Goal: Ask a question: Seek information or help from site administrators or community

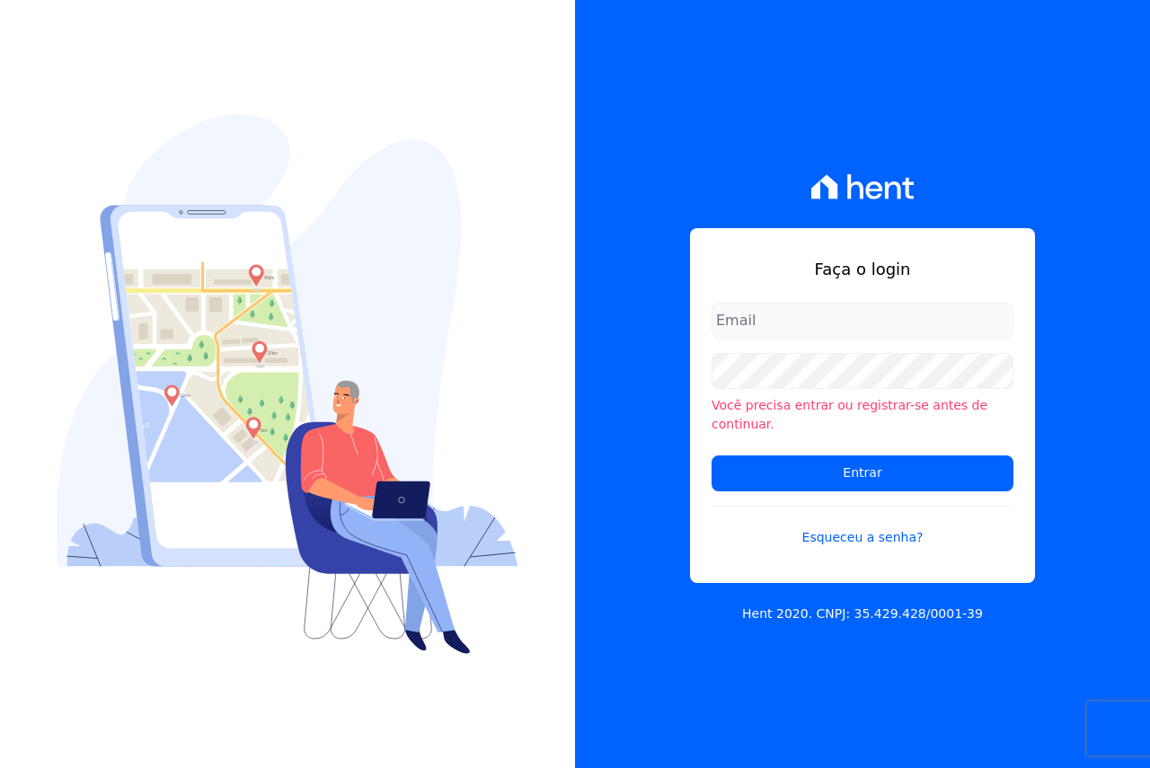
click at [793, 333] on input "email" at bounding box center [863, 321] width 302 height 36
type input "[EMAIL_ADDRESS][DOMAIN_NAME]"
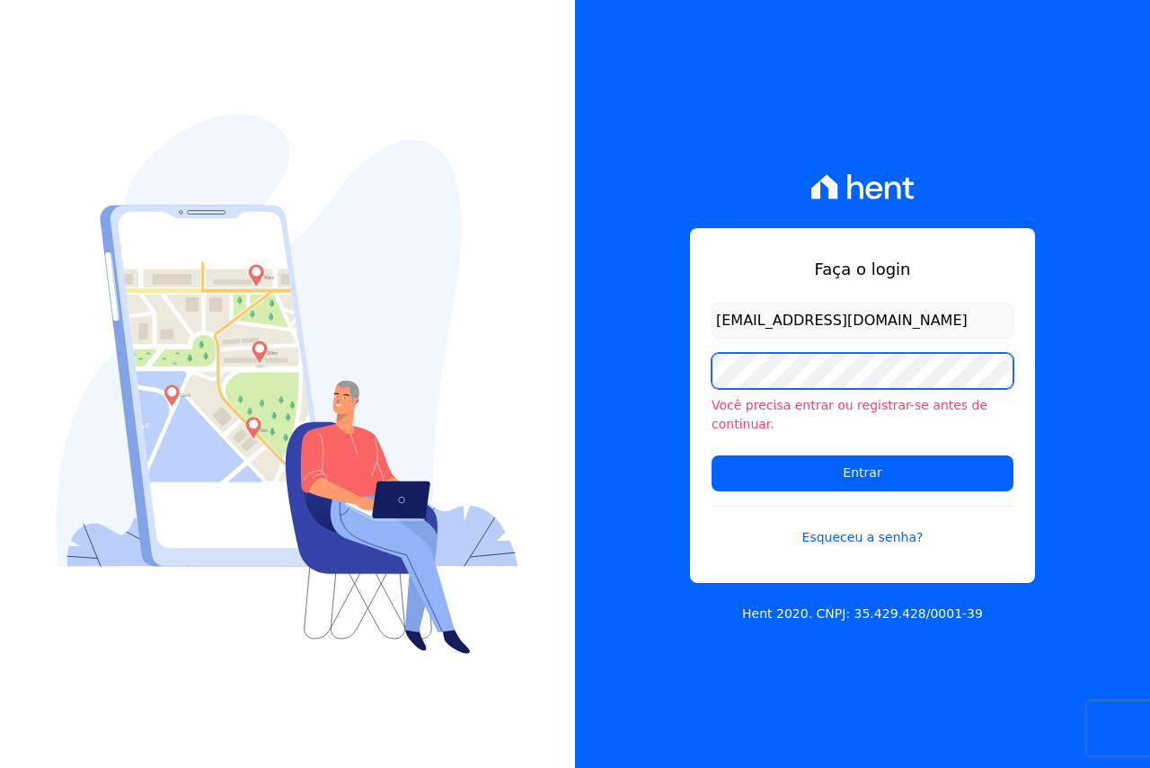
click at [510, 383] on div "Faça o login [EMAIL_ADDRESS][DOMAIN_NAME] Você precisa entrar ou registrar-se a…" at bounding box center [575, 384] width 1150 height 768
click at [712, 456] on input "Entrar" at bounding box center [863, 474] width 302 height 36
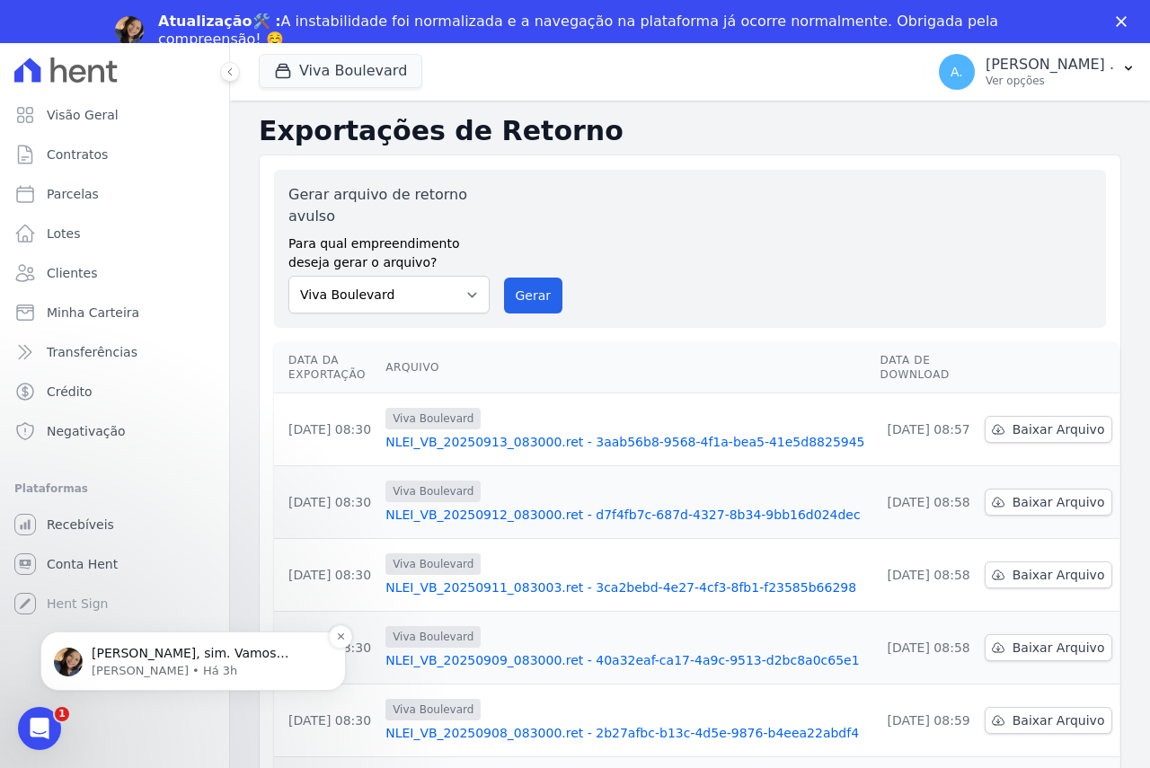
click at [186, 671] on p "Adriane • Há 3h" at bounding box center [208, 671] width 232 height 16
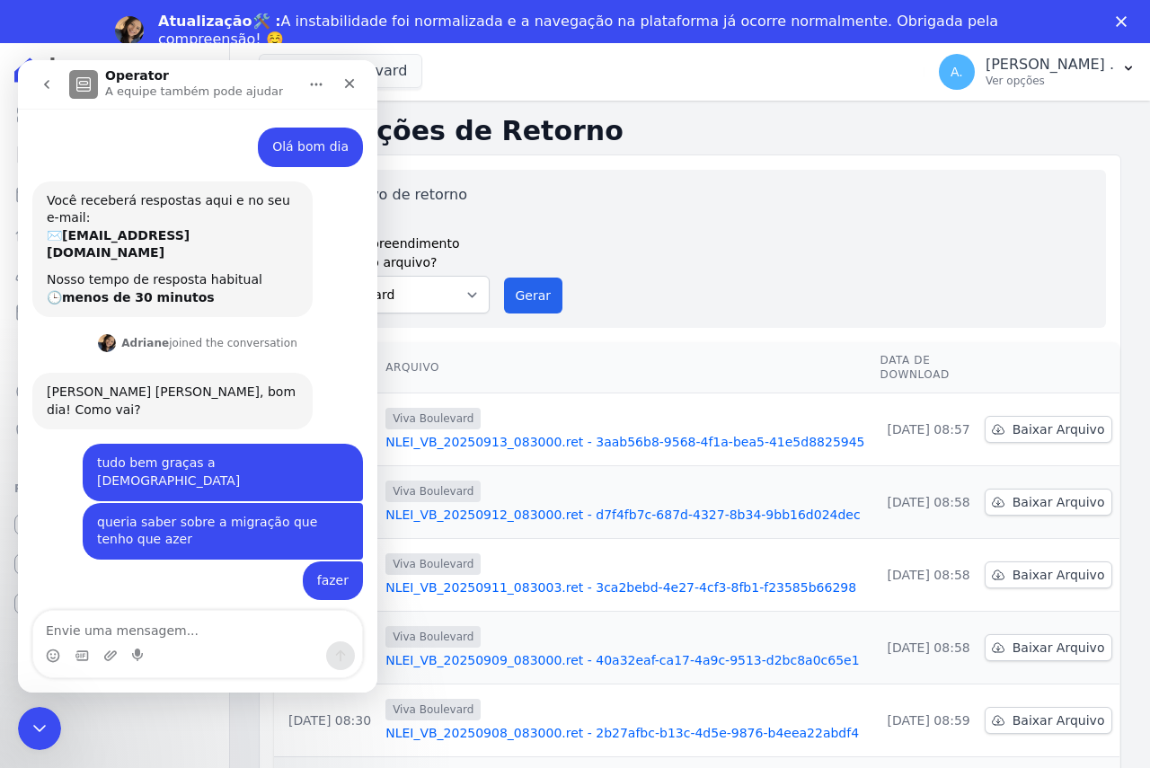
scroll to position [49, 0]
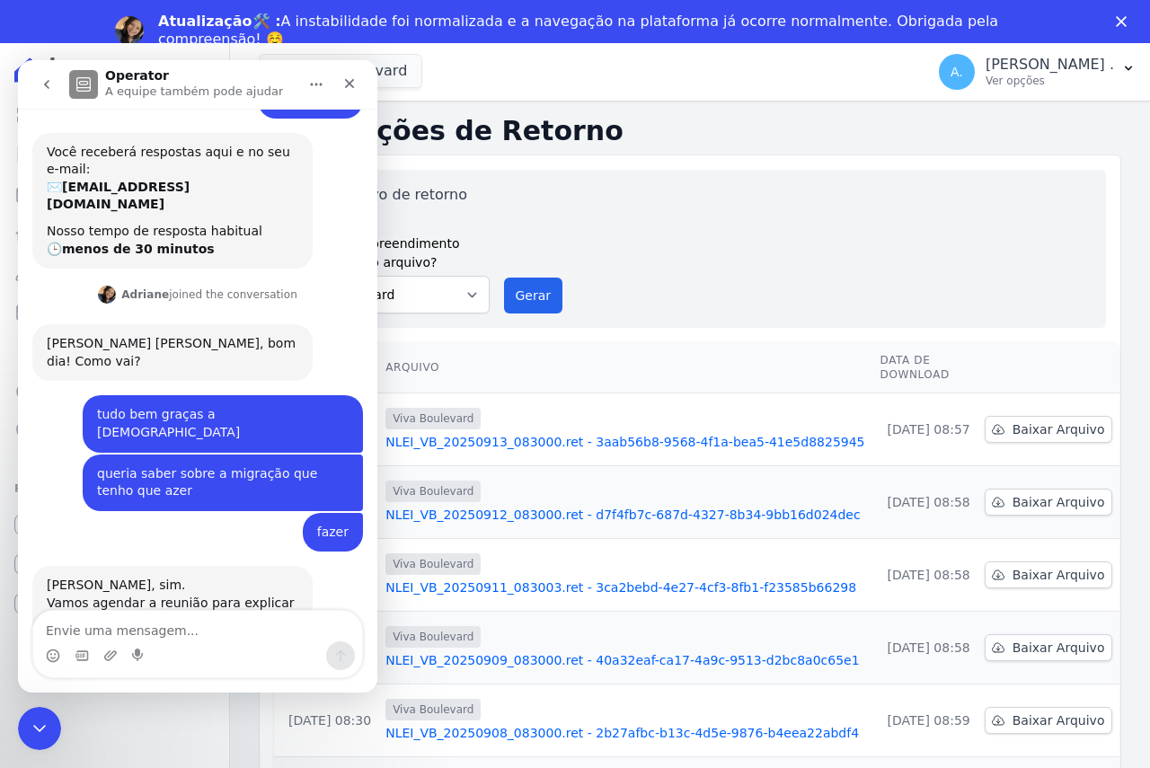
click at [211, 625] on textarea "Envie uma mensagem..." at bounding box center [197, 626] width 329 height 31
type textarea "por favor"
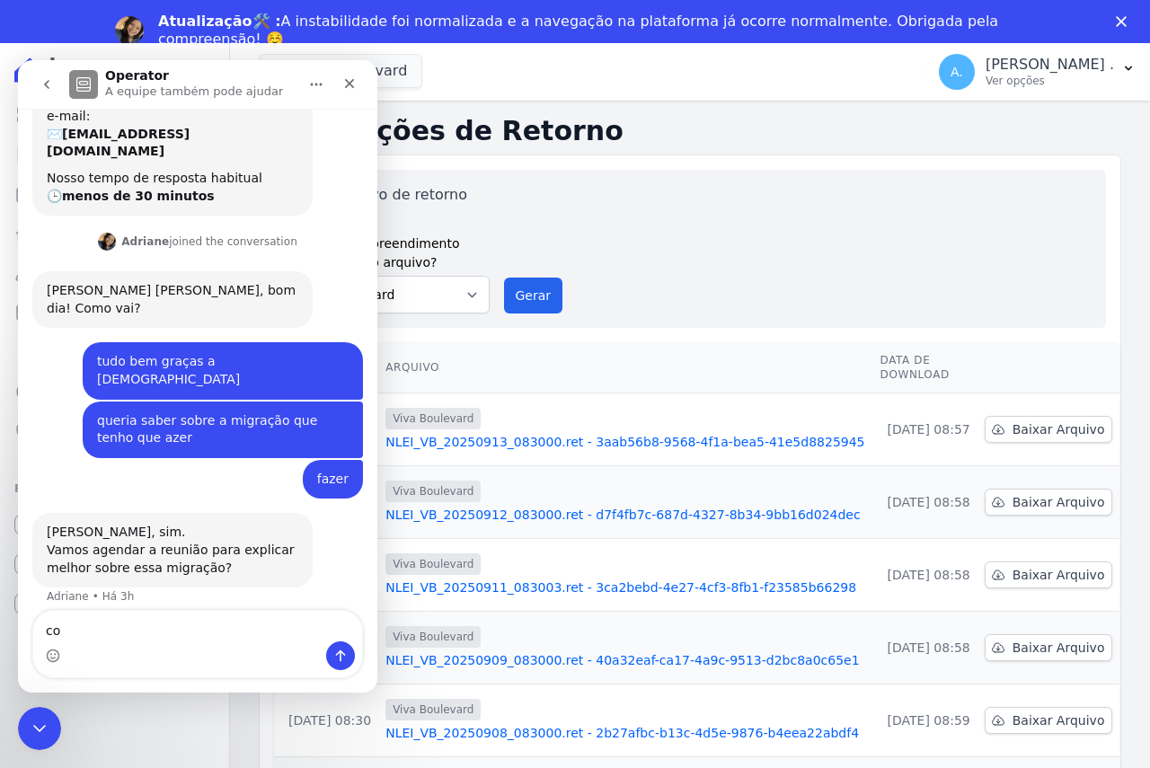
type textarea "c"
click at [211, 632] on textarea "Envie uma mensagem..." at bounding box center [197, 626] width 329 height 31
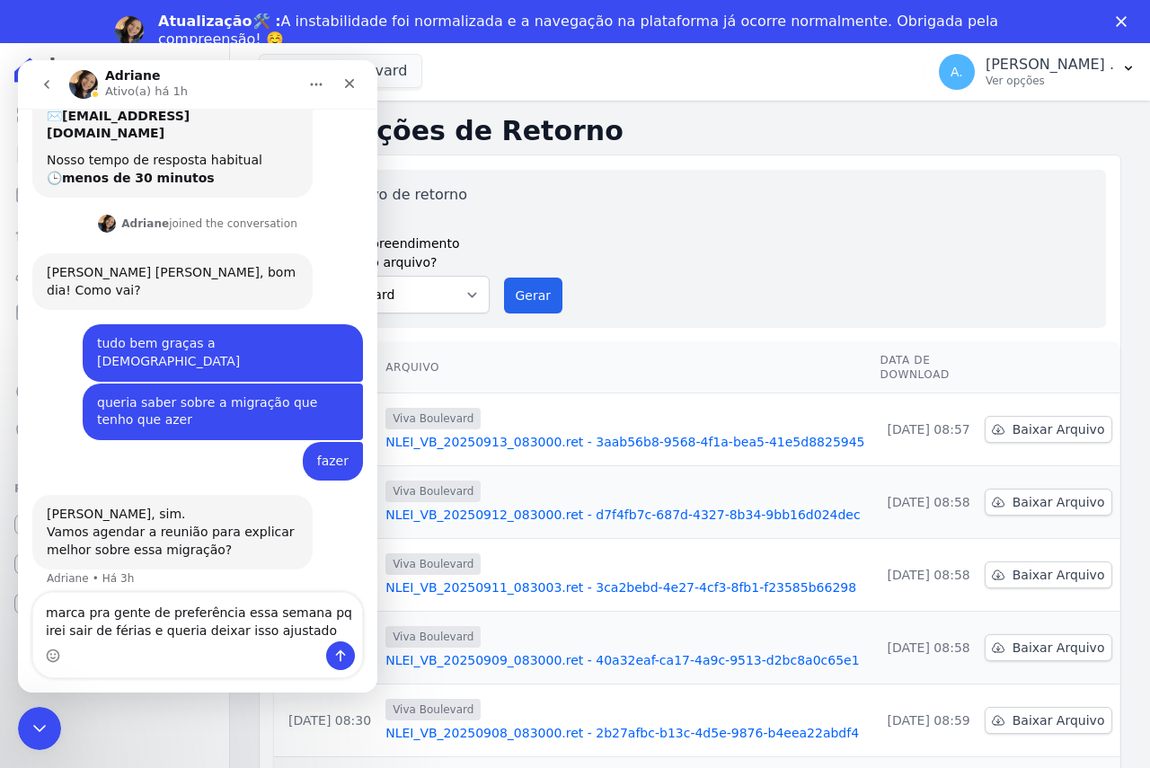
type textarea "marca pra gente de preferência essa semana pq irei sair de férias e queria deix…"
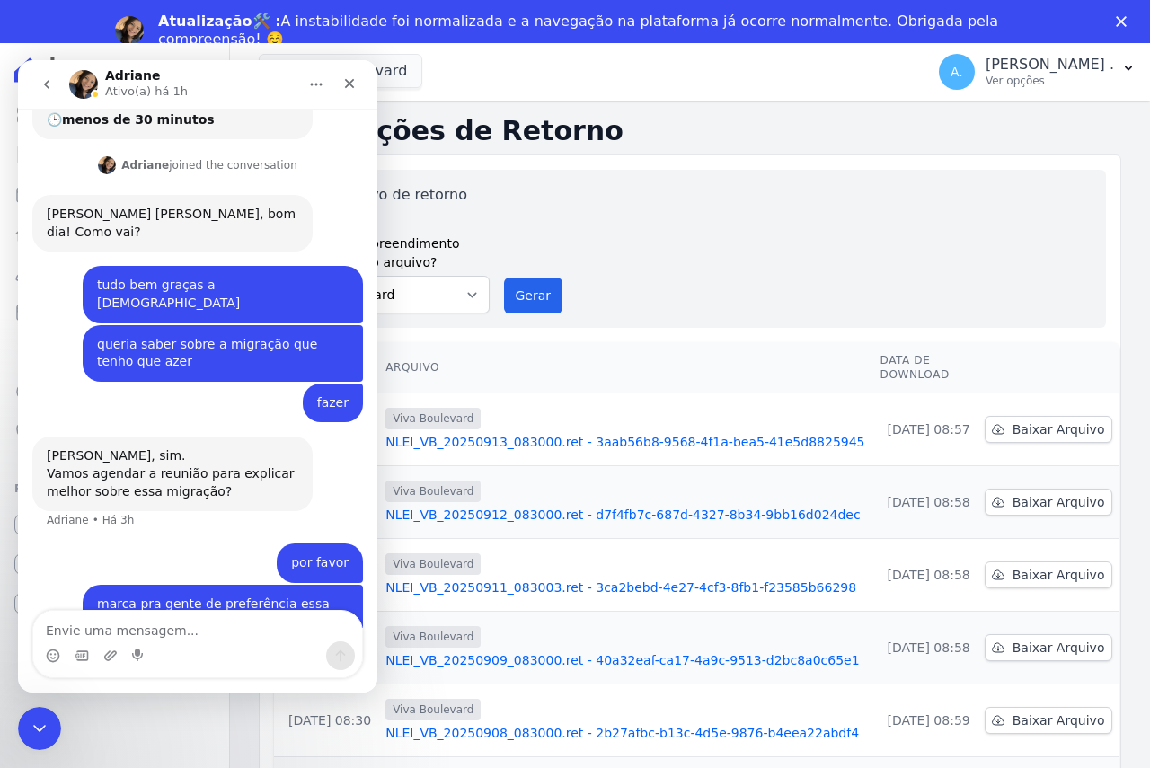
scroll to position [88, 0]
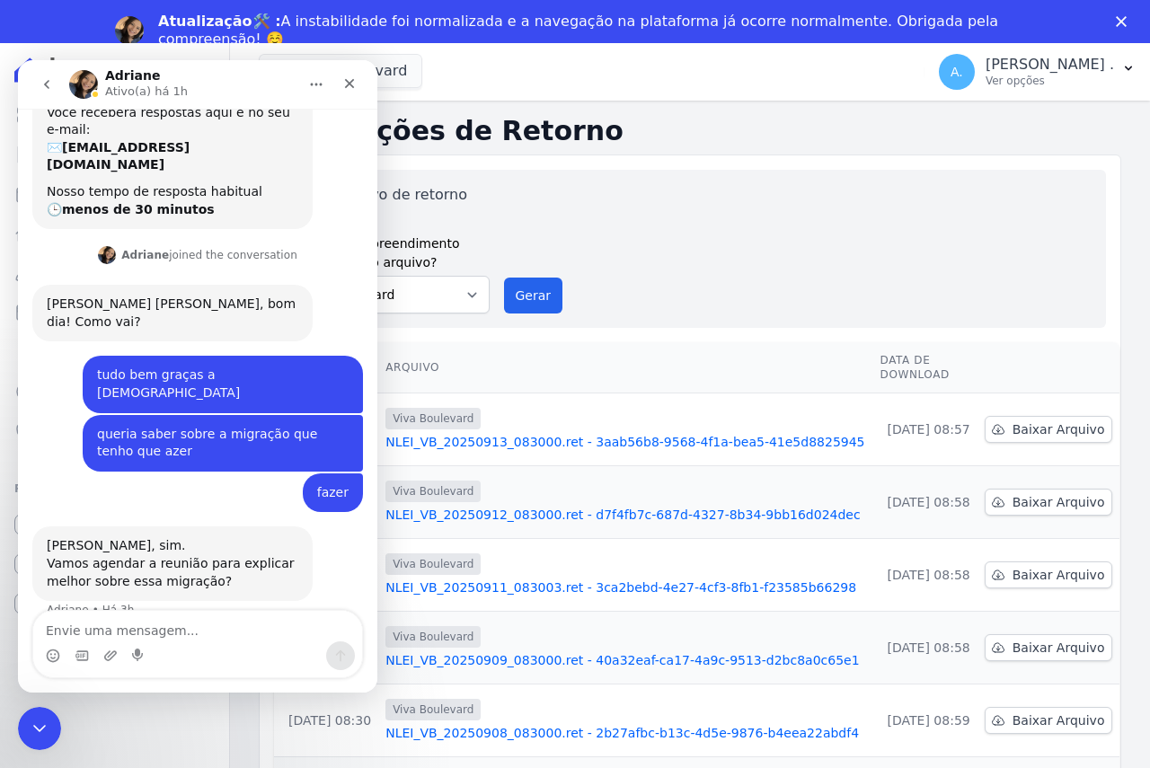
click at [695, 228] on div "Gerar arquivo de retorno avulso Para qual empreendimento deseja gerar o arquivo…" at bounding box center [689, 248] width 803 height 129
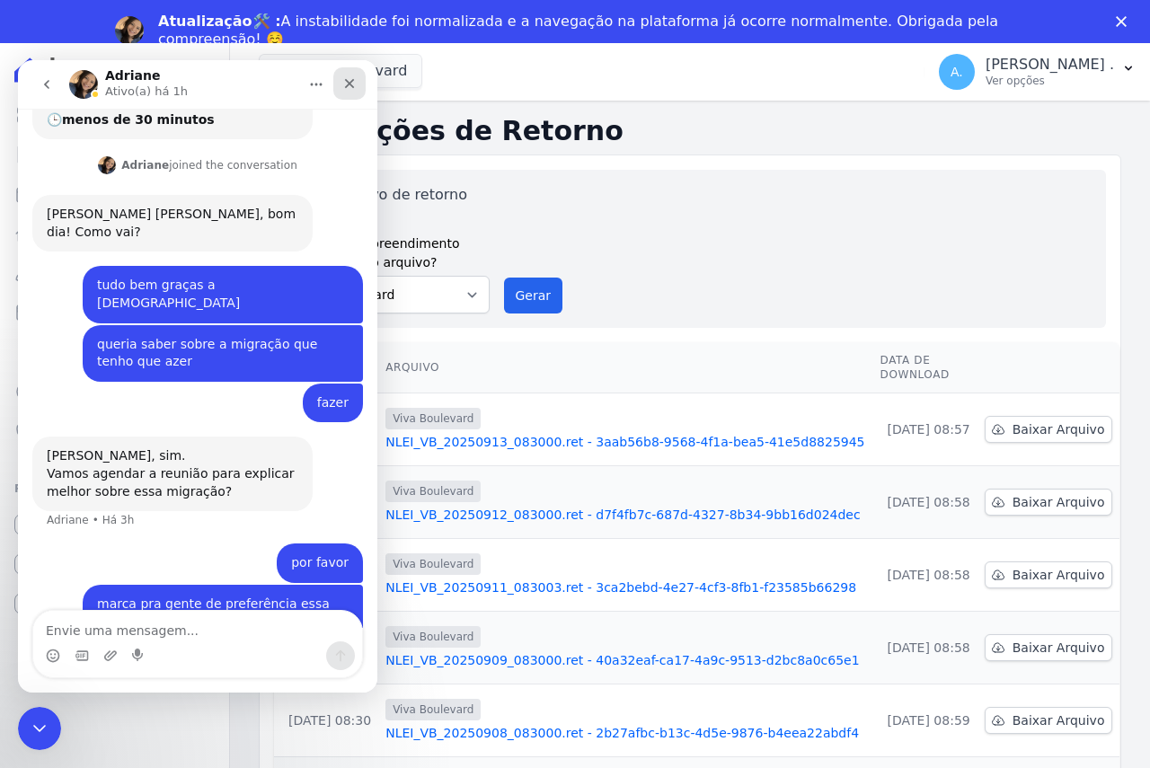
click at [350, 82] on icon "Fechar" at bounding box center [349, 83] width 14 height 14
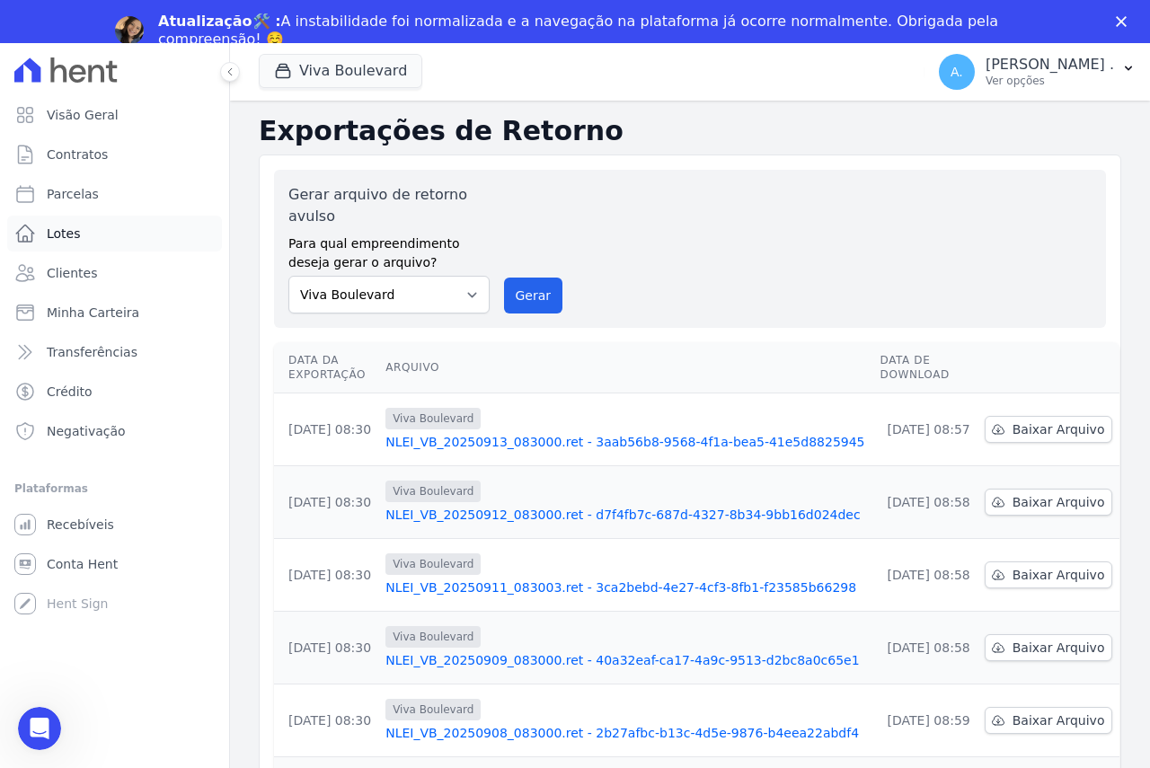
click at [55, 235] on span "Lotes" at bounding box center [64, 234] width 34 height 18
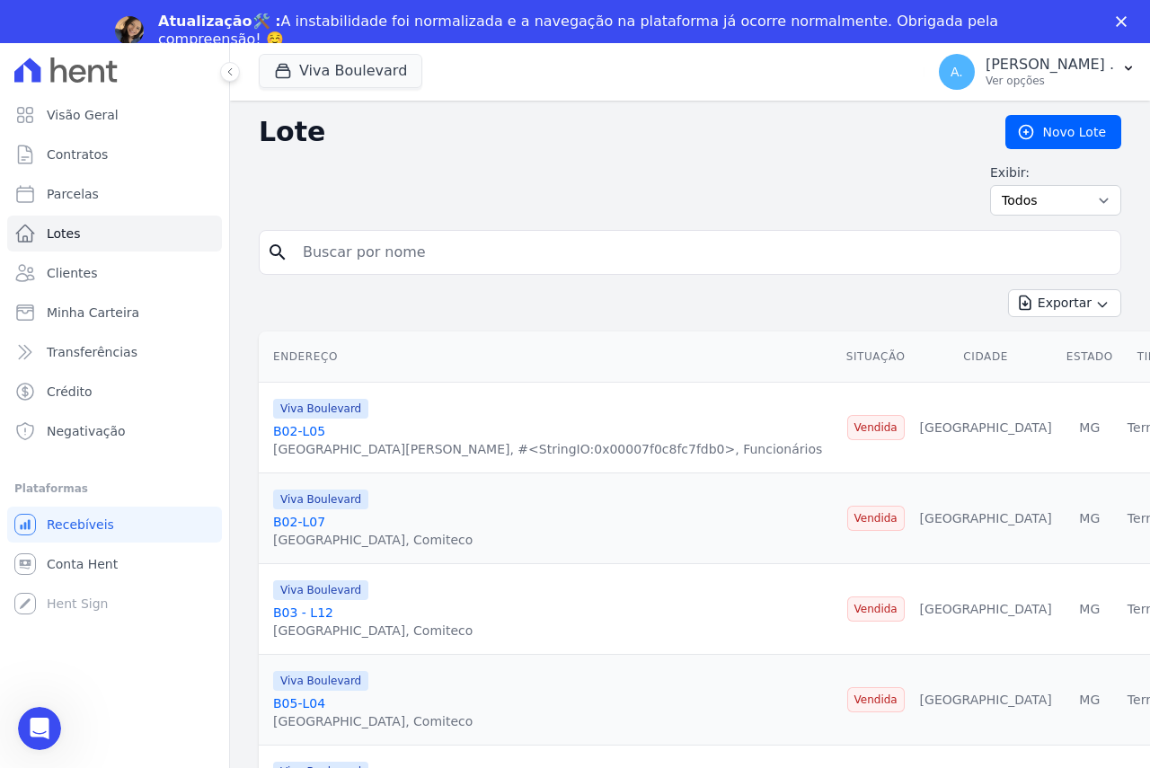
click at [337, 244] on input "search" at bounding box center [702, 253] width 821 height 36
type input "v6-10"
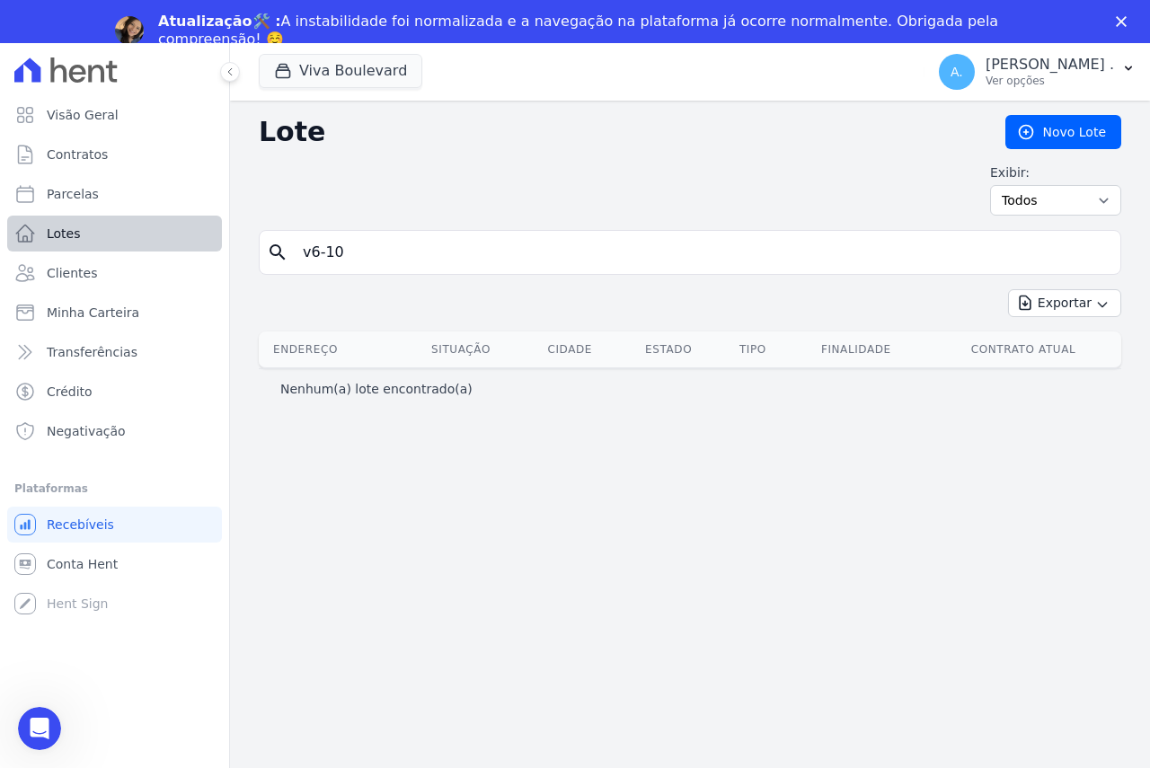
drag, startPoint x: 362, startPoint y: 258, endPoint x: 174, endPoint y: 250, distance: 188.0
click at [174, 250] on div "Visão Geral Contratos Parcelas Lotes Clientes Minha Carteira Transferências Cré…" at bounding box center [575, 427] width 1150 height 768
type input "jessica coelho"
click at [100, 158] on span "Contratos" at bounding box center [77, 155] width 61 height 18
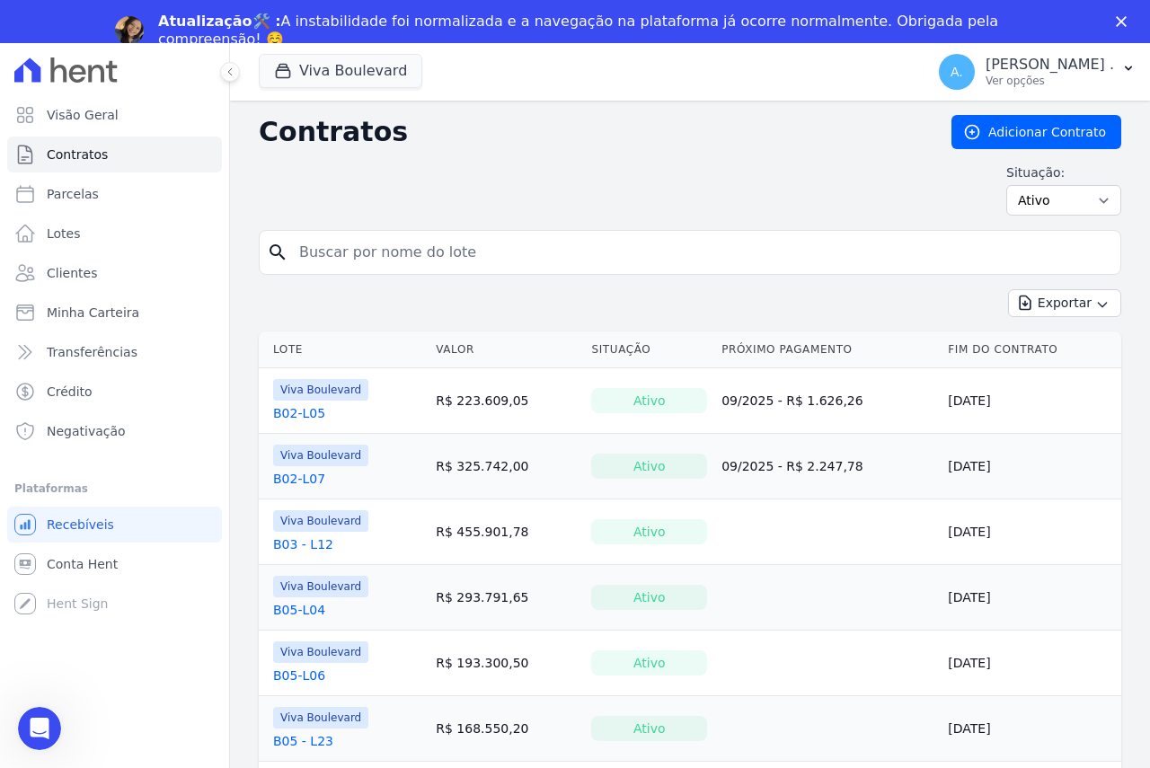
click at [403, 249] on input "search" at bounding box center [700, 253] width 825 height 36
type input "jessica"
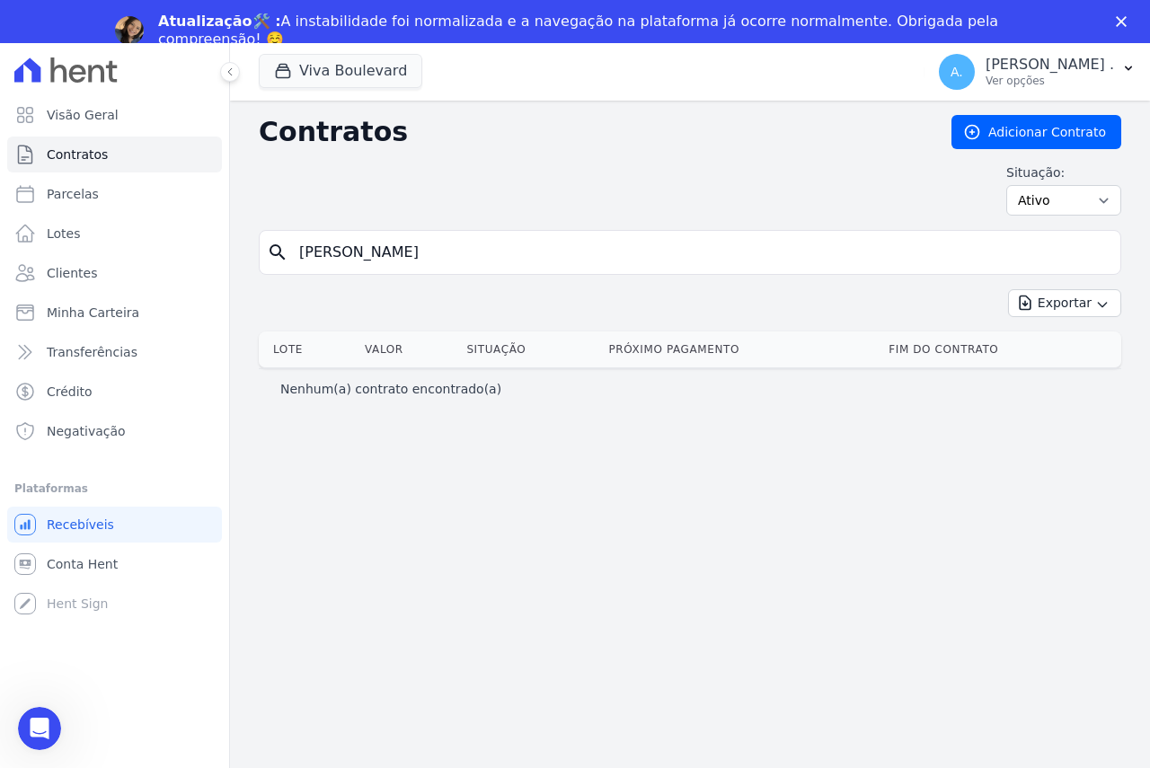
click at [306, 253] on input "jessica" at bounding box center [700, 253] width 825 height 36
type input "a"
type input "j"
type input "JESSICA"
drag, startPoint x: 376, startPoint y: 256, endPoint x: 153, endPoint y: 239, distance: 223.5
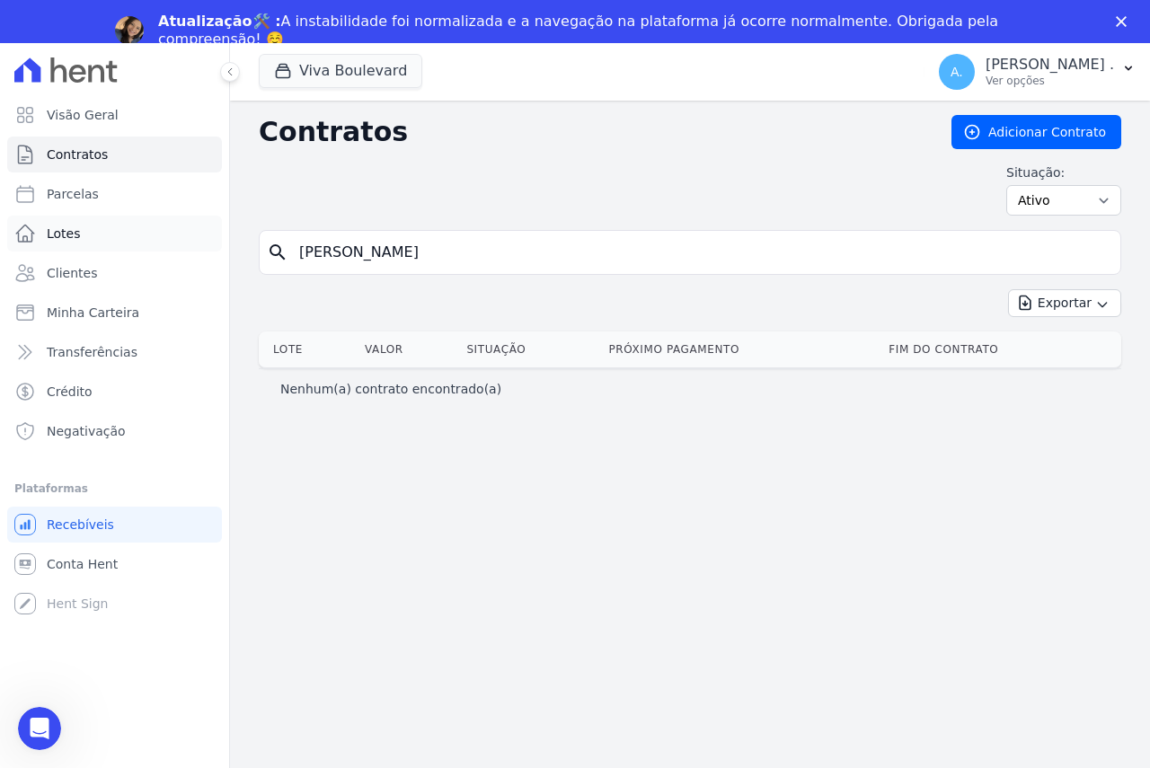
click at [153, 239] on div "Visão Geral Contratos Parcelas Lotes Clientes Minha Carteira Transferências Cré…" at bounding box center [575, 427] width 1150 height 768
click at [884, 262] on input "search" at bounding box center [700, 253] width 825 height 36
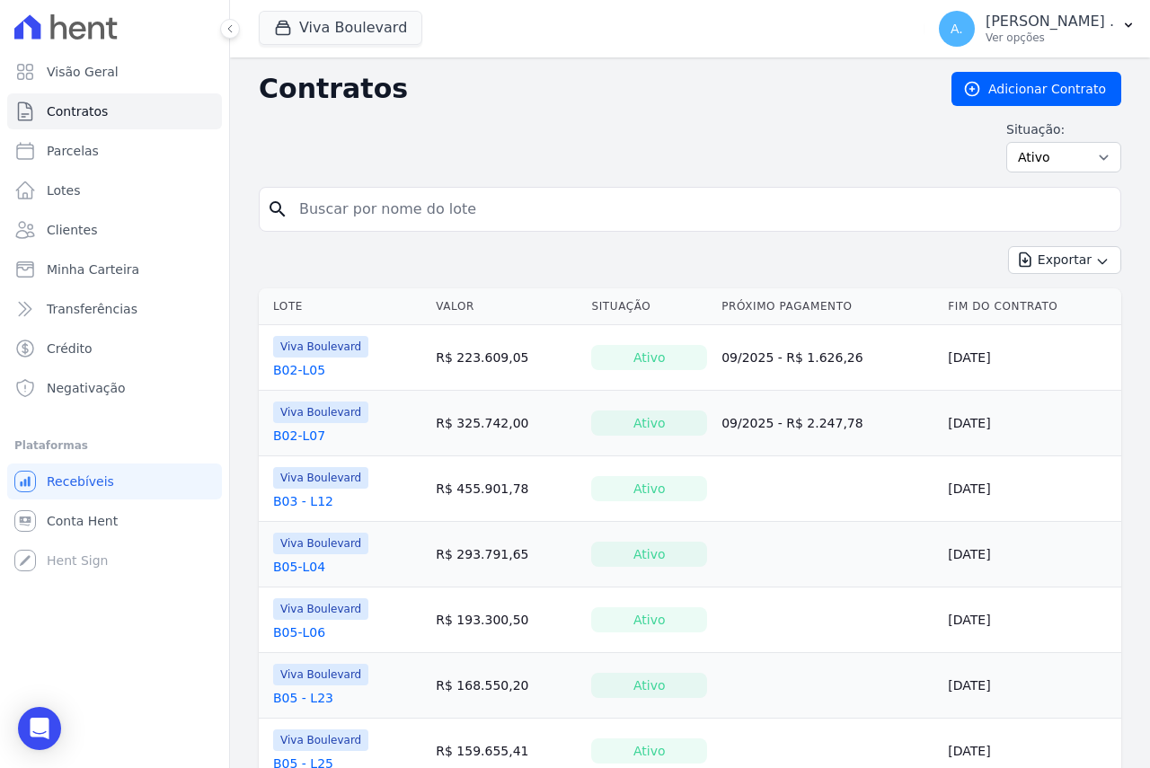
click at [1037, 206] on input "search" at bounding box center [700, 209] width 825 height 36
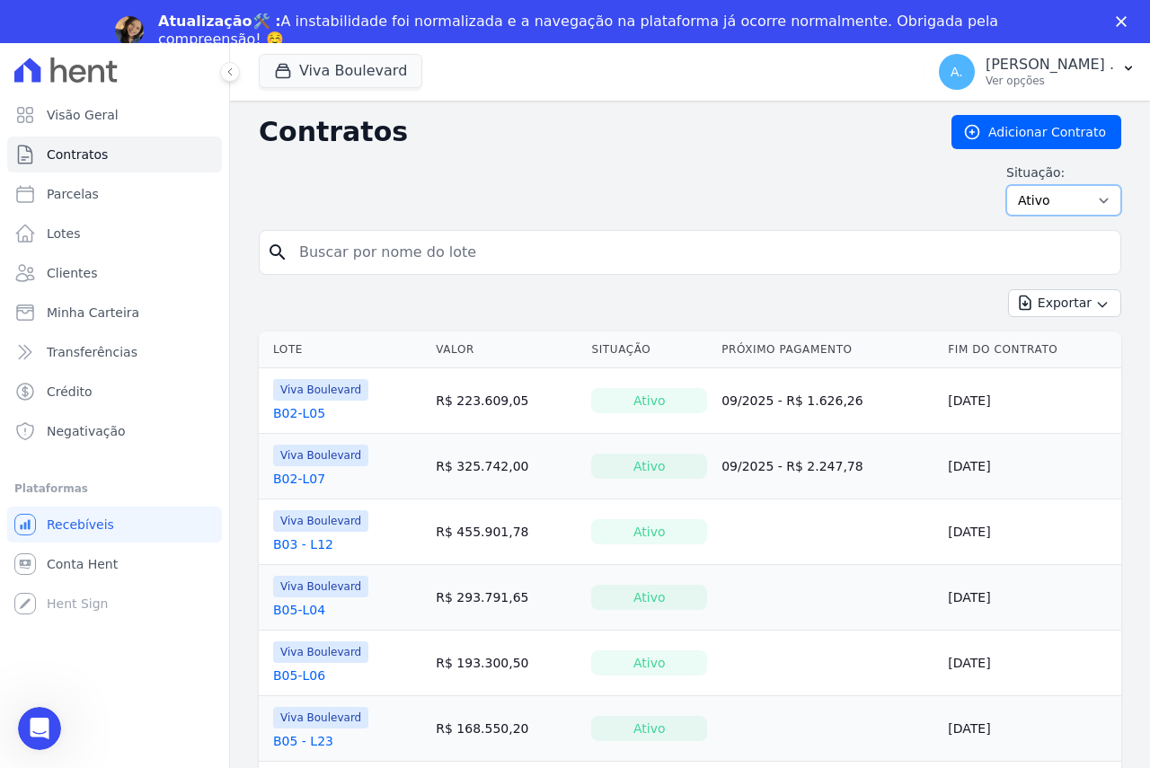
click at [1027, 202] on select "Ativo Todos Pausado Distratado Rascunho Expirado Encerrado" at bounding box center [1063, 200] width 115 height 31
select select "all"
click at [1006, 185] on select "Ativo Todos Pausado Distratado Rascunho Expirado Encerrado" at bounding box center [1063, 200] width 115 height 31
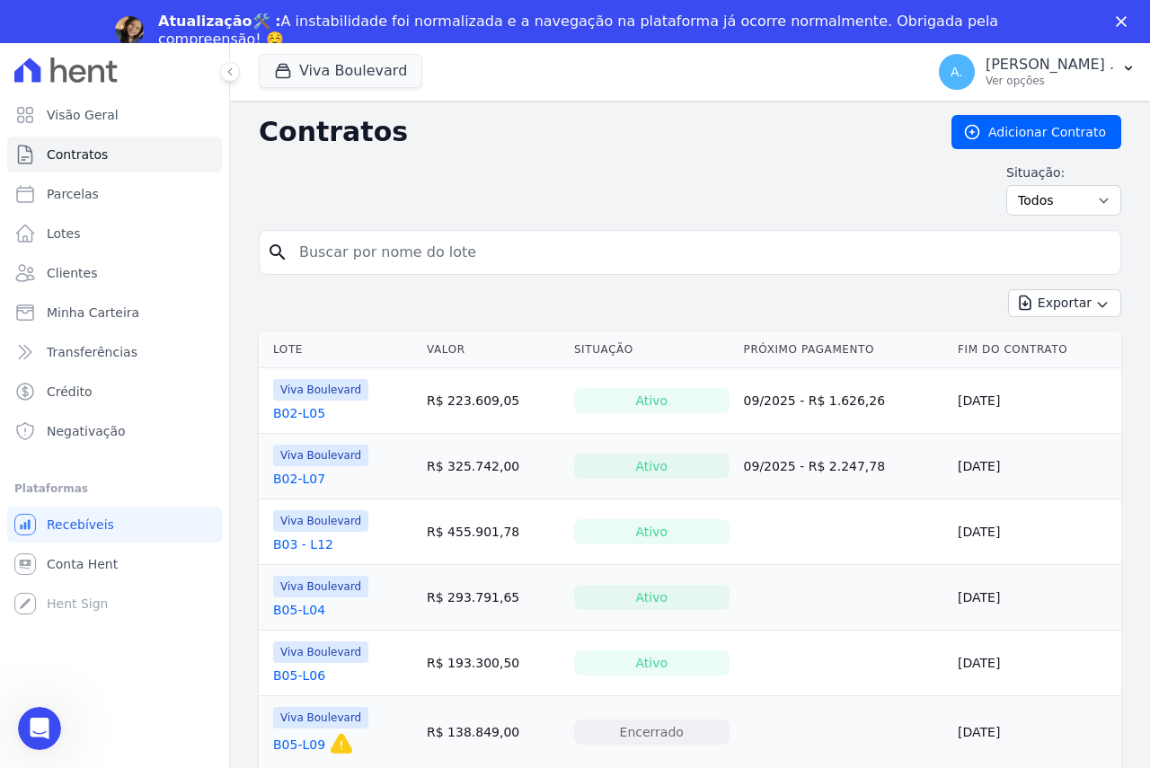
click at [332, 217] on div "Contratos Adicionar Contrato Situação: Ativo Todos Pausado Distratado Rascunho …" at bounding box center [690, 172] width 863 height 115
click at [344, 253] on input "search" at bounding box center [700, 253] width 825 height 36
type input "JESSICA"
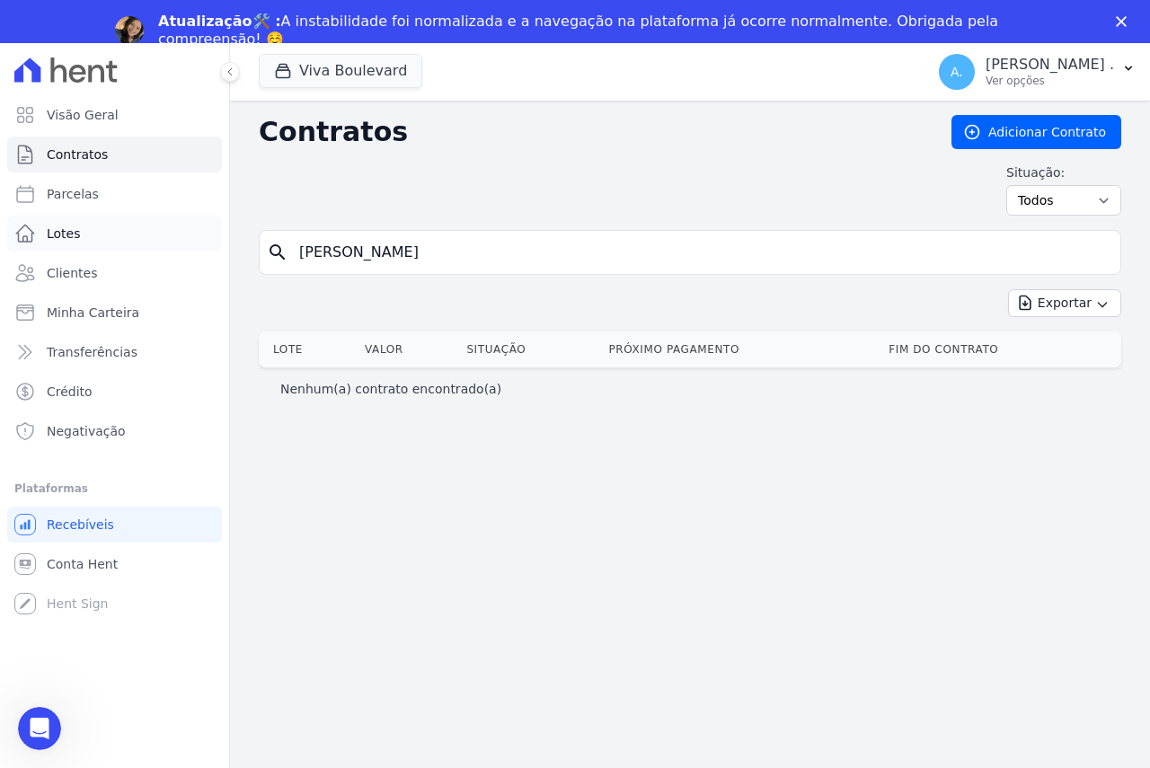
drag, startPoint x: 299, startPoint y: 243, endPoint x: 100, endPoint y: 236, distance: 199.6
click at [100, 236] on div "Visão Geral Contratos Parcelas Lotes Clientes Minha Carteira Transferências Cré…" at bounding box center [575, 427] width 1150 height 768
click at [693, 270] on div "search" at bounding box center [690, 252] width 863 height 45
click at [301, 253] on input "search" at bounding box center [700, 253] width 825 height 36
click at [323, 254] on input "search" at bounding box center [700, 253] width 825 height 36
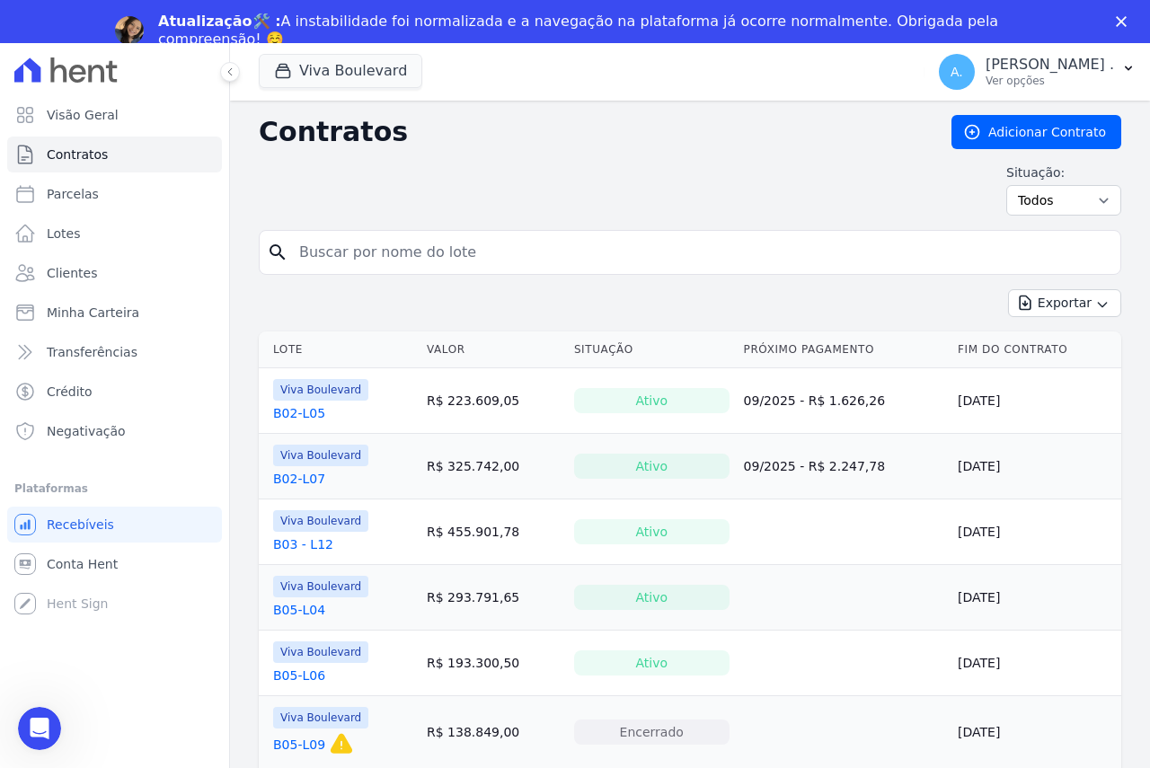
click at [310, 255] on input "search" at bounding box center [700, 253] width 825 height 36
type input "V6"
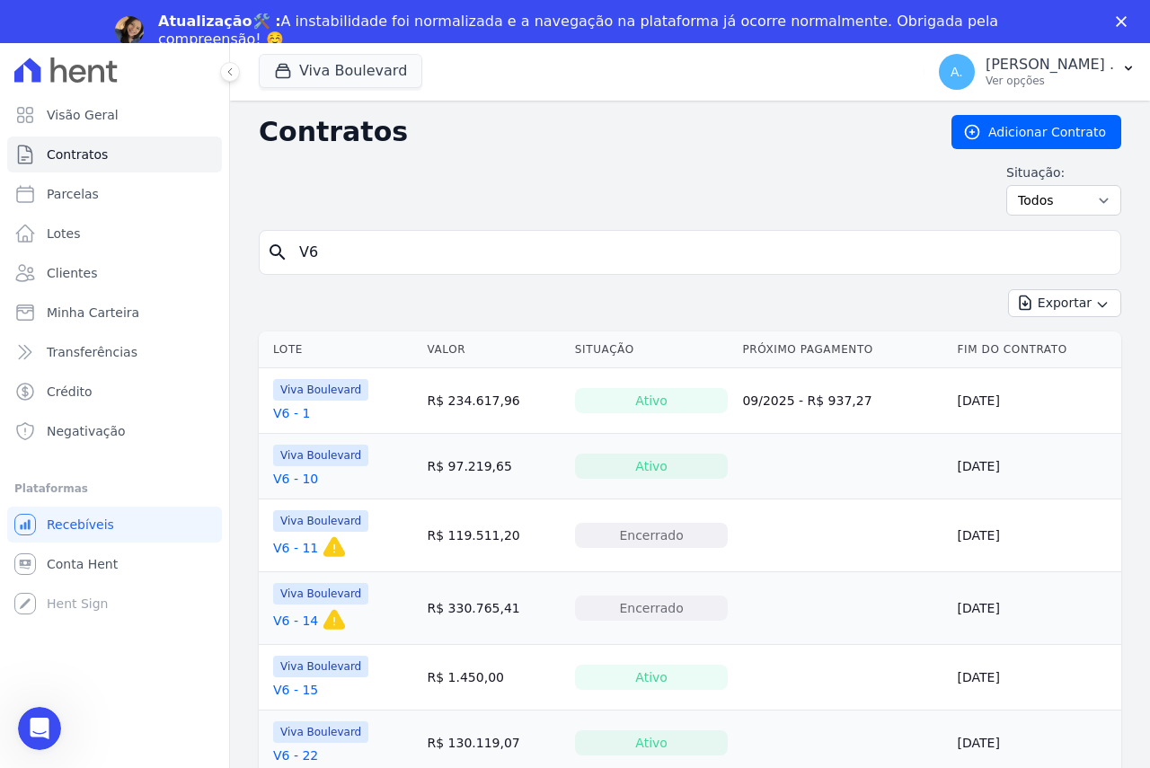
click at [304, 480] on link "V6 - 10" at bounding box center [295, 479] width 45 height 18
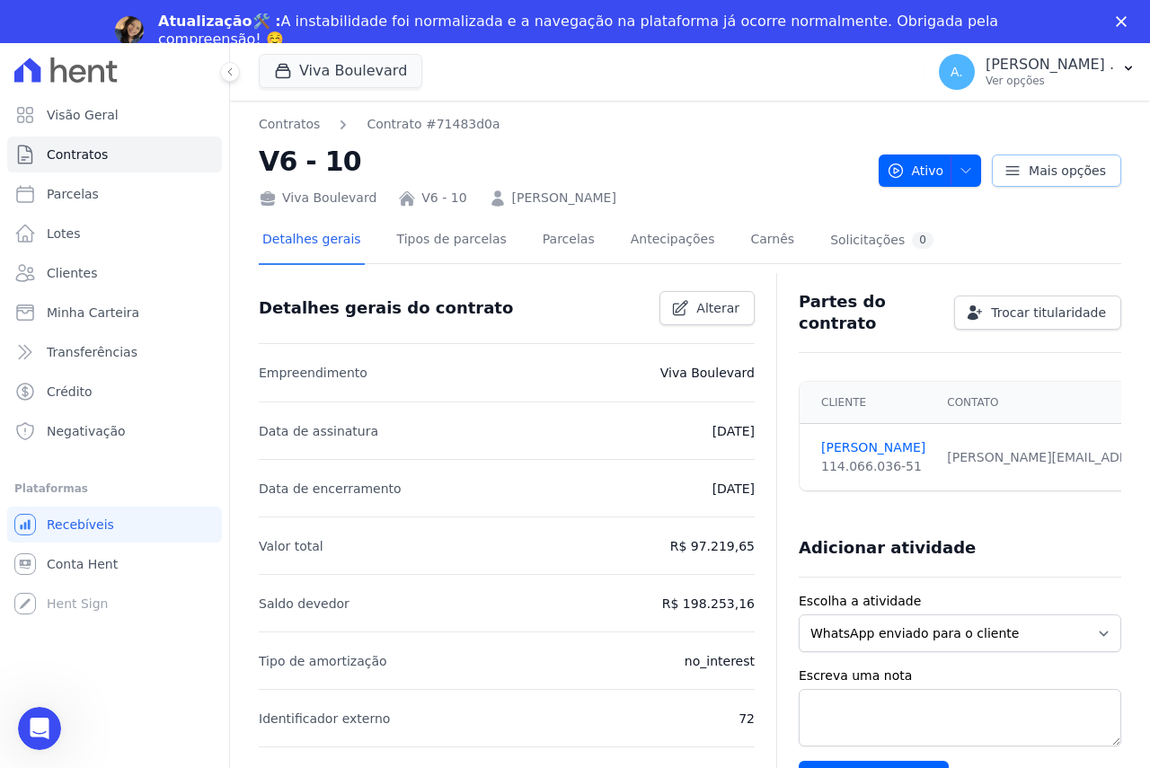
click at [1006, 175] on icon at bounding box center [1013, 171] width 18 height 18
click at [959, 170] on icon "button" at bounding box center [966, 171] width 14 height 14
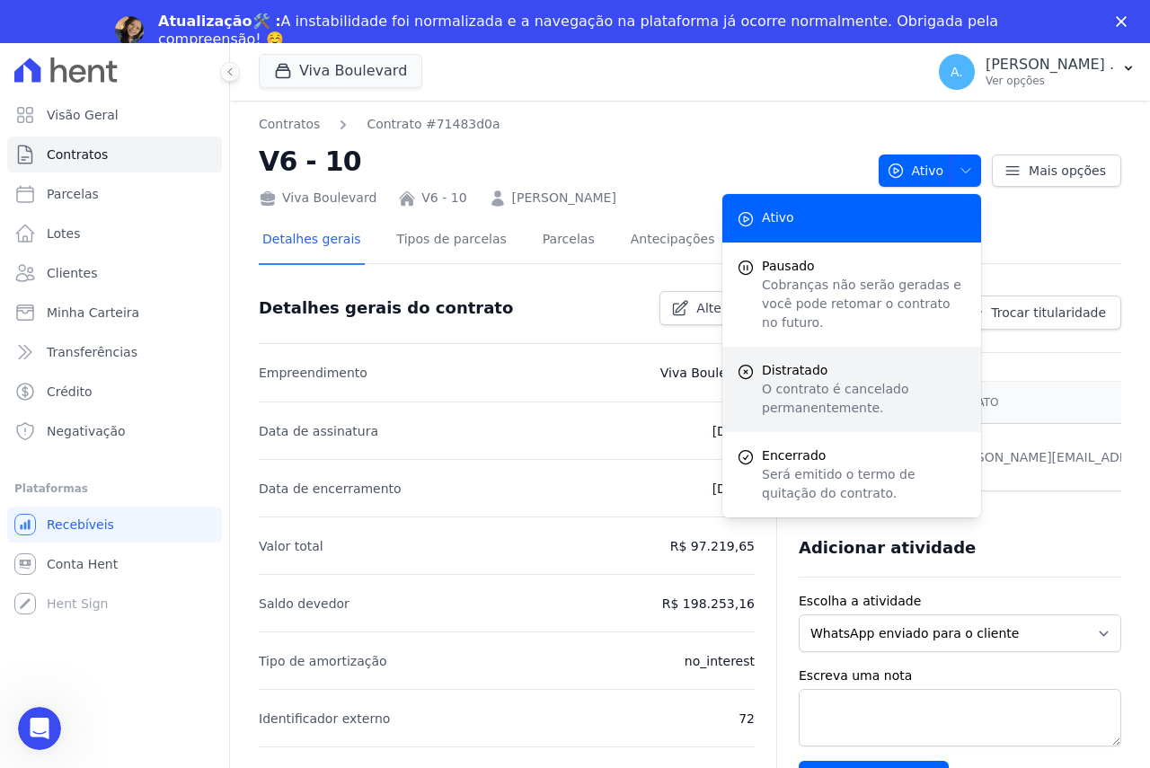
click at [813, 380] on p "O contrato é cancelado permanentemente." at bounding box center [864, 399] width 205 height 38
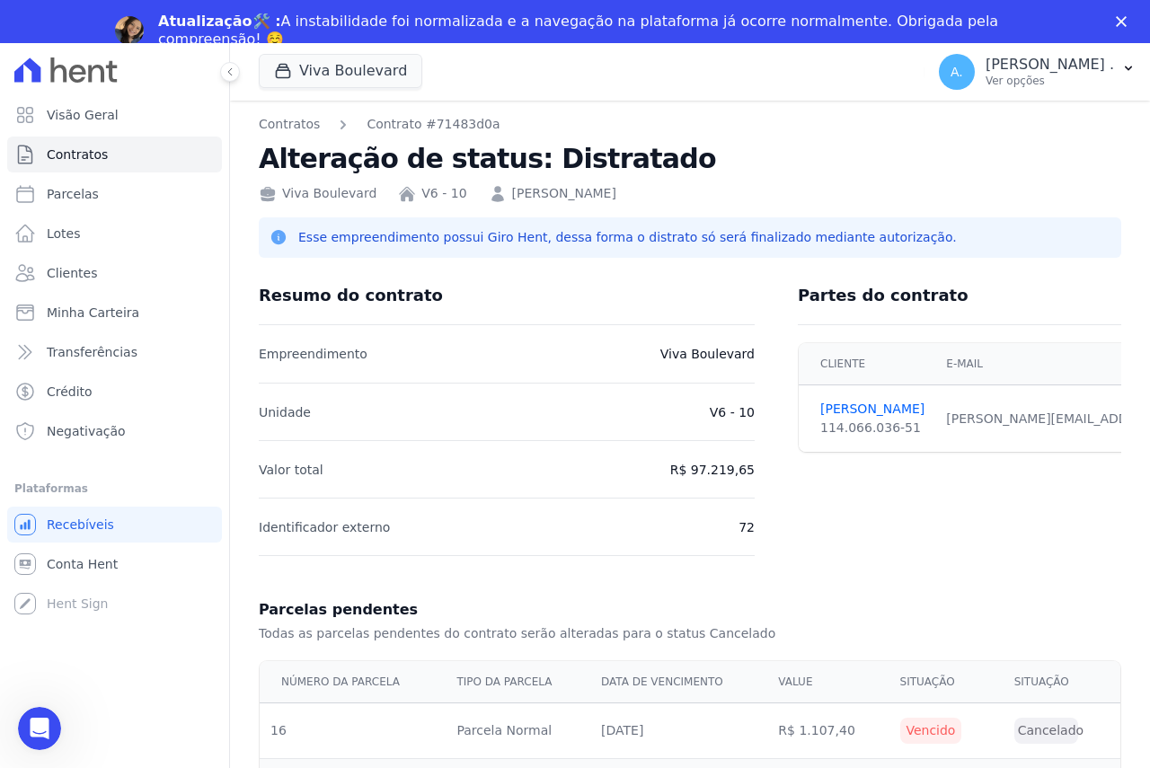
click at [346, 235] on p "Esse empreendimento possui Giro Hent, dessa forma o distrato só será finalizado…" at bounding box center [627, 237] width 659 height 19
click at [29, 733] on icon "Abertura do Messenger da Intercom" at bounding box center [37, 727] width 30 height 30
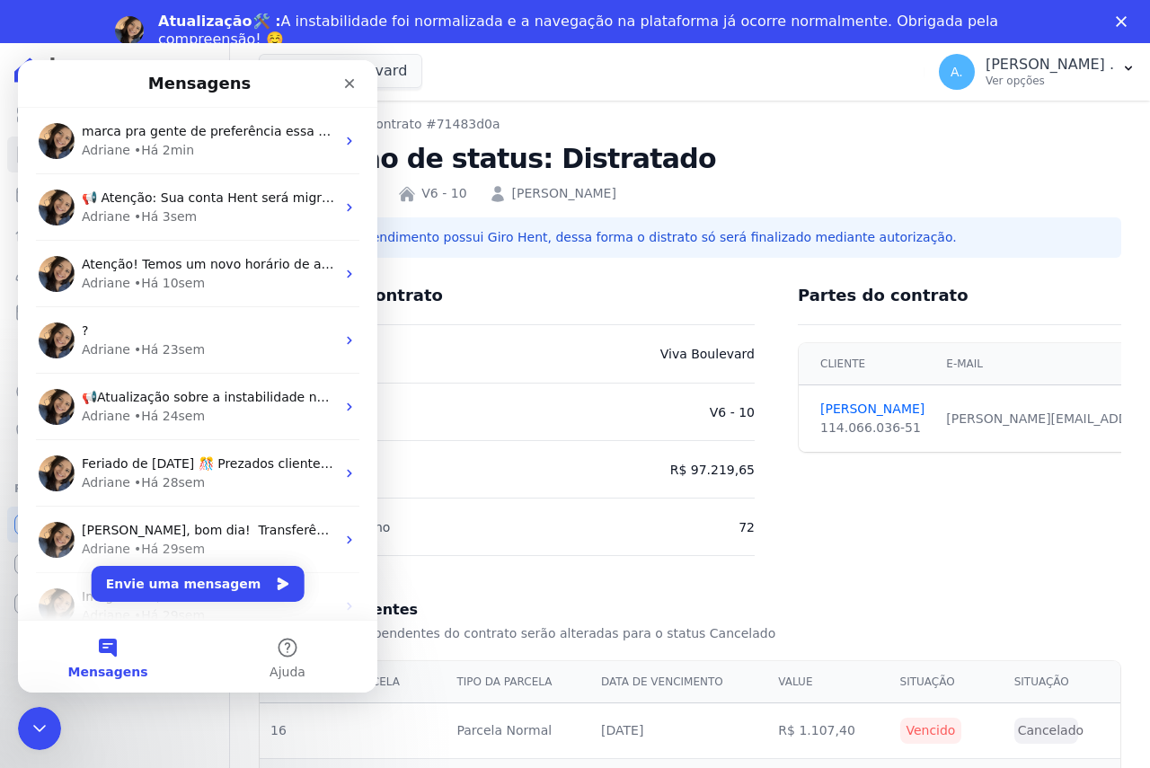
click at [209, 593] on button "Envie uma mensagem" at bounding box center [198, 584] width 213 height 36
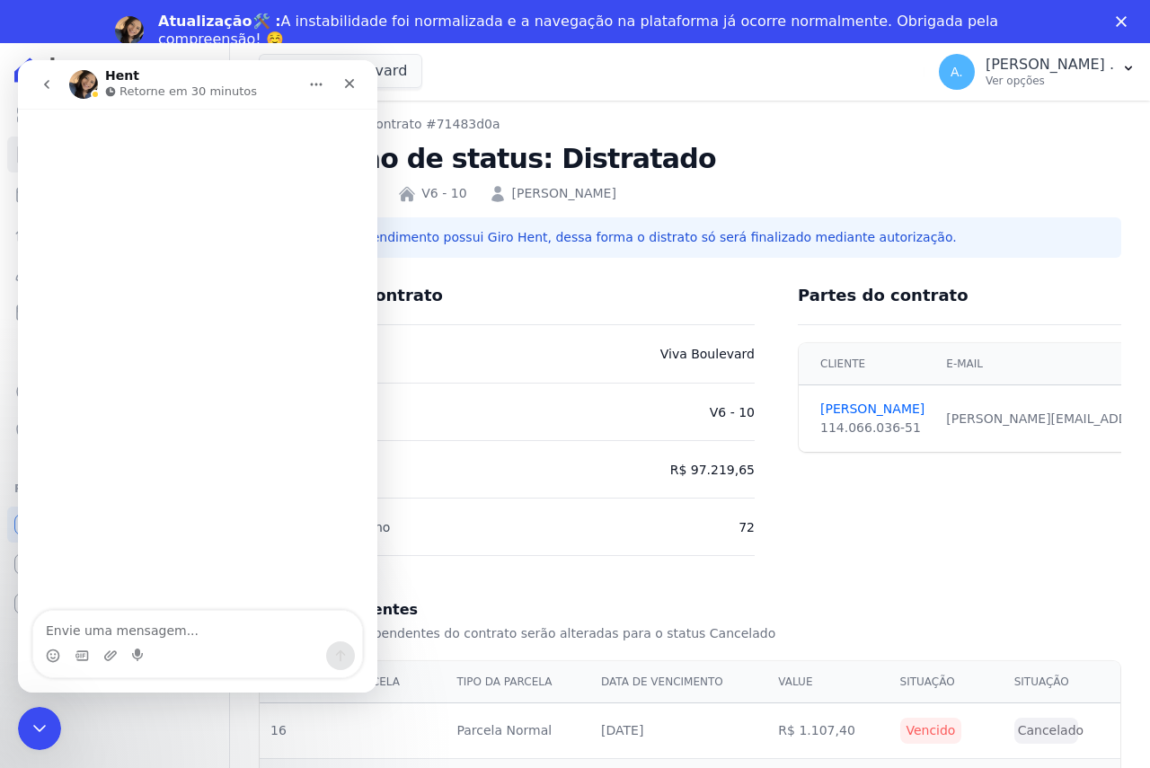
click at [208, 639] on textarea "Envie uma mensagem..." at bounding box center [197, 626] width 329 height 31
type textarea "O"
type textarea "ESTOU PRECISANDO DEO UTRA AJUDA"
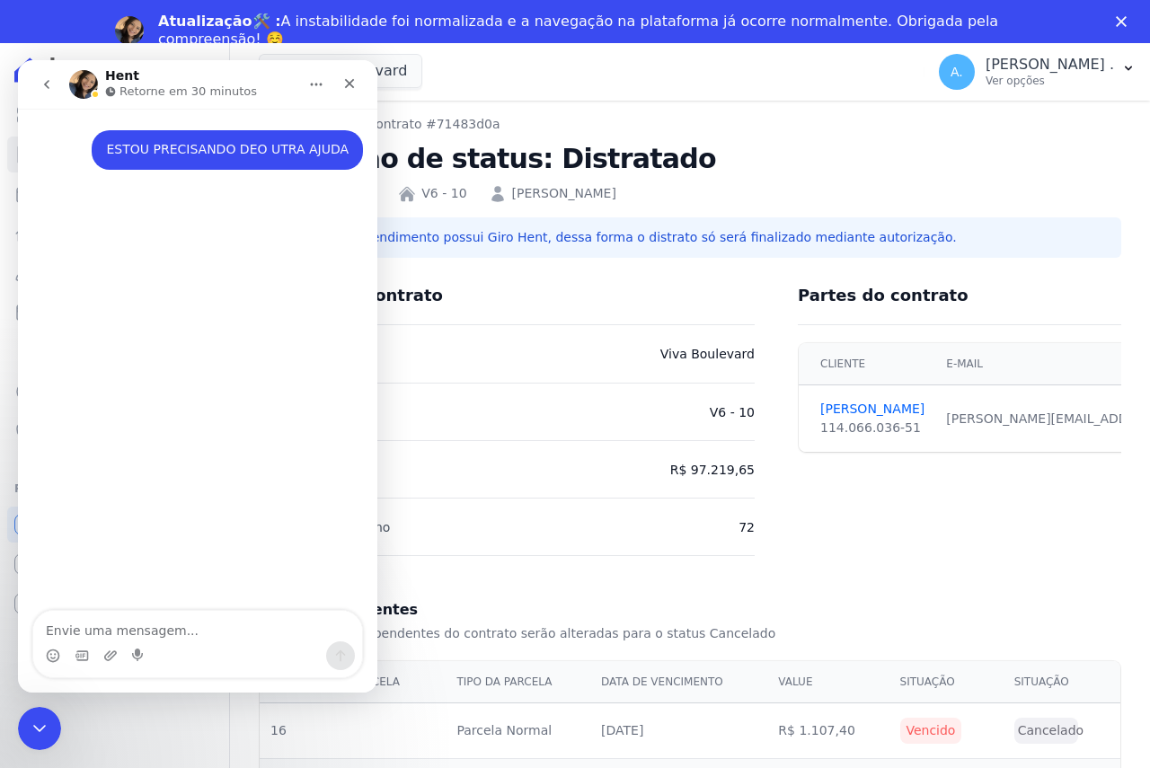
click at [207, 636] on textarea "Envie uma mensagem..." at bounding box center [197, 626] width 329 height 31
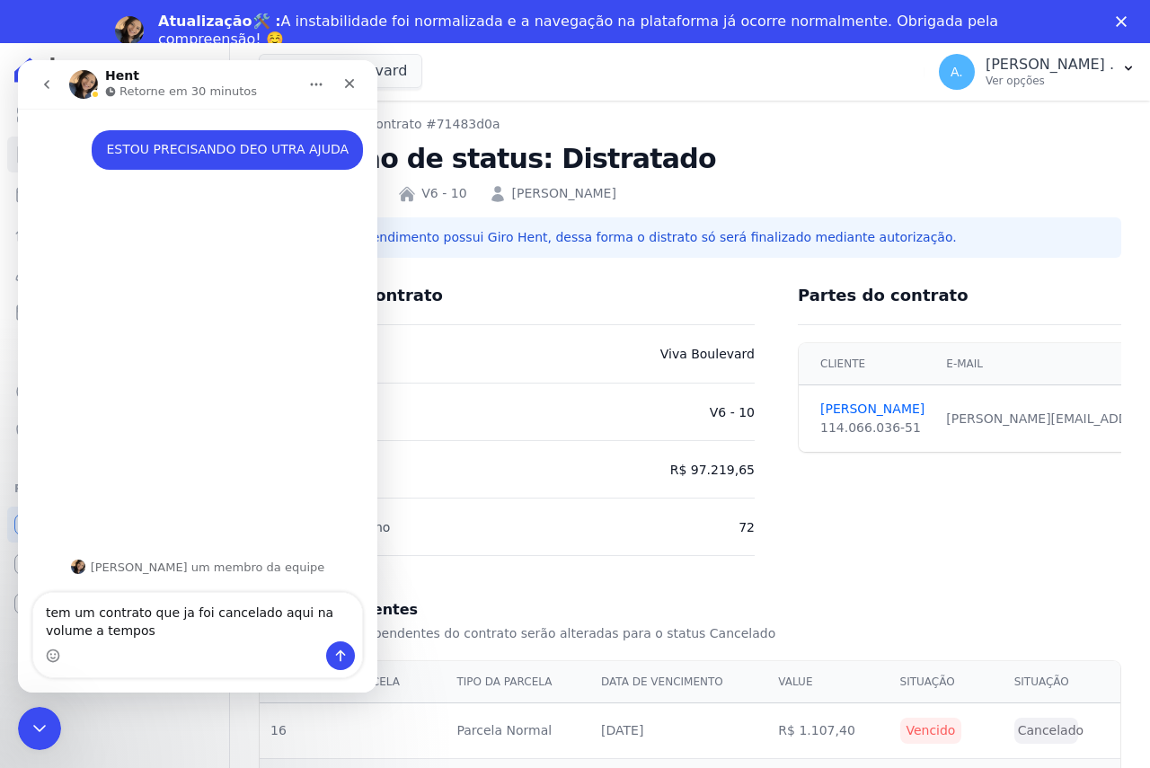
type textarea "tem um contrato que ja foi cancelado aqui na volume a tempos"
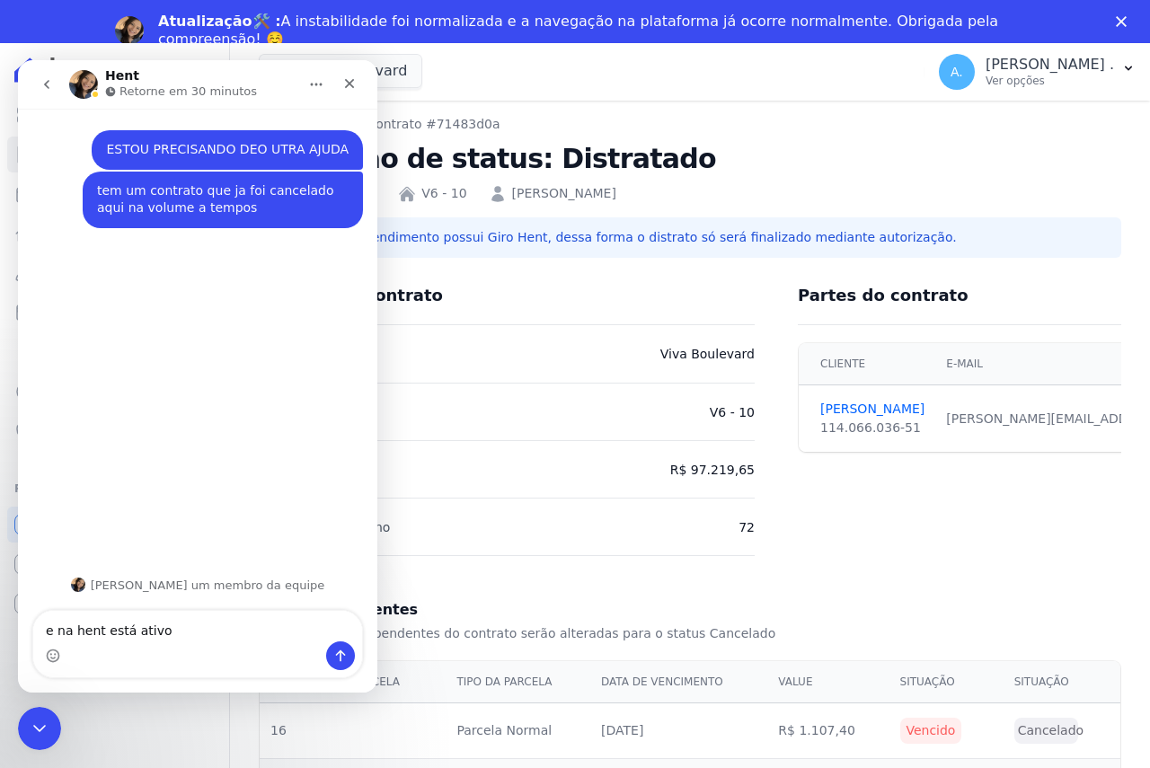
type textarea "e na hent está ativo"
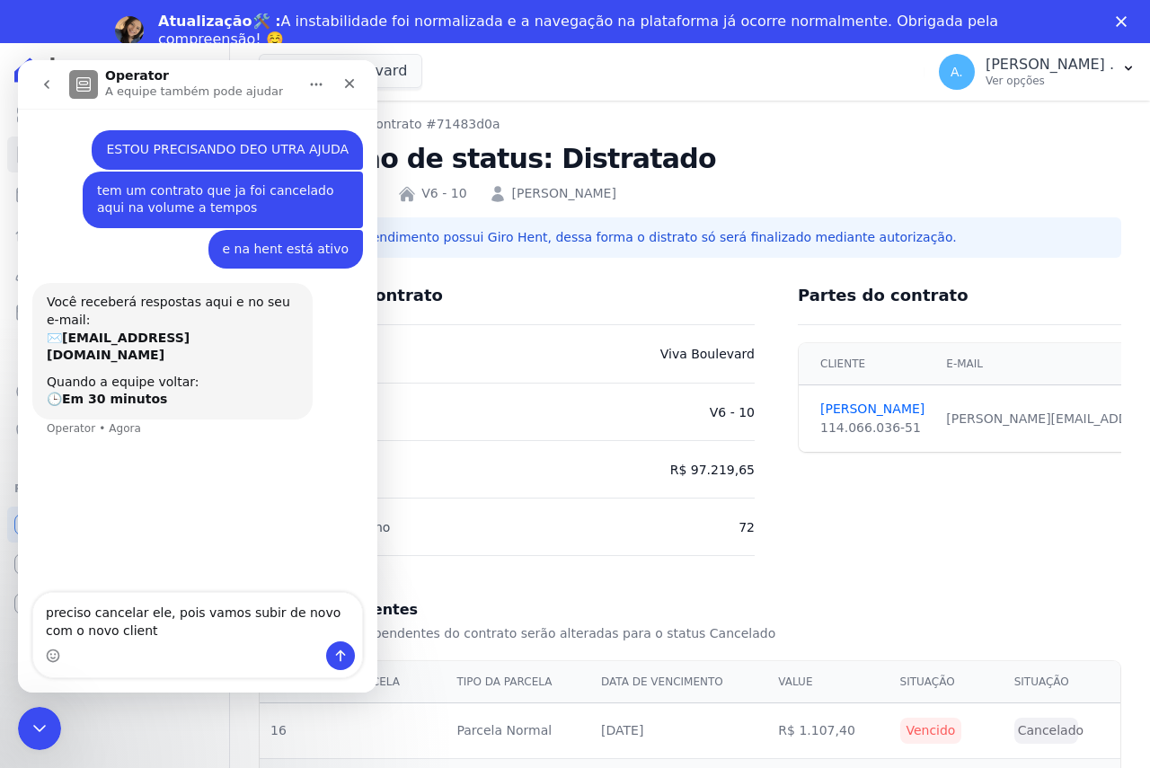
type textarea "preciso cancelar ele, pois vamos subir de novo com o novo cliente"
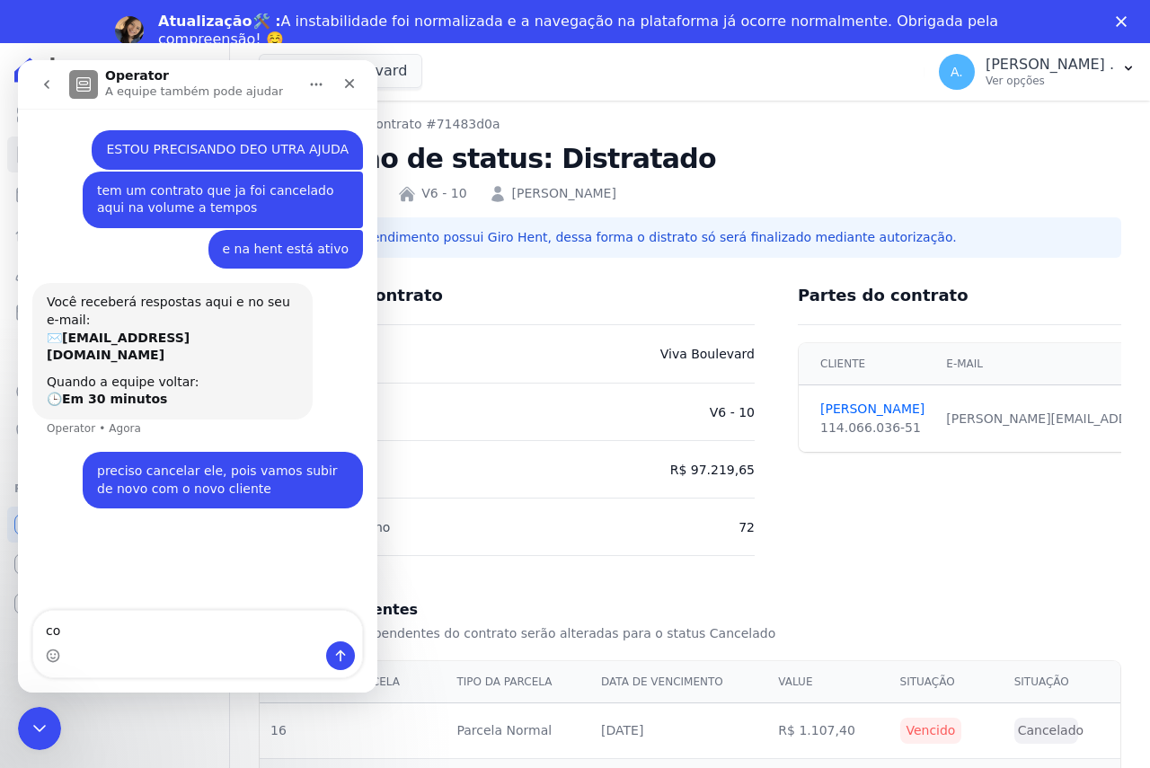
type textarea "c"
click at [724, 169] on h2 "Alteração de status: Distratado" at bounding box center [690, 159] width 863 height 36
click at [725, 153] on h2 "Alteração de status: Distratado" at bounding box center [690, 159] width 863 height 36
drag, startPoint x: 607, startPoint y: 116, endPoint x: 445, endPoint y: 114, distance: 162.7
click at [605, 115] on nav "Contratos Contrato #71483d0a" at bounding box center [690, 124] width 863 height 19
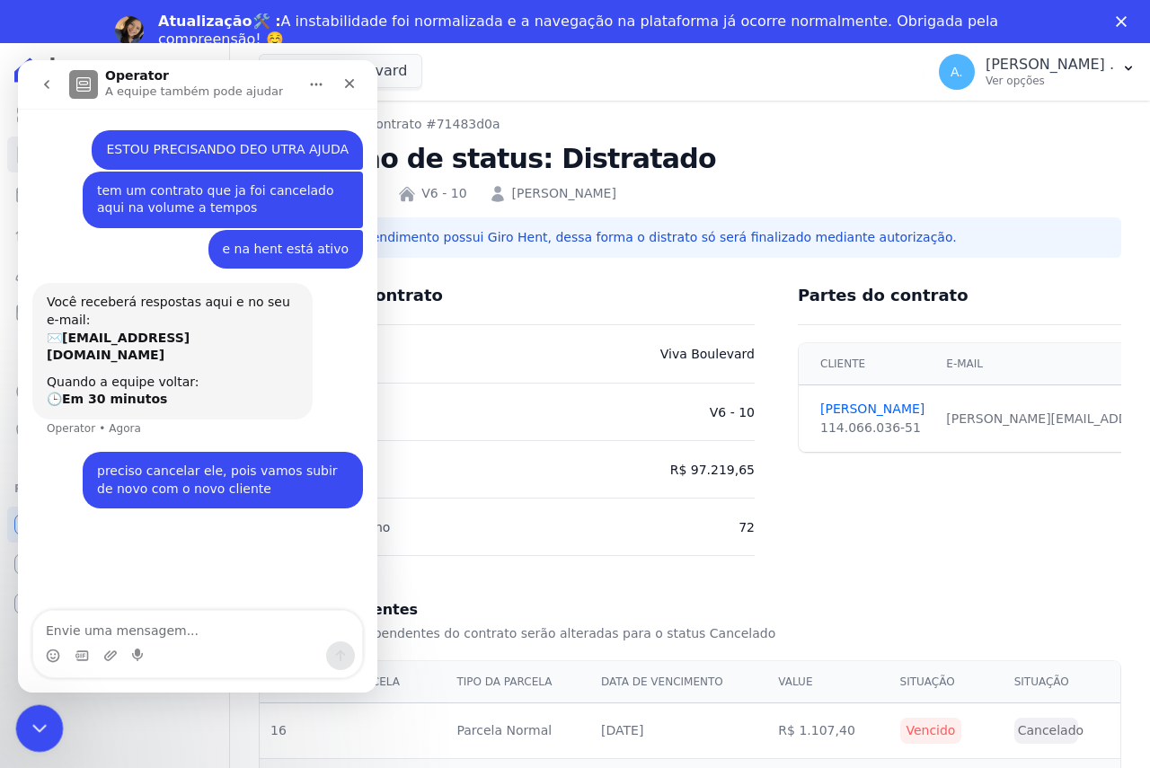
click at [31, 729] on icon "Encerramento do Messenger da Intercom" at bounding box center [37, 726] width 22 height 22
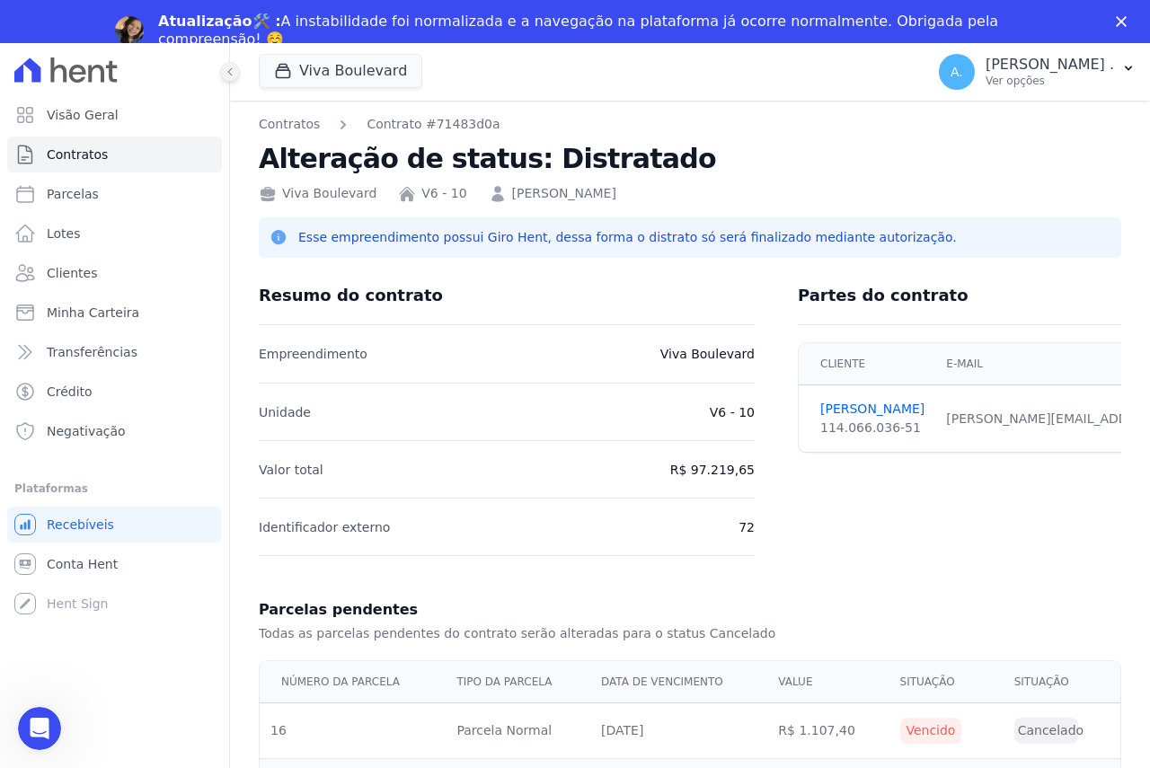
click at [231, 75] on icon at bounding box center [230, 71] width 11 height 11
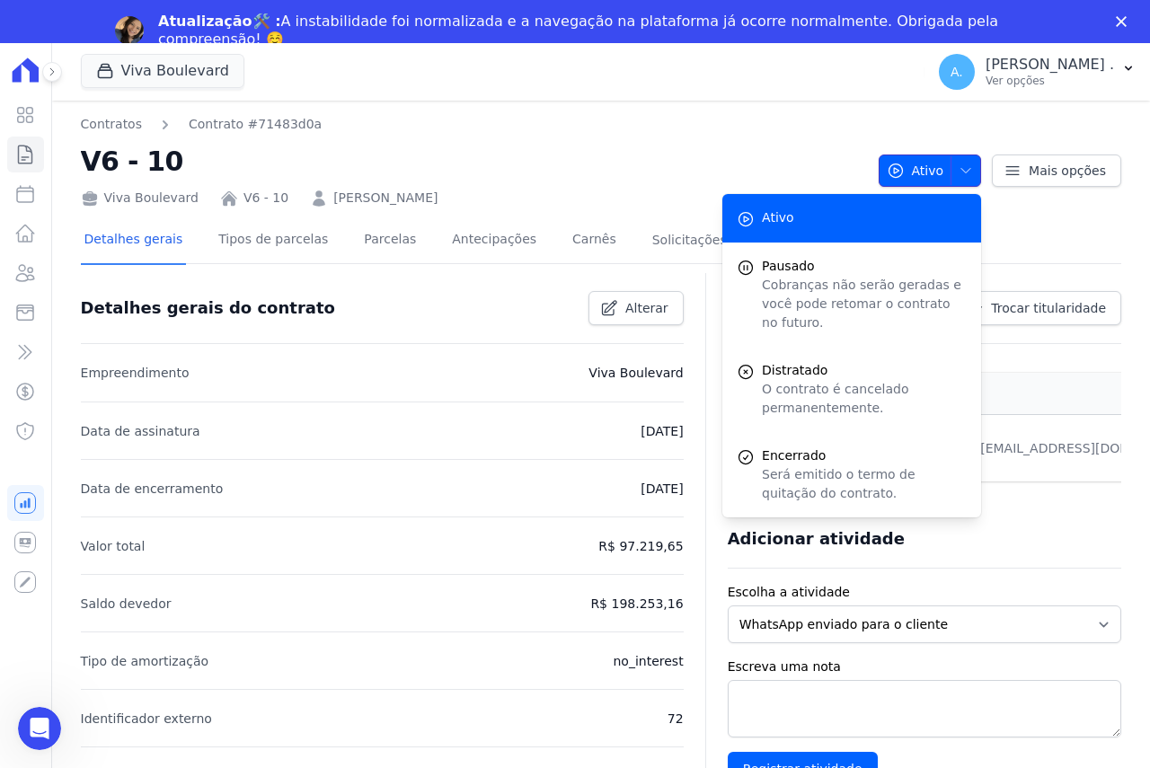
click at [964, 168] on icon "button" at bounding box center [966, 171] width 14 height 14
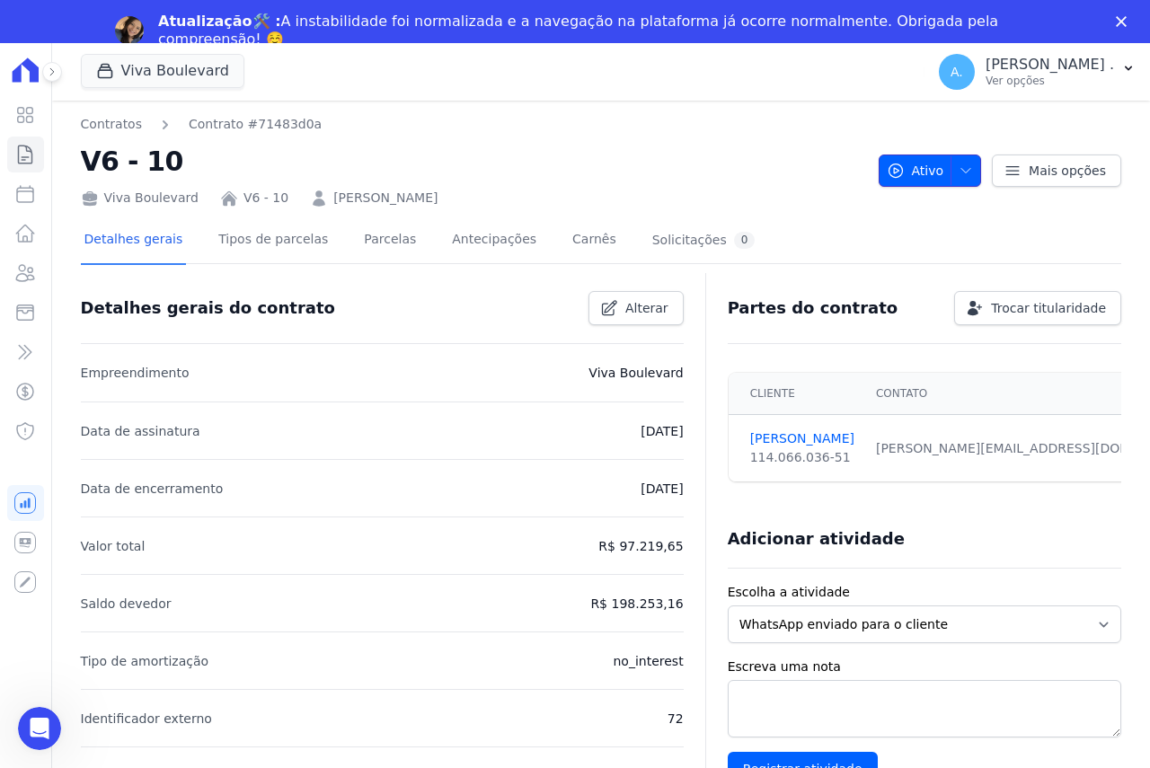
click at [960, 166] on icon "button" at bounding box center [966, 171] width 14 height 14
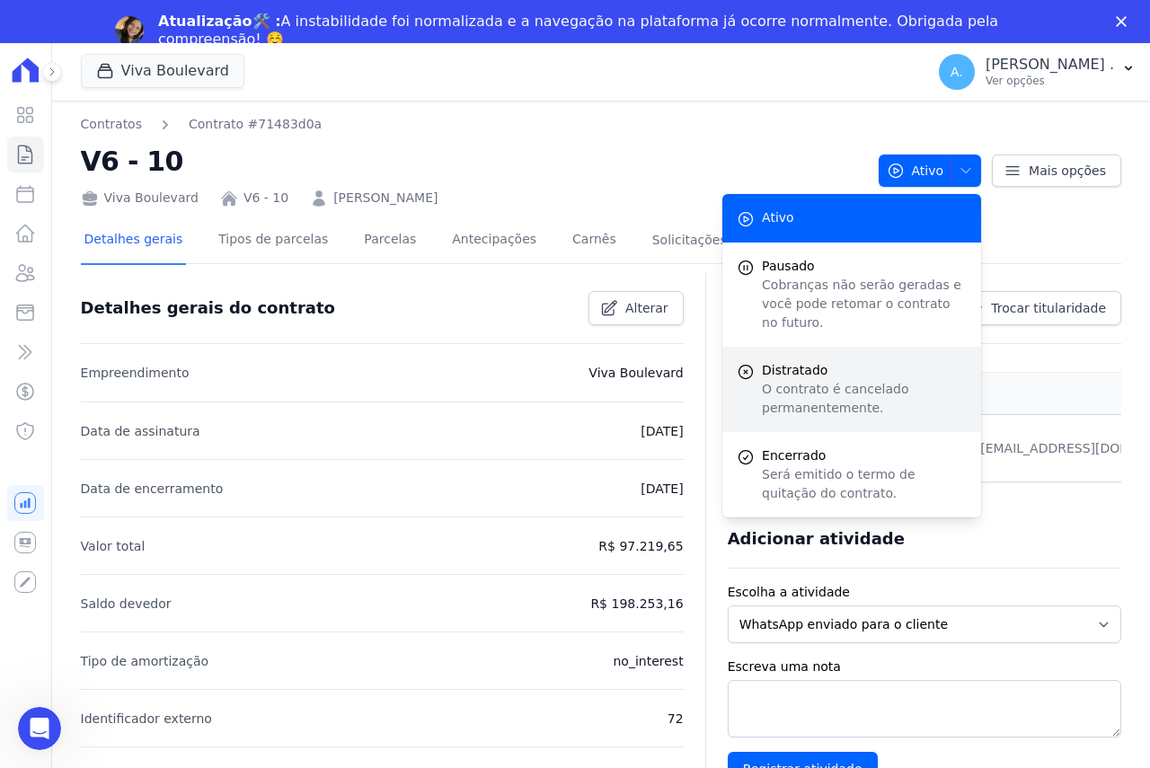
click at [771, 380] on p "O contrato é cancelado permanentemente." at bounding box center [864, 399] width 205 height 38
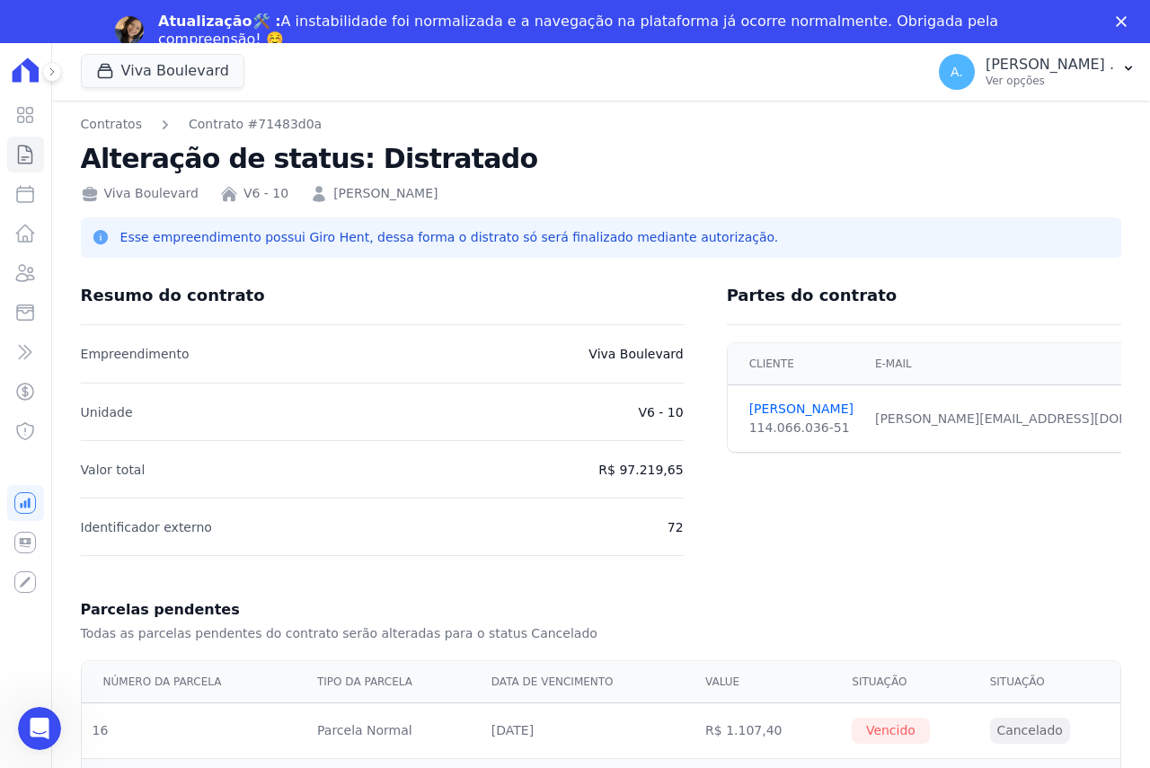
drag, startPoint x: 33, startPoint y: 753, endPoint x: 23, endPoint y: 31, distance: 721.7
click at [33, 753] on div "Visão Geral Contratos Parcelas Lotes Clientes Minha Carteira Transferências Cré…" at bounding box center [25, 427] width 51 height 768
click at [39, 736] on icon "Abertura do Messenger da Intercom" at bounding box center [37, 727] width 30 height 30
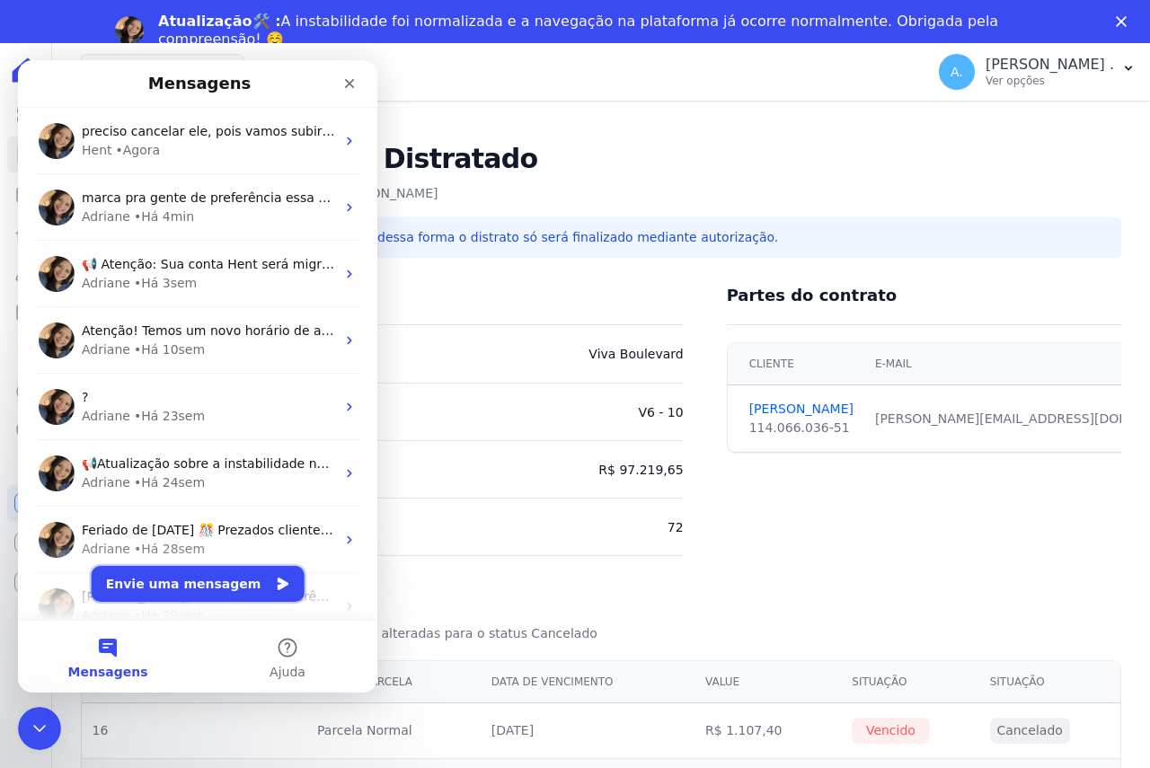
click at [221, 584] on button "Envie uma mensagem" at bounding box center [198, 584] width 213 height 36
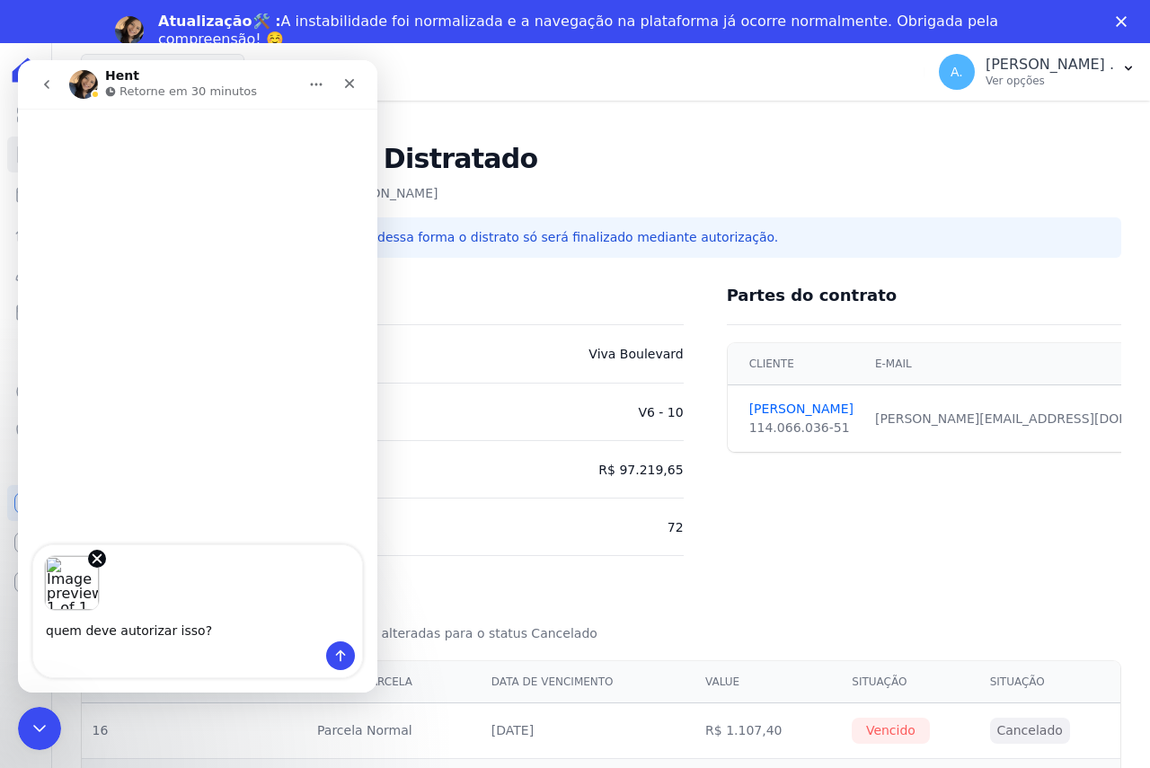
type textarea "quem deve autorizar isso?"
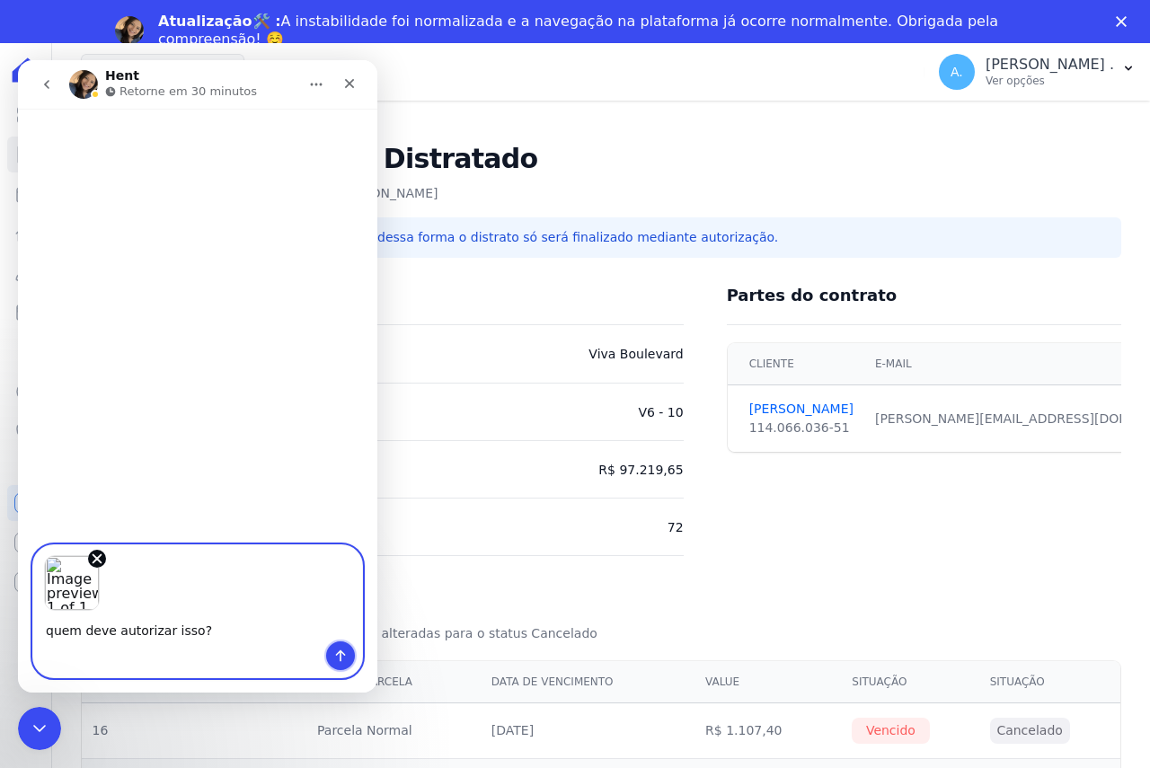
click at [346, 656] on icon "Enviar uma mensagem" at bounding box center [340, 656] width 14 height 14
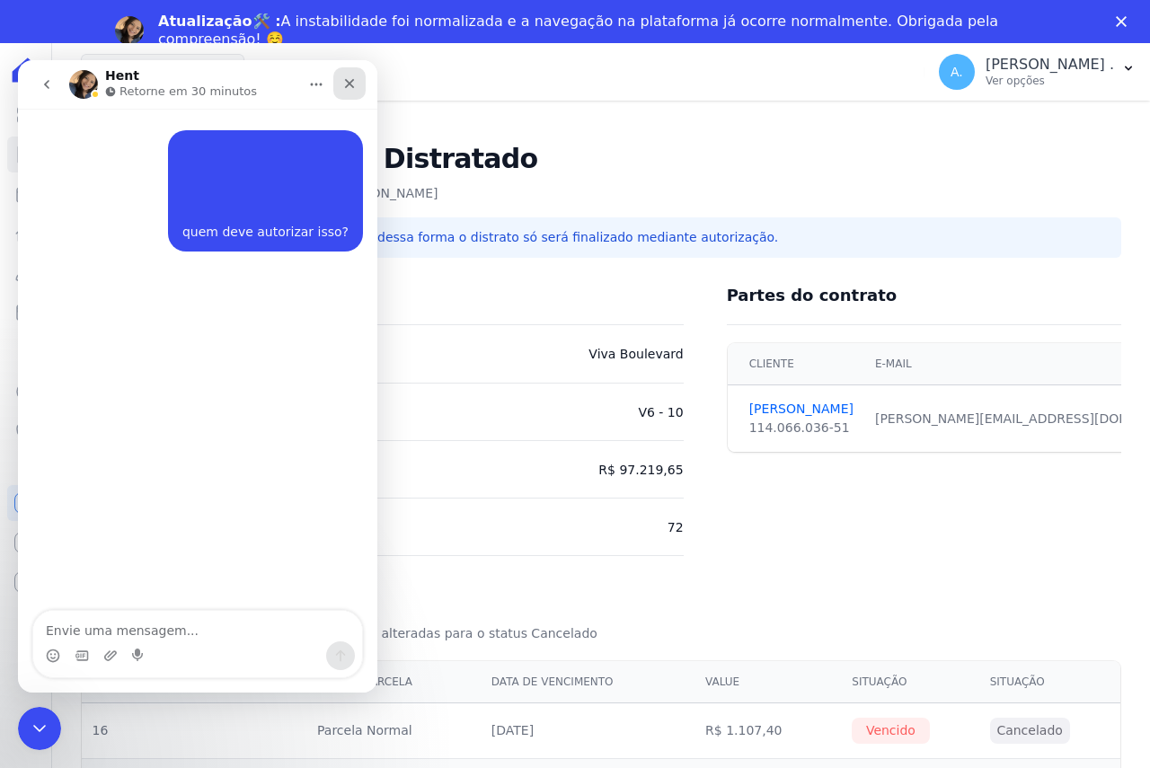
click at [348, 80] on icon "Fechar" at bounding box center [349, 83] width 14 height 14
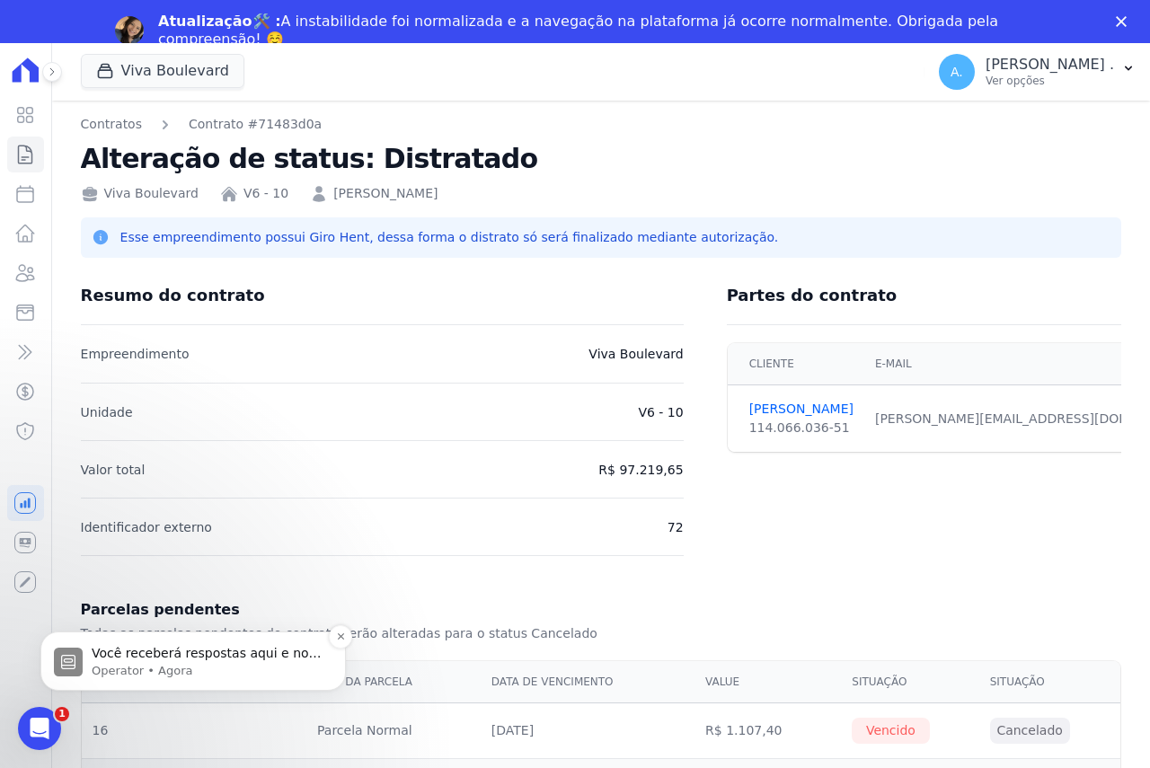
click at [196, 663] on p "Operator • Agora" at bounding box center [208, 671] width 232 height 16
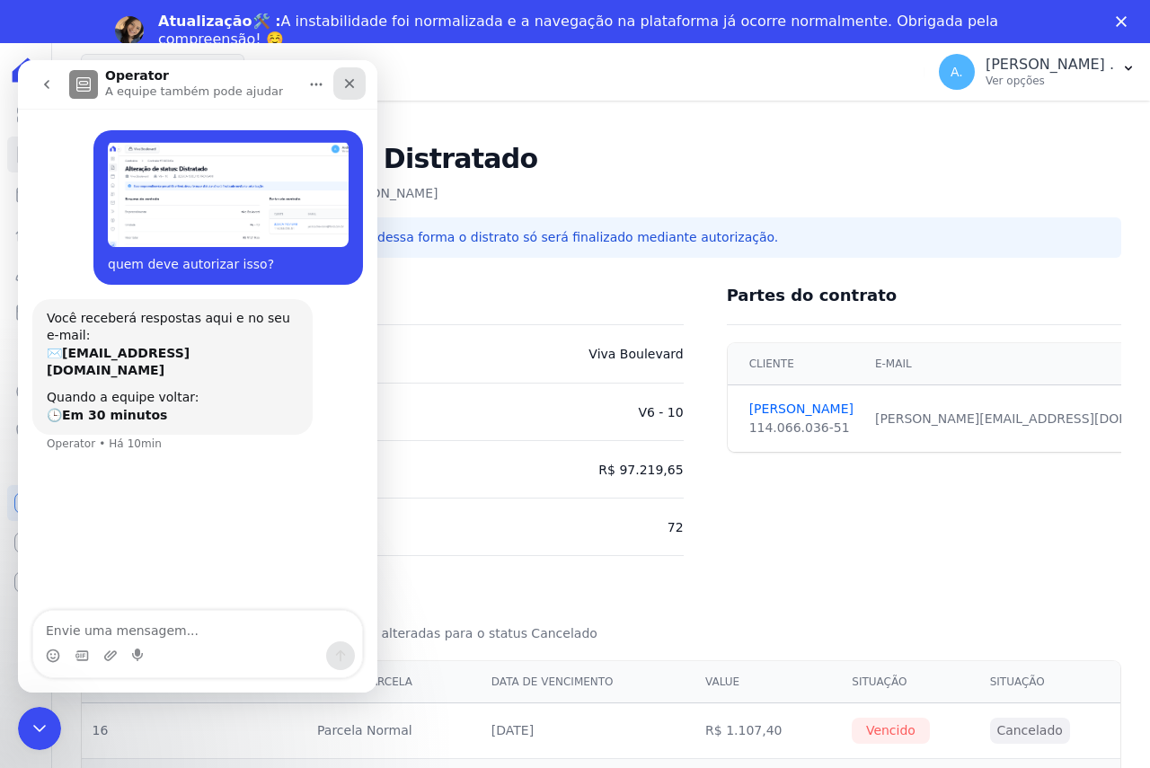
click at [347, 79] on icon "Fechar" at bounding box center [349, 83] width 14 height 14
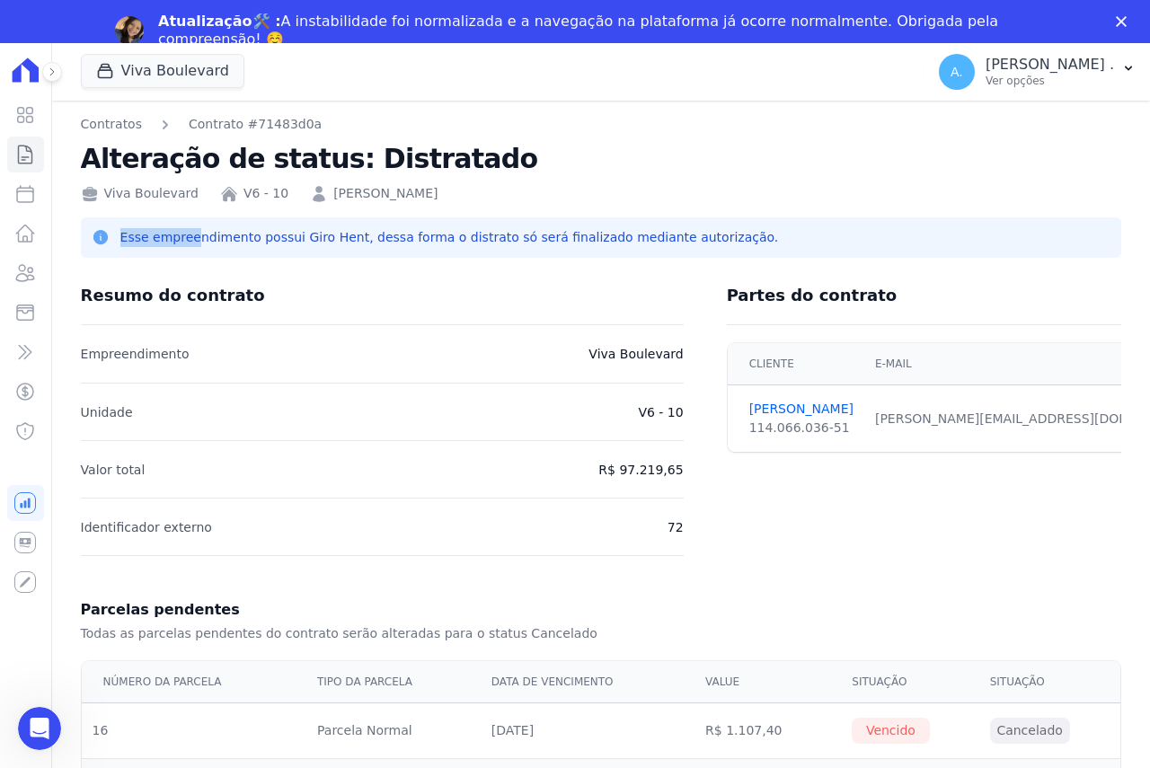
drag, startPoint x: 122, startPoint y: 239, endPoint x: 193, endPoint y: 237, distance: 71.0
click at [190, 238] on p "Esse empreendimento possui Giro Hent, dessa forma o distrato só será finalizado…" at bounding box center [449, 237] width 659 height 19
click at [37, 723] on icon "Abertura do Messenger da Intercom" at bounding box center [37, 727] width 30 height 30
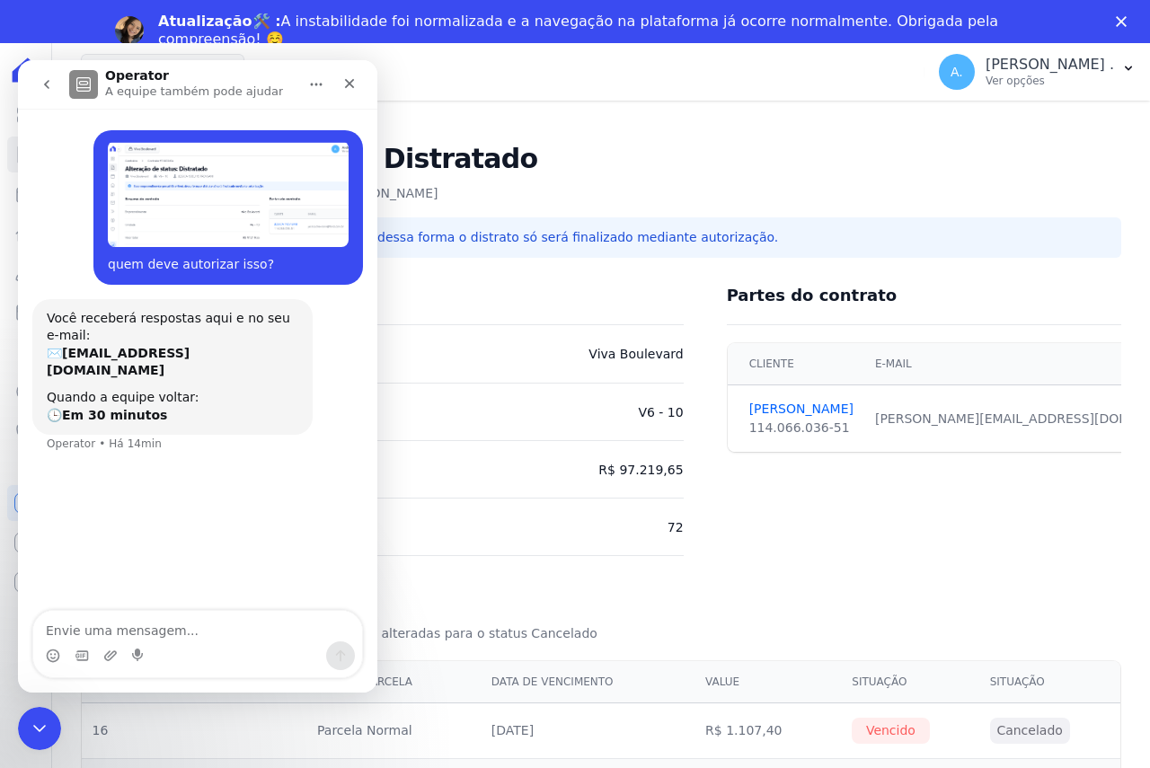
click at [186, 639] on textarea "Envie uma mensagem..." at bounding box center [197, 626] width 329 height 31
type textarea "Aguardo retorno."
click at [485, 94] on div "Viva Boulevard Você possui apenas um empreendimento Aplicar" at bounding box center [499, 71] width 837 height 59
click at [26, 731] on icon "Encerramento do Messenger da Intercom" at bounding box center [37, 726] width 22 height 22
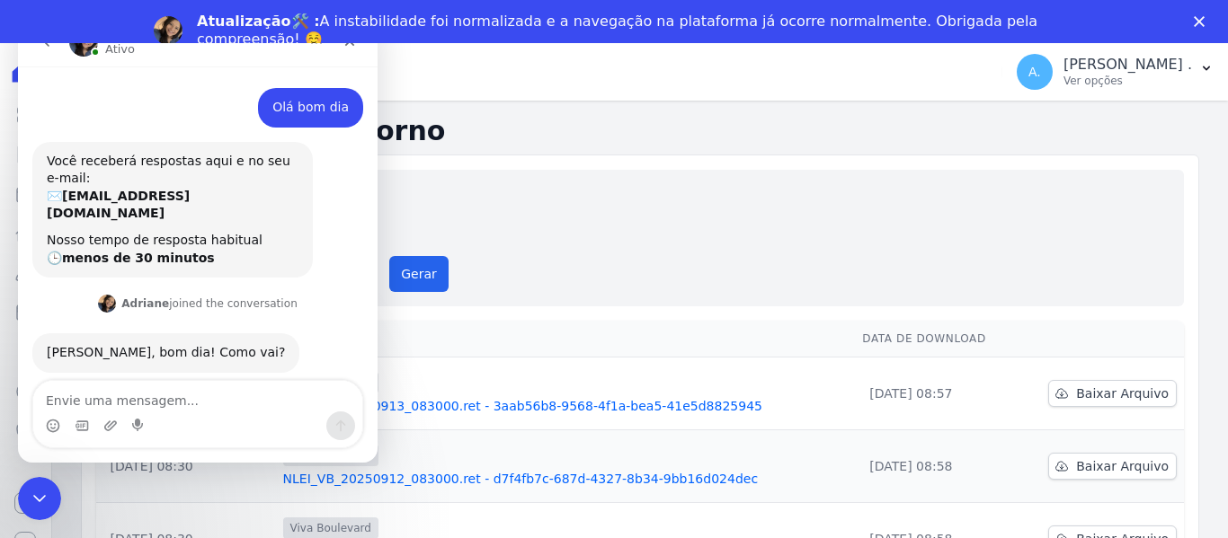
scroll to position [3, 0]
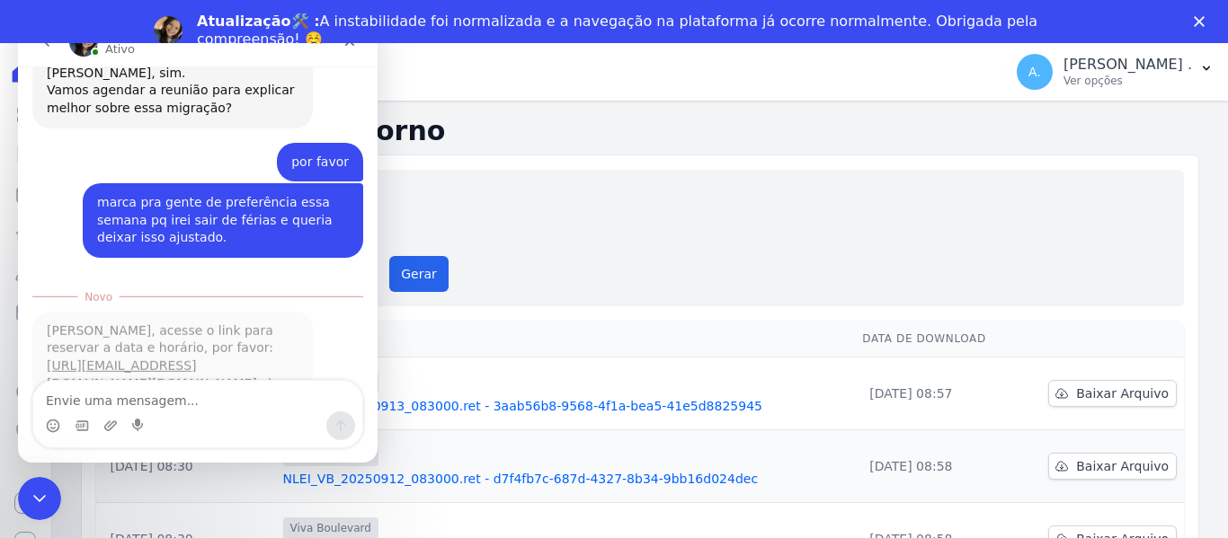
click at [39, 498] on icon "Encerramento do Messenger da Intercom" at bounding box center [40, 499] width 22 height 22
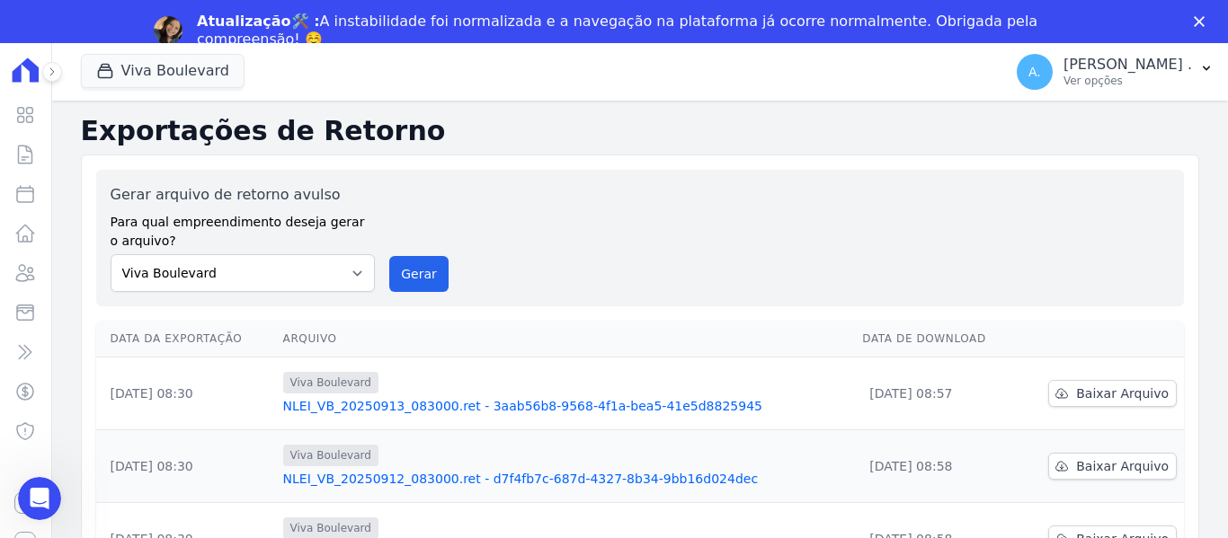
scroll to position [472, 0]
click at [39, 498] on icon "Abertura do Messenger da Intercom" at bounding box center [40, 499] width 30 height 30
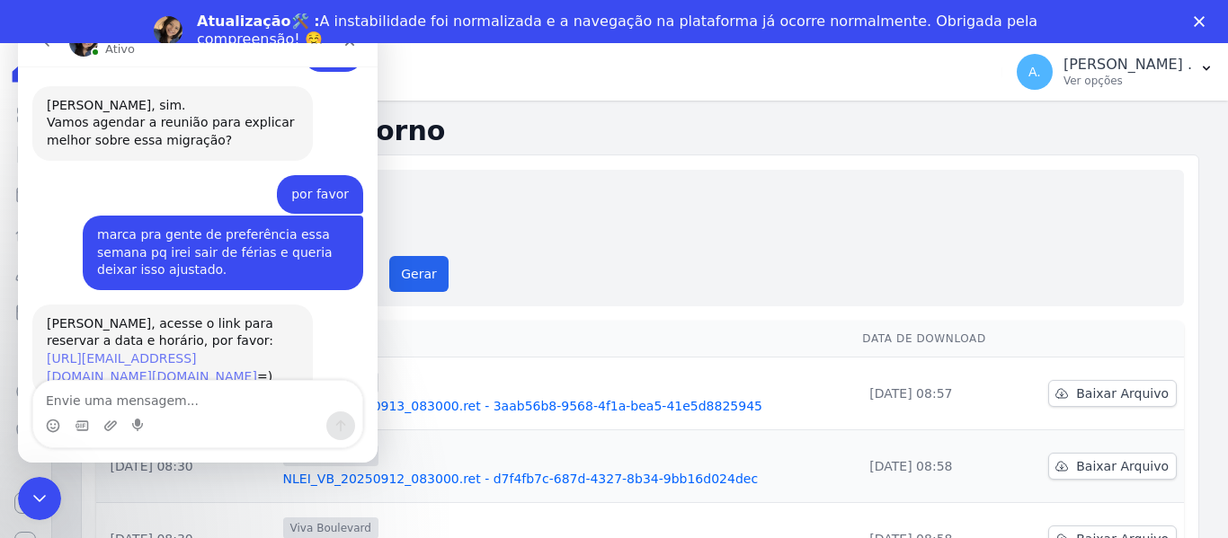
click at [121, 351] on link "https://outlook.office.com/book/MigraoContaArke@e-arke.com/?ismsaljsauthenabled" at bounding box center [152, 367] width 210 height 32
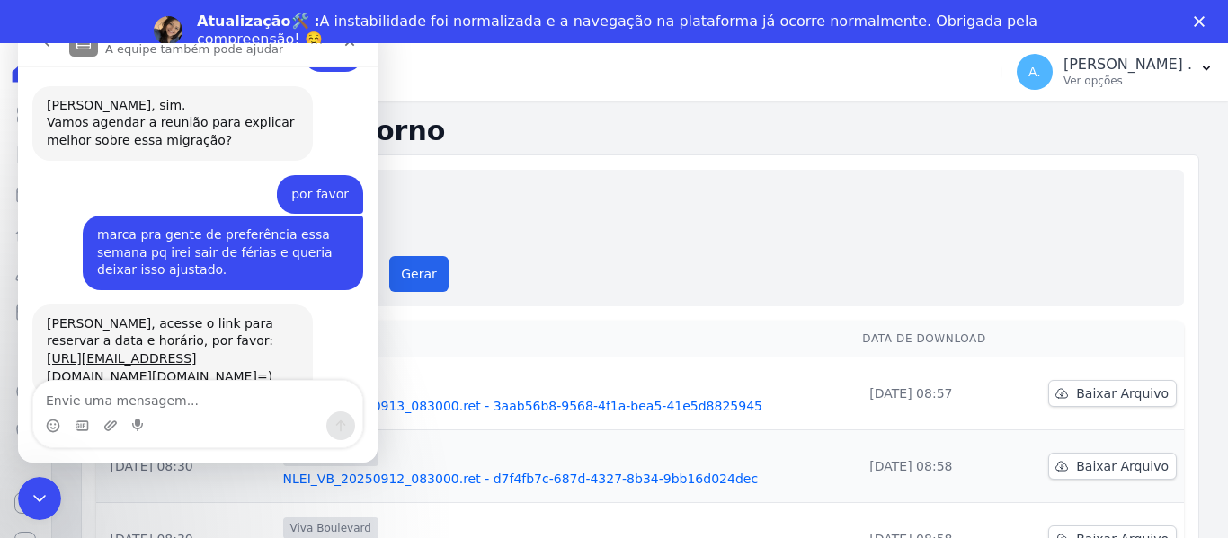
click at [634, 298] on div "Gerar arquivo de retorno avulso Para qual empreendimento deseja gerar o arquivo…" at bounding box center [639, 238] width 1087 height 137
drag, startPoint x: 930, startPoint y: 73, endPoint x: 1108, endPoint y: 44, distance: 180.2
click at [944, 70] on div "Viva Boulevard Você possui apenas um empreendimento Aplicar" at bounding box center [538, 71] width 914 height 59
click at [1197, 18] on icon "Fechar" at bounding box center [1198, 21] width 11 height 11
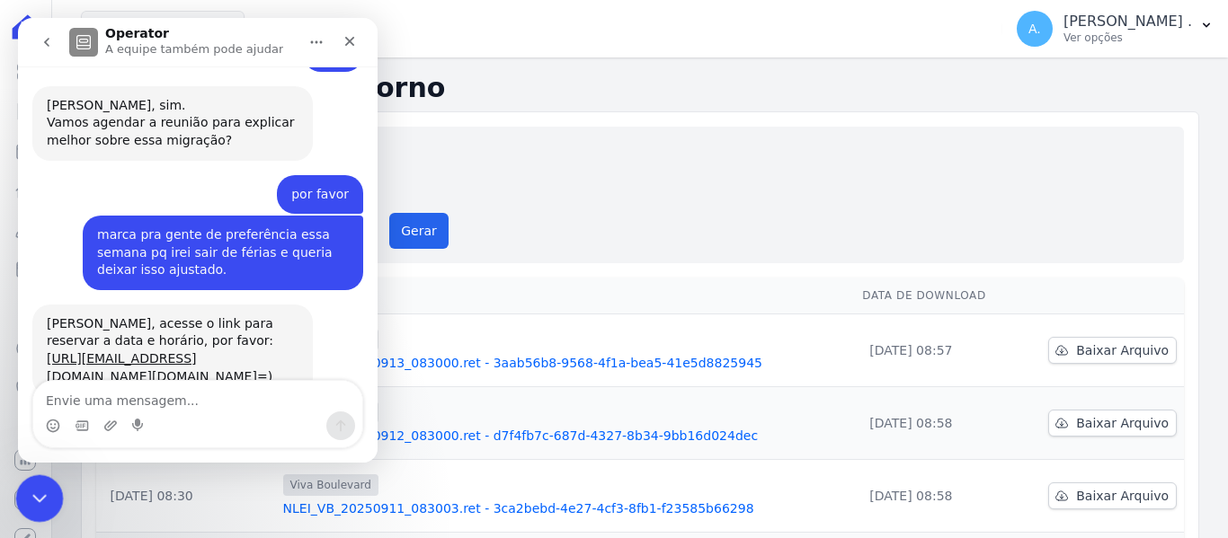
click at [40, 493] on icon "Encerramento do Messenger da Intercom" at bounding box center [37, 496] width 22 height 22
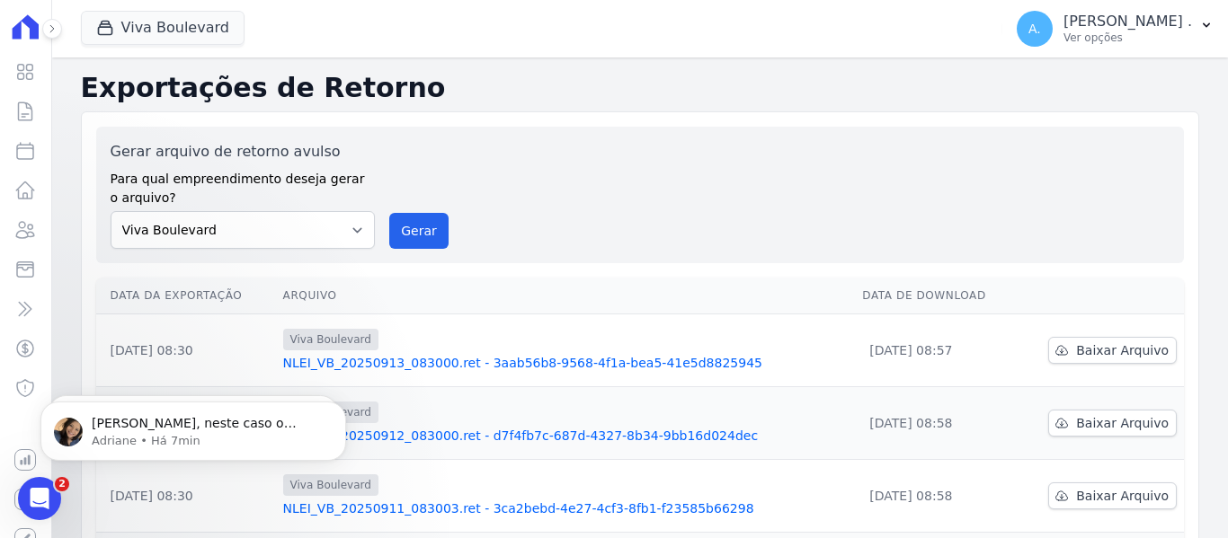
scroll to position [0, 0]
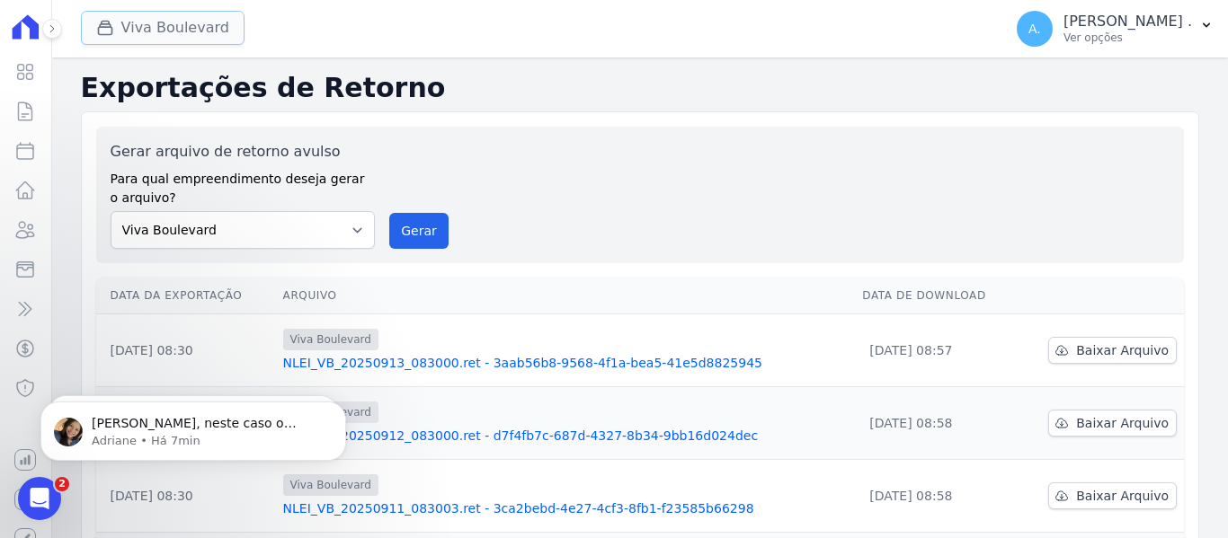
drag, startPoint x: 210, startPoint y: 34, endPoint x: 125, endPoint y: 25, distance: 85.8
click at [125, 25] on button "Viva Boulevard" at bounding box center [163, 28] width 164 height 34
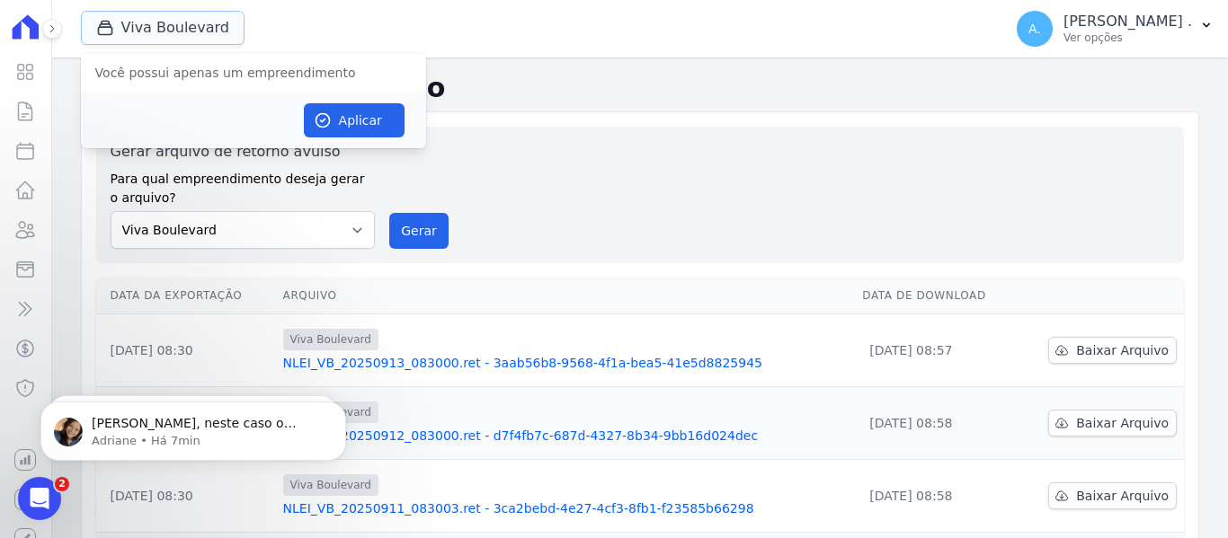
drag, startPoint x: 125, startPoint y: 25, endPoint x: 270, endPoint y: 64, distance: 150.6
click at [244, 47] on div "Viva Boulevard Você possui apenas um empreendimento Aplicar" at bounding box center [538, 28] width 914 height 59
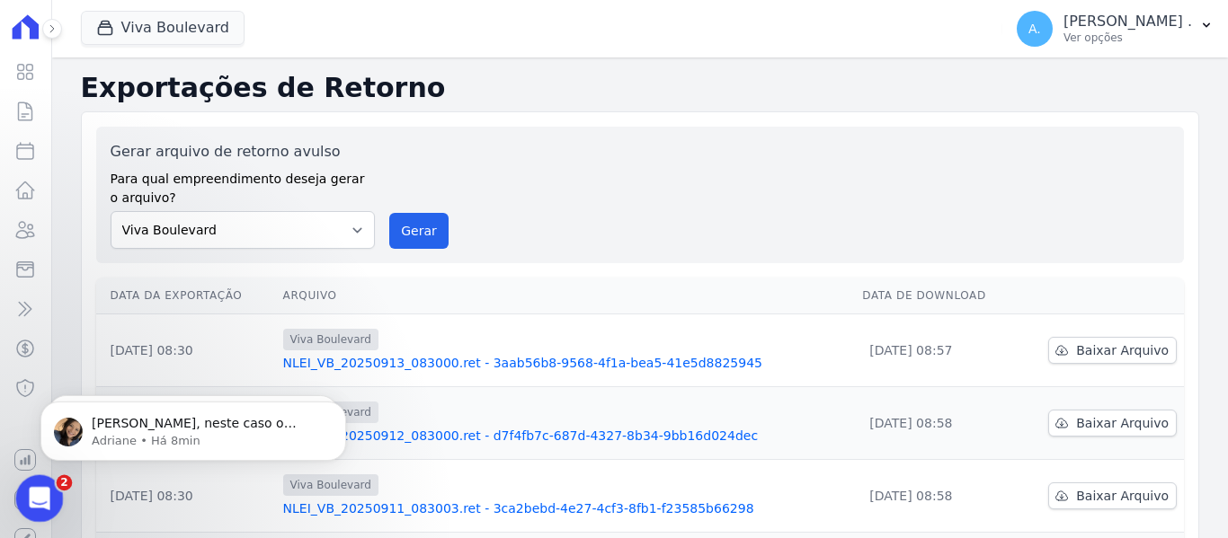
click at [31, 495] on icon "Abertura do Messenger da Intercom" at bounding box center [37, 497] width 30 height 30
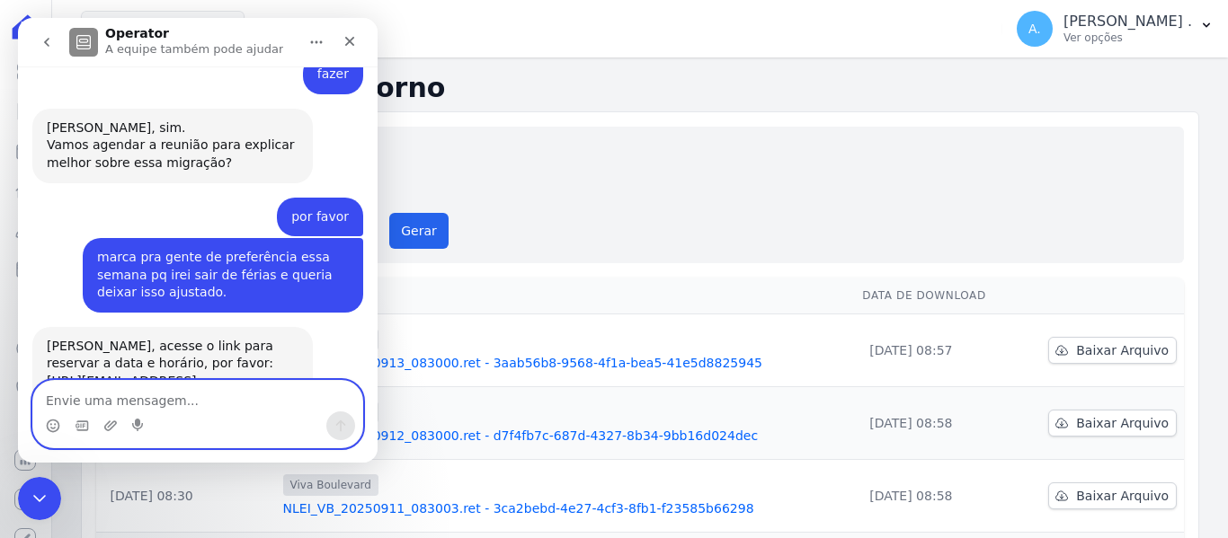
scroll to position [472, 0]
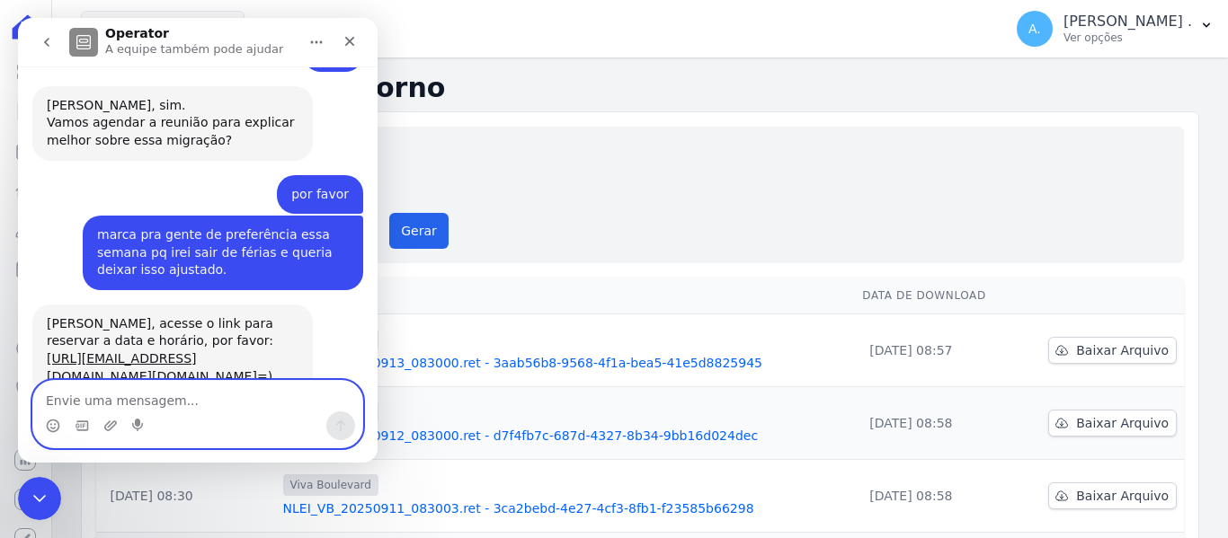
click at [156, 403] on textarea "Envie uma mensagem..." at bounding box center [197, 396] width 329 height 31
type textarea "FEITO"
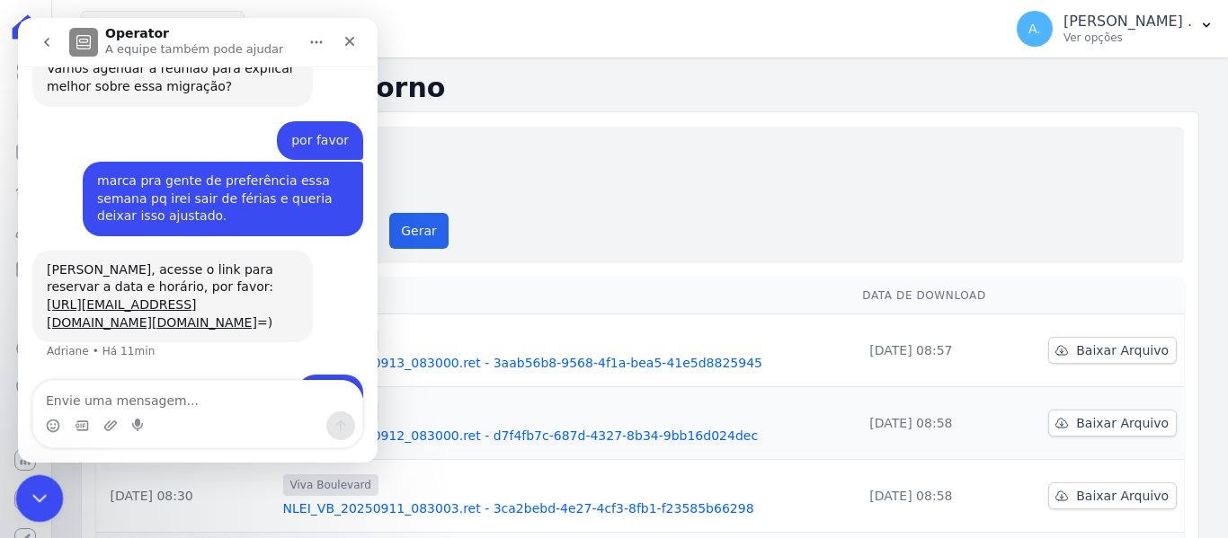
click at [25, 495] on div "Encerramento do Messenger da Intercom" at bounding box center [36, 495] width 43 height 43
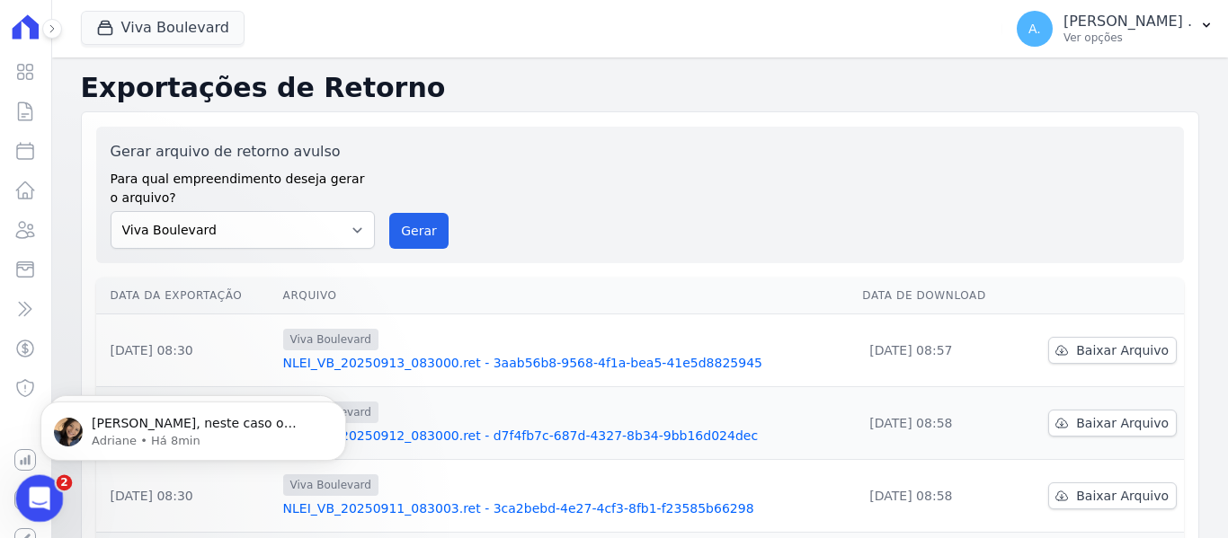
scroll to position [0, 0]
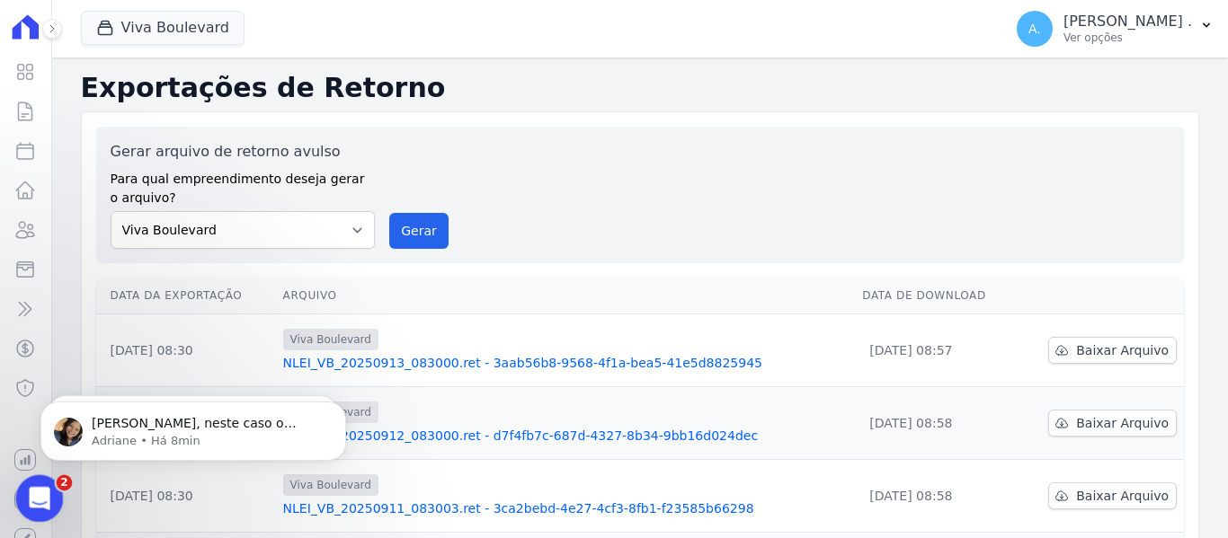
click at [25, 495] on icon "Abertura do Messenger da Intercom" at bounding box center [37, 497] width 30 height 30
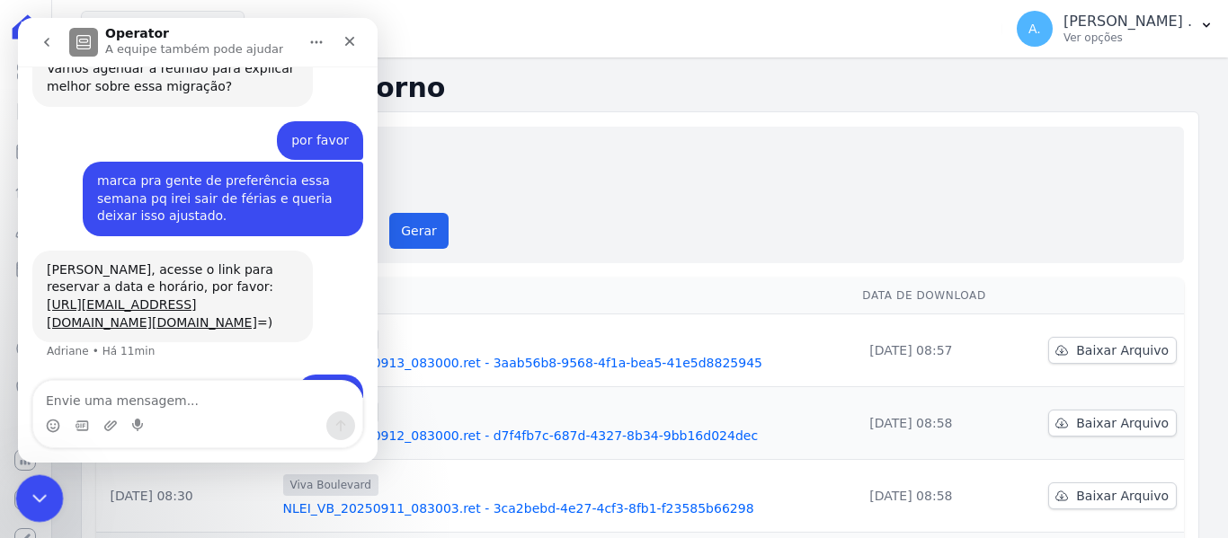
click at [25, 495] on div "Encerramento do Messenger da Intercom" at bounding box center [36, 495] width 43 height 43
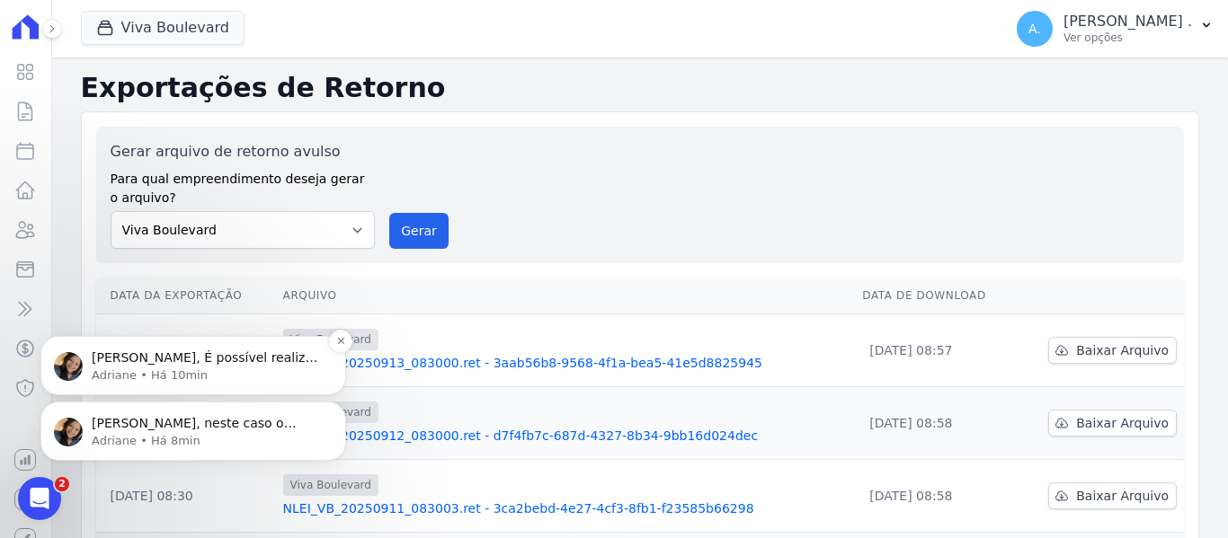
click at [165, 370] on p "Adriane • Há 10min" at bounding box center [208, 376] width 232 height 16
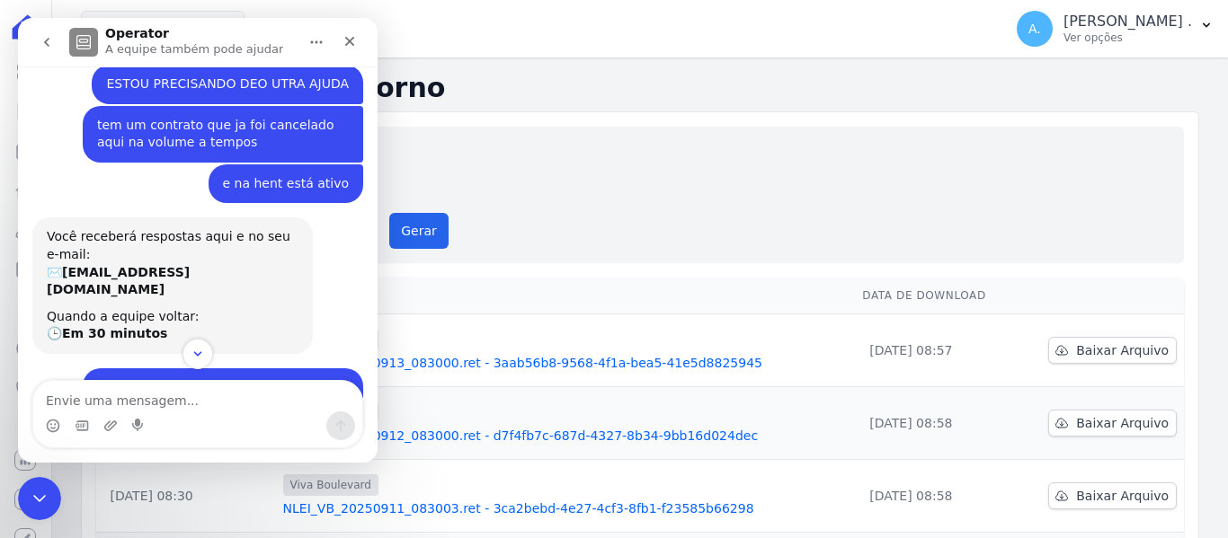
scroll to position [286, 0]
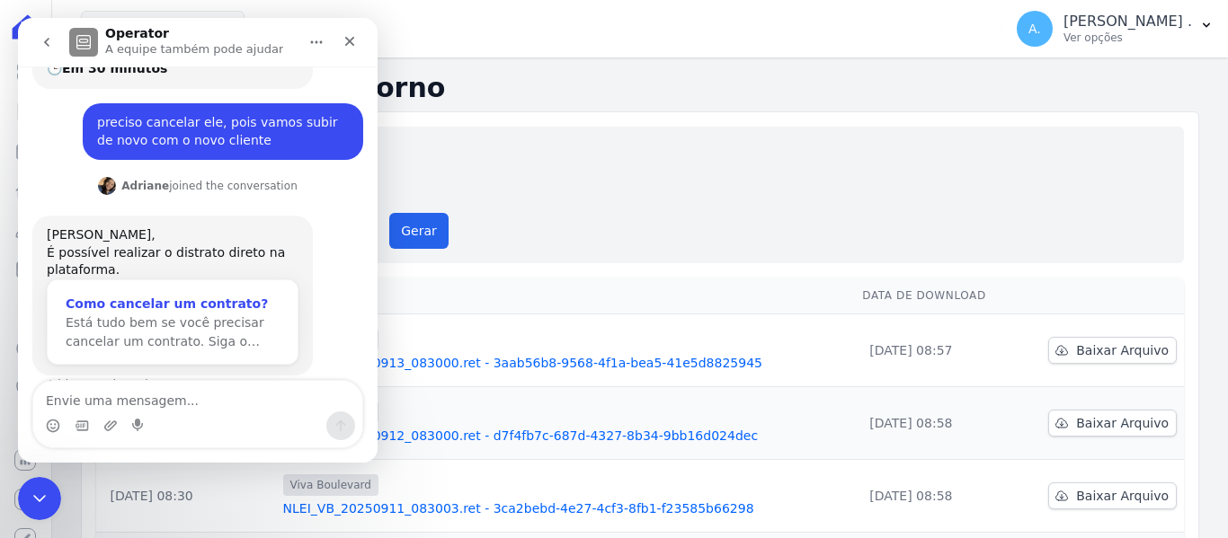
click at [173, 295] on div "Como cancelar um contrato?" at bounding box center [173, 304] width 214 height 19
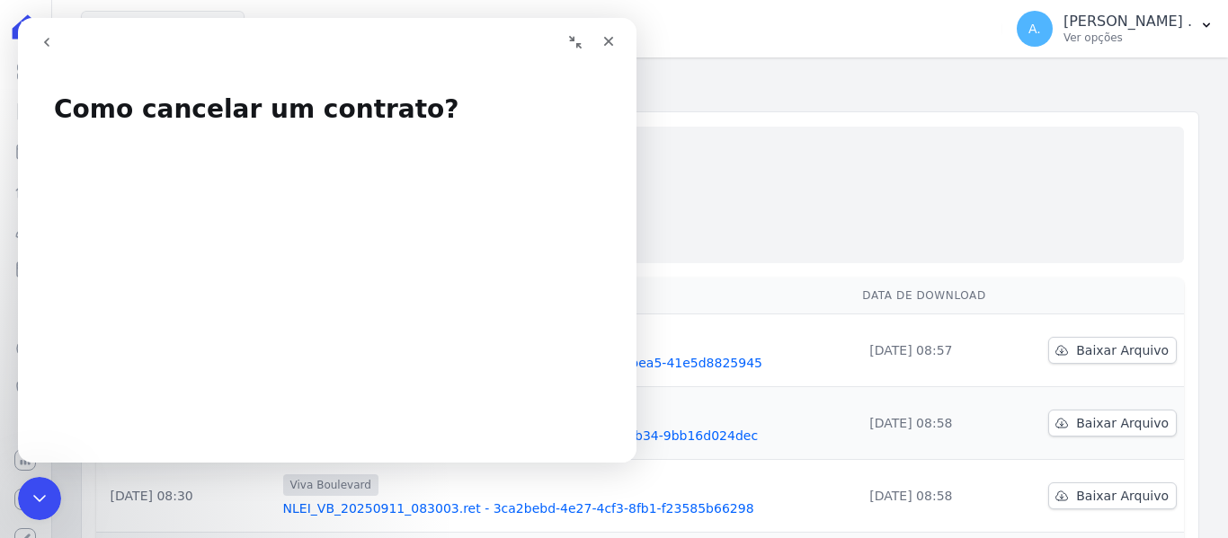
scroll to position [90, 0]
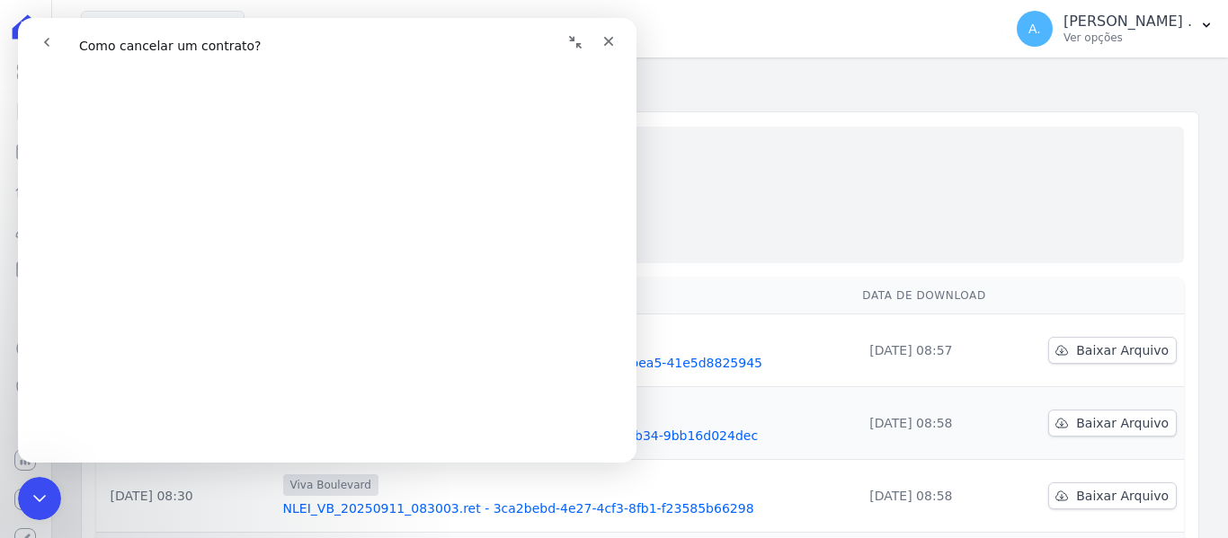
click at [572, 36] on icon "Recolher janela" at bounding box center [575, 42] width 14 height 14
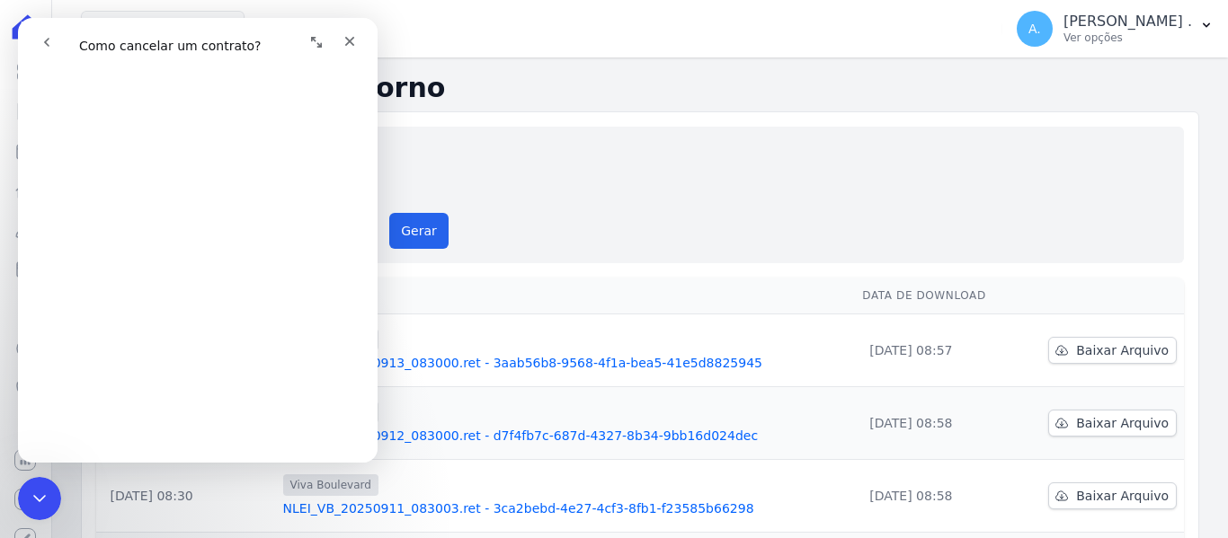
click at [639, 196] on div "Gerar arquivo de retorno avulso Para qual empreendimento deseja gerar o arquivo…" at bounding box center [640, 195] width 1059 height 108
click at [318, 40] on icon "Expandir janela" at bounding box center [316, 42] width 14 height 14
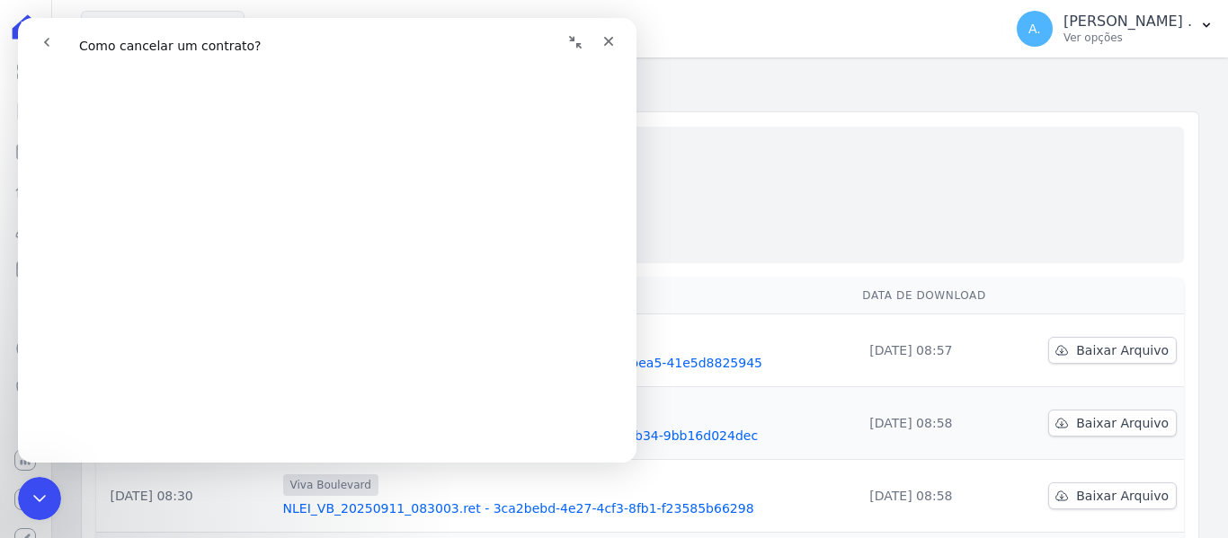
scroll to position [181, 0]
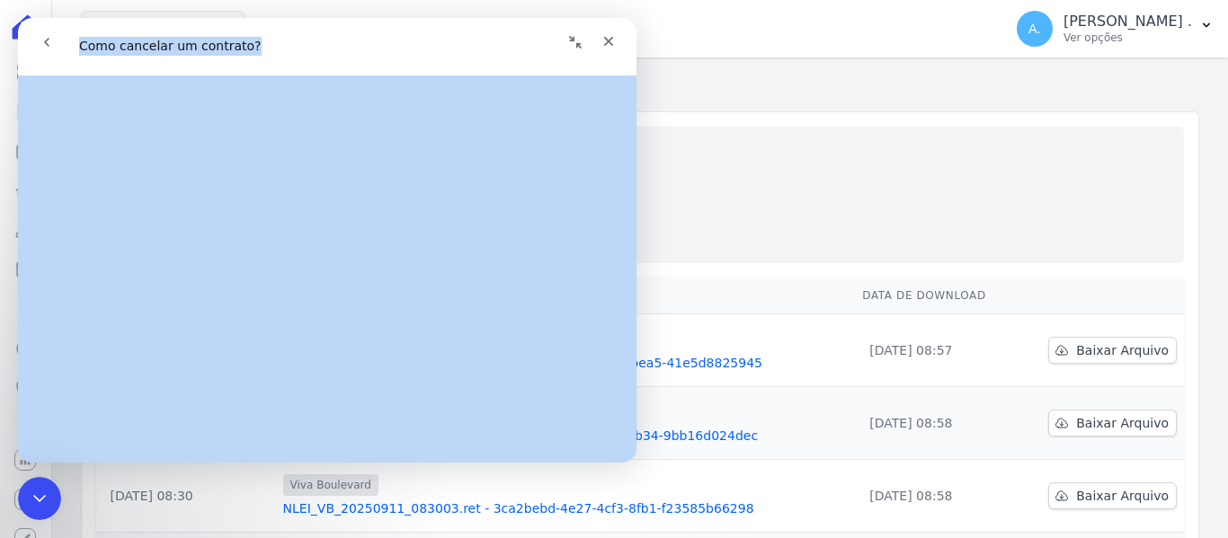
drag, startPoint x: 453, startPoint y: 31, endPoint x: 935, endPoint y: 84, distance: 484.6
click at [636, 84] on html "Como cancelar um contrato? Como cancelar um contrato? Isso responde à sua pergu…" at bounding box center [327, 240] width 618 height 445
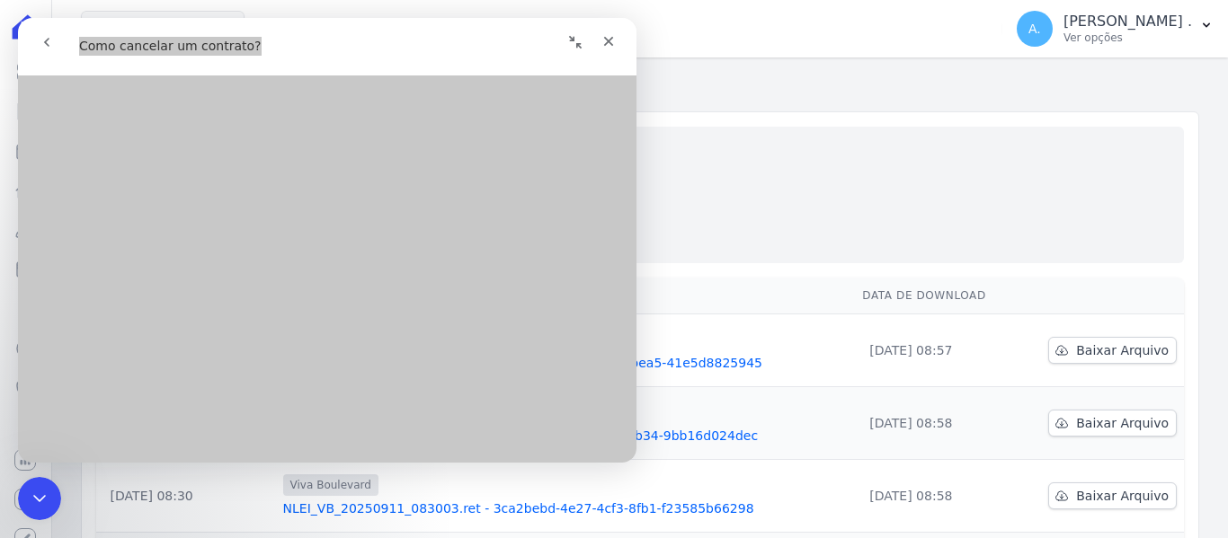
drag, startPoint x: 820, startPoint y: 187, endPoint x: 676, endPoint y: 12, distance: 227.2
click at [817, 180] on div "Gerar arquivo de retorno avulso Para qual empreendimento deseja gerar o arquivo…" at bounding box center [640, 195] width 1059 height 108
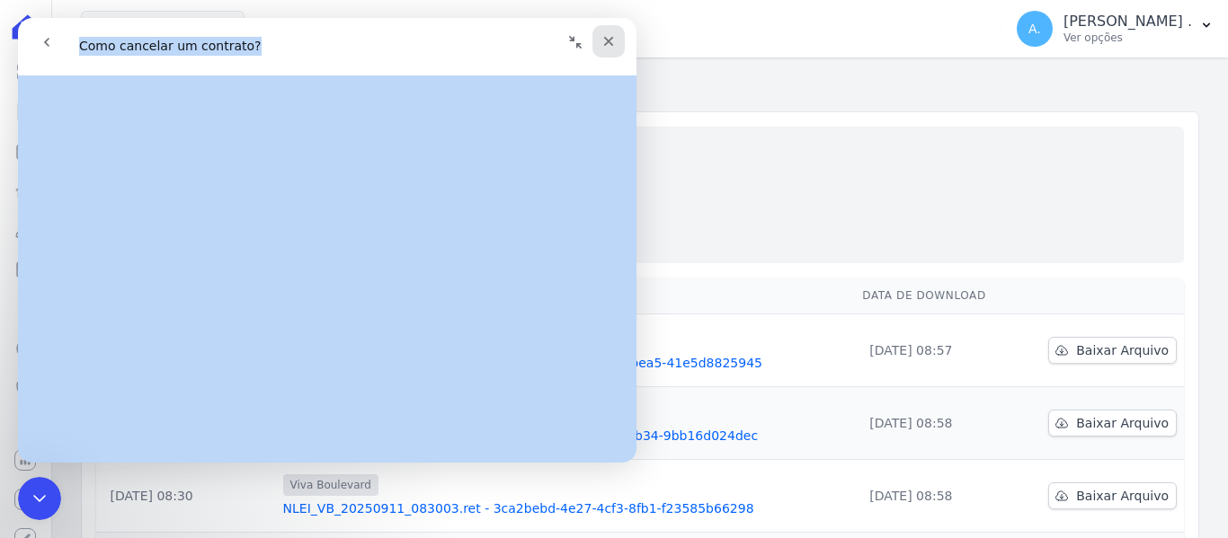
click at [618, 42] on div "Fechar" at bounding box center [608, 41] width 32 height 32
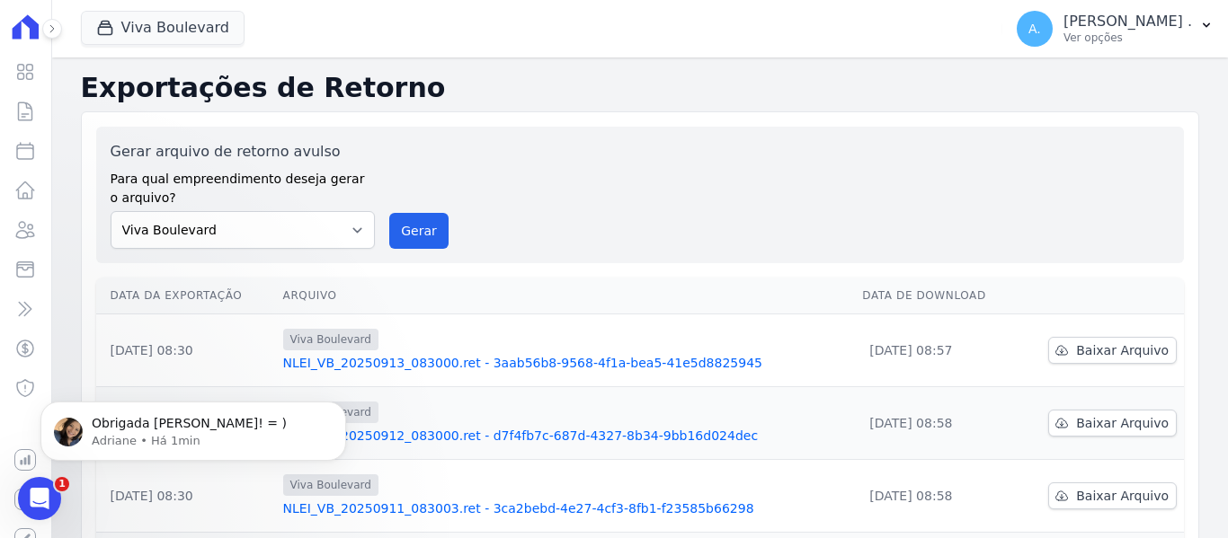
scroll to position [0, 0]
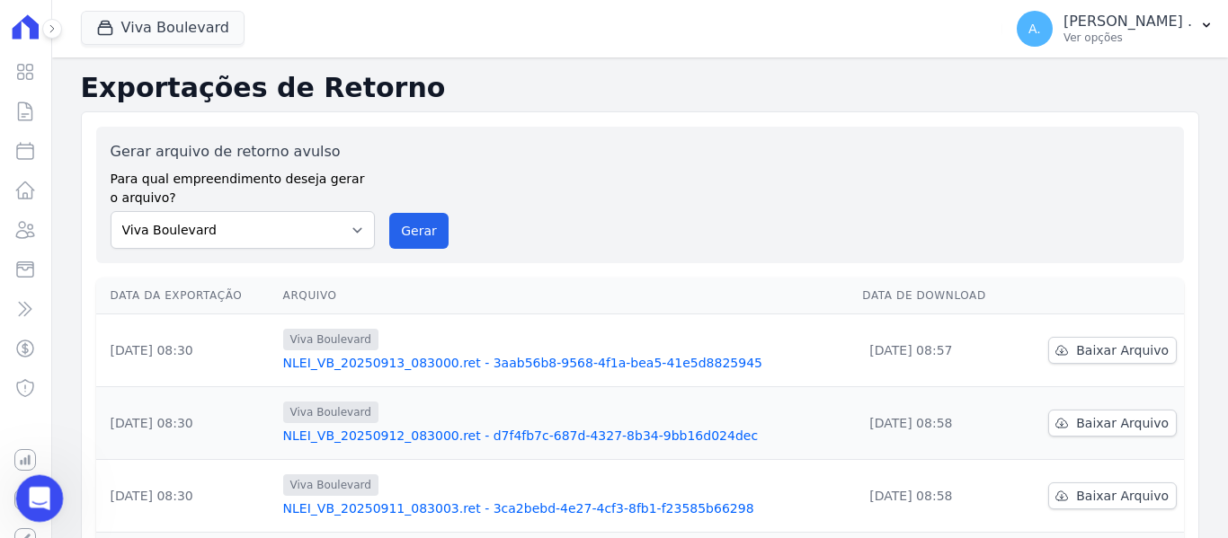
click at [31, 511] on div "Abertura do Messenger da Intercom" at bounding box center [36, 495] width 59 height 59
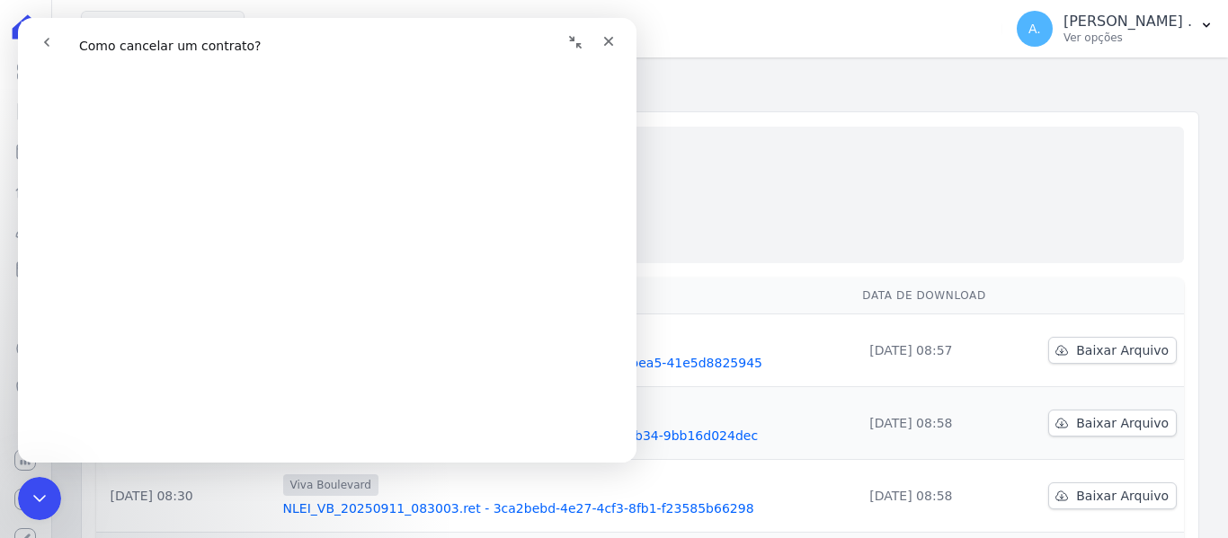
scroll to position [360, 0]
click at [601, 37] on icon "Fechar" at bounding box center [608, 41] width 14 height 14
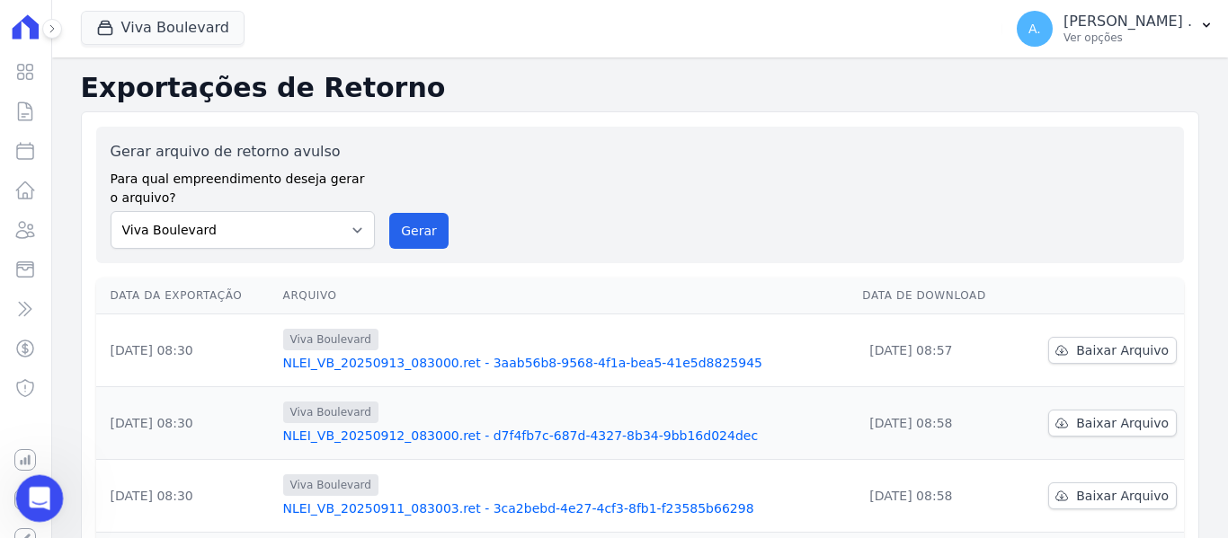
click at [23, 494] on div "Abertura do Messenger da Intercom" at bounding box center [36, 495] width 59 height 59
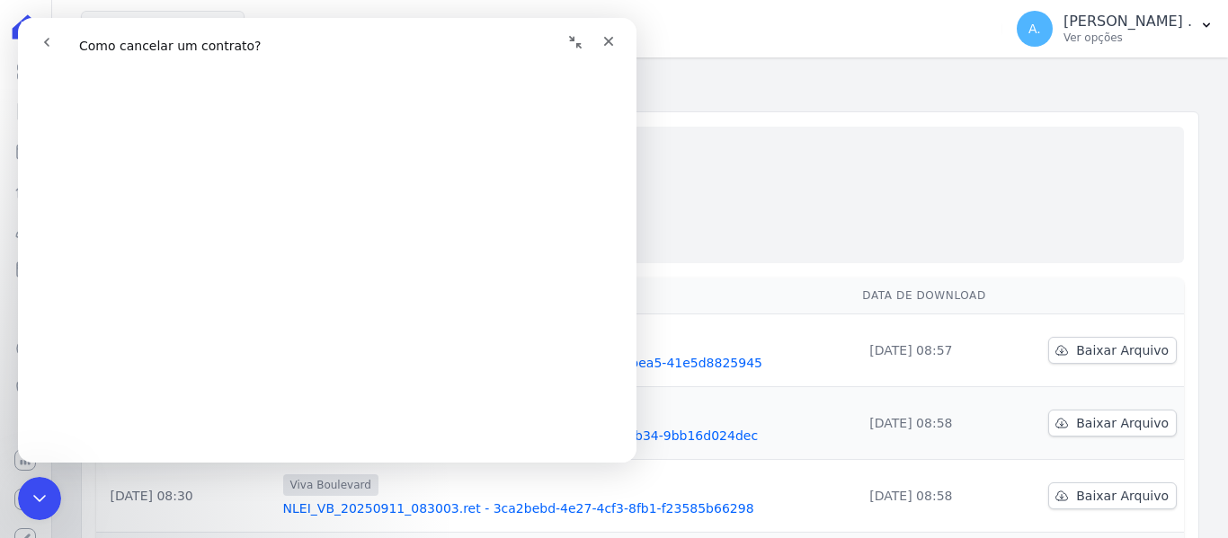
click at [42, 40] on icon "go back" at bounding box center [47, 42] width 14 height 14
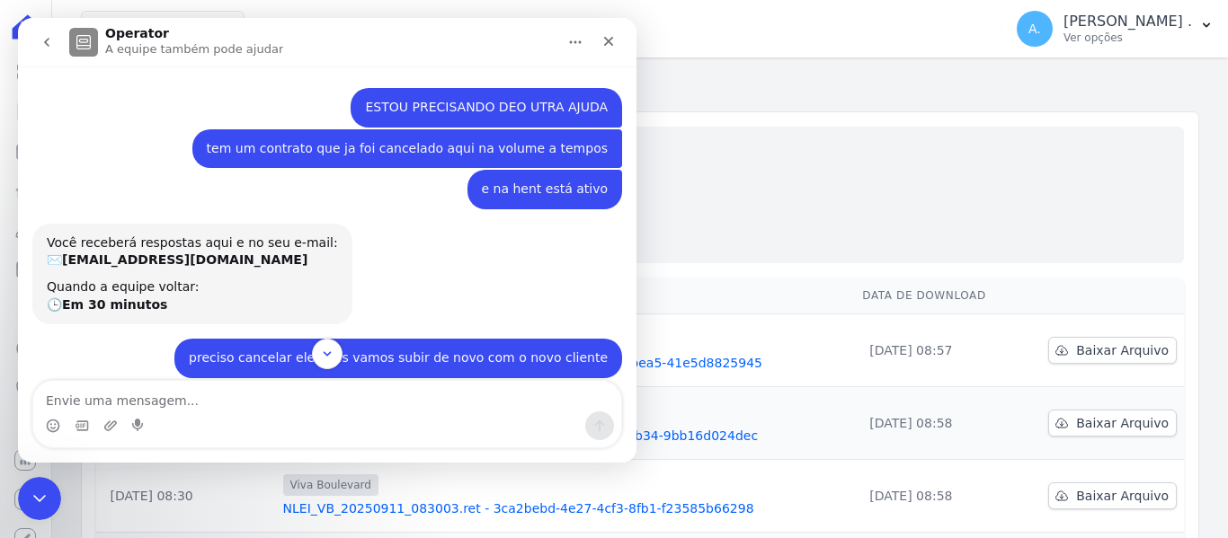
scroll to position [214, 0]
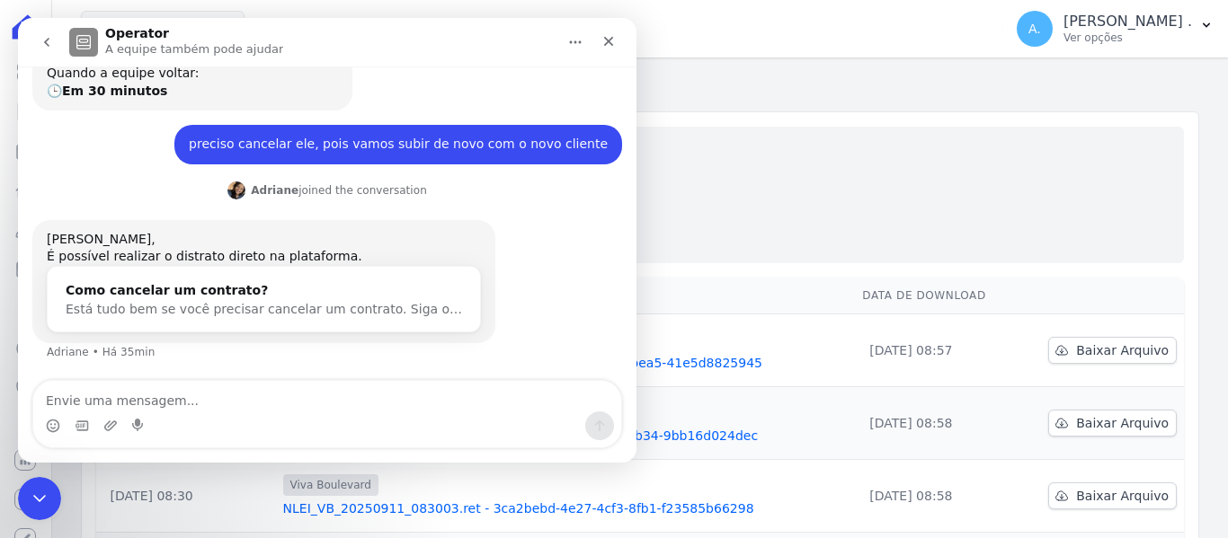
click at [58, 43] on button "go back" at bounding box center [47, 42] width 34 height 34
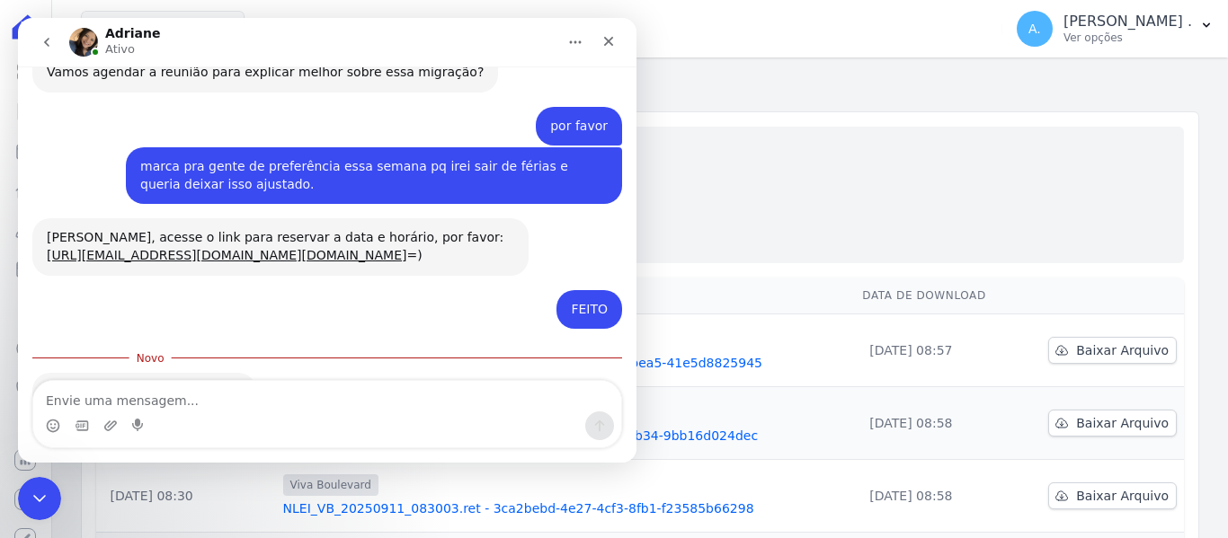
scroll to position [538, 0]
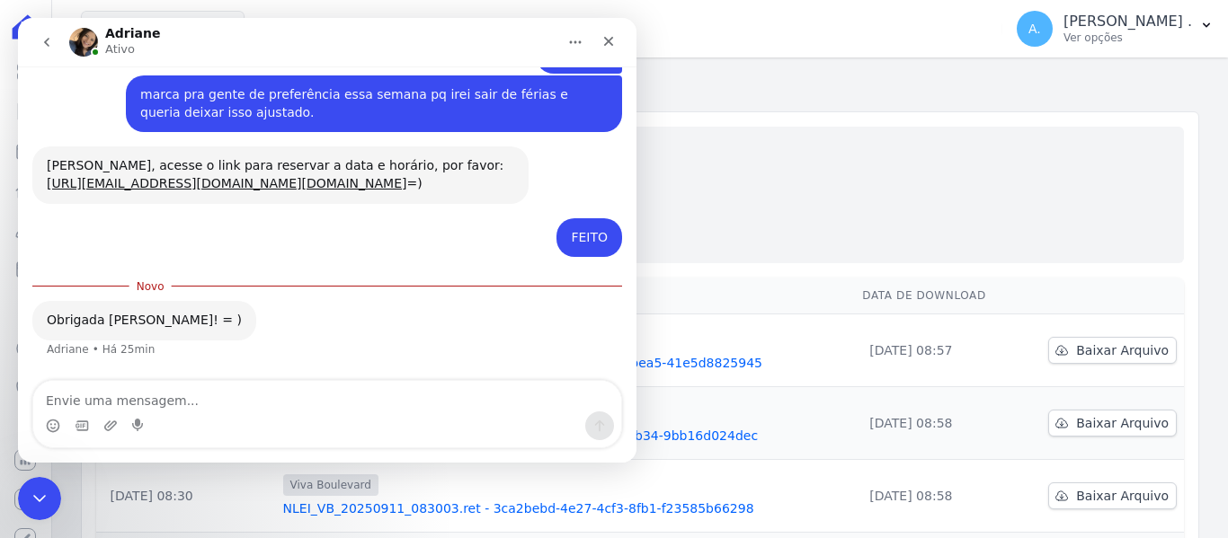
click at [48, 42] on icon "go back" at bounding box center [47, 42] width 14 height 14
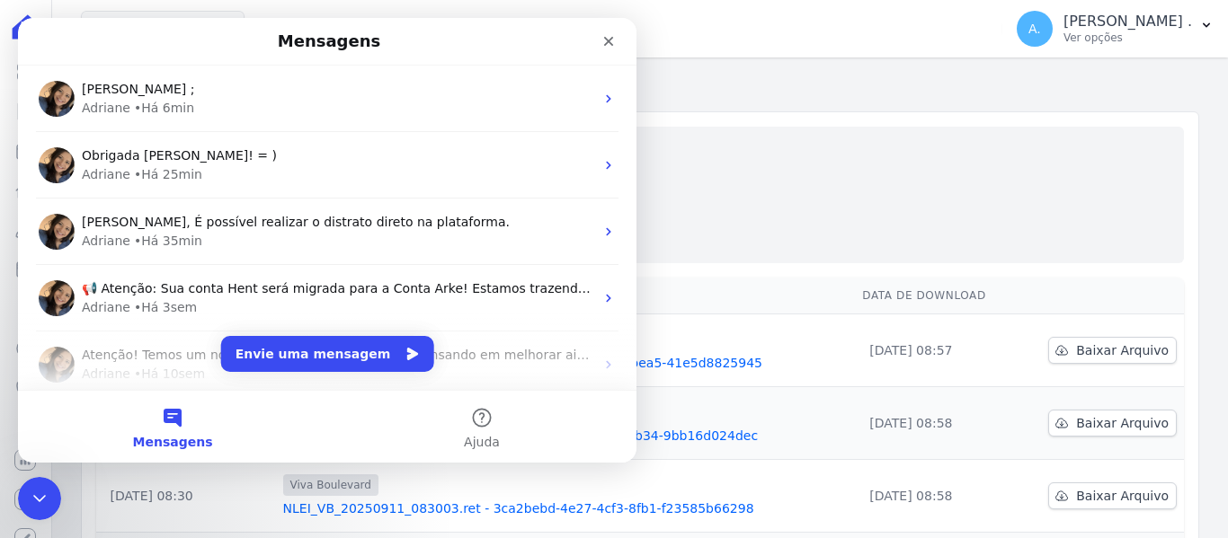
scroll to position [0, 0]
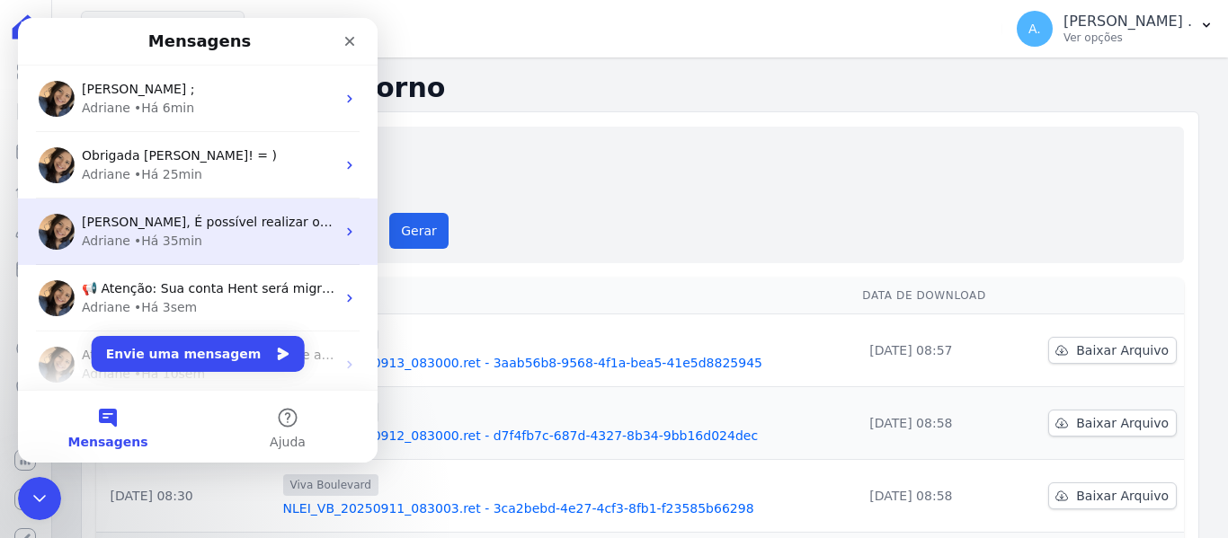
click at [214, 236] on div "Adriane • Há 35min" at bounding box center [208, 241] width 253 height 19
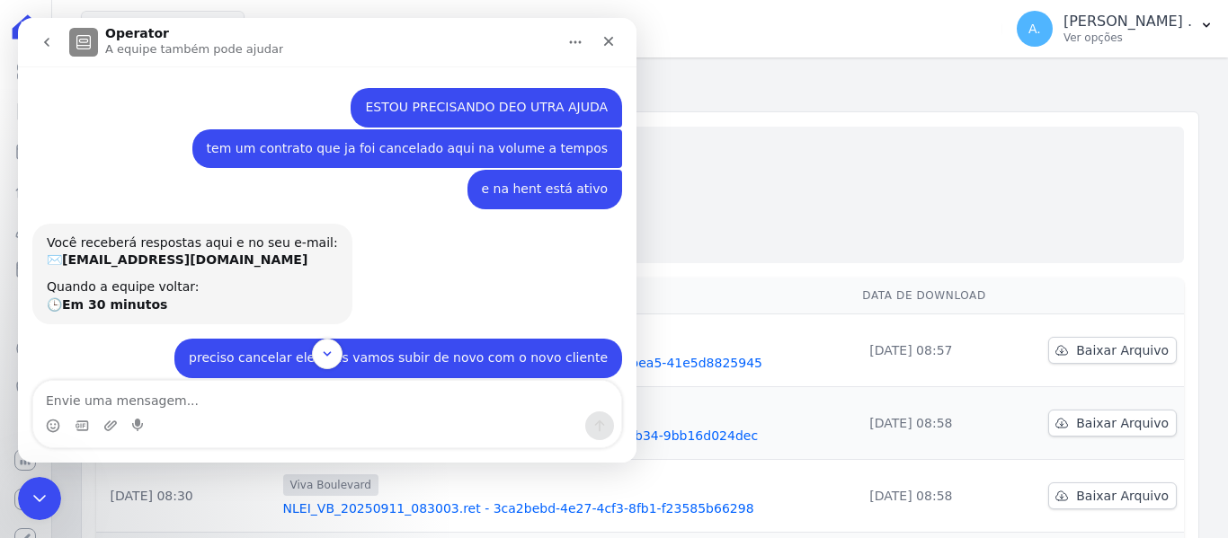
click at [48, 33] on button "go back" at bounding box center [47, 42] width 34 height 34
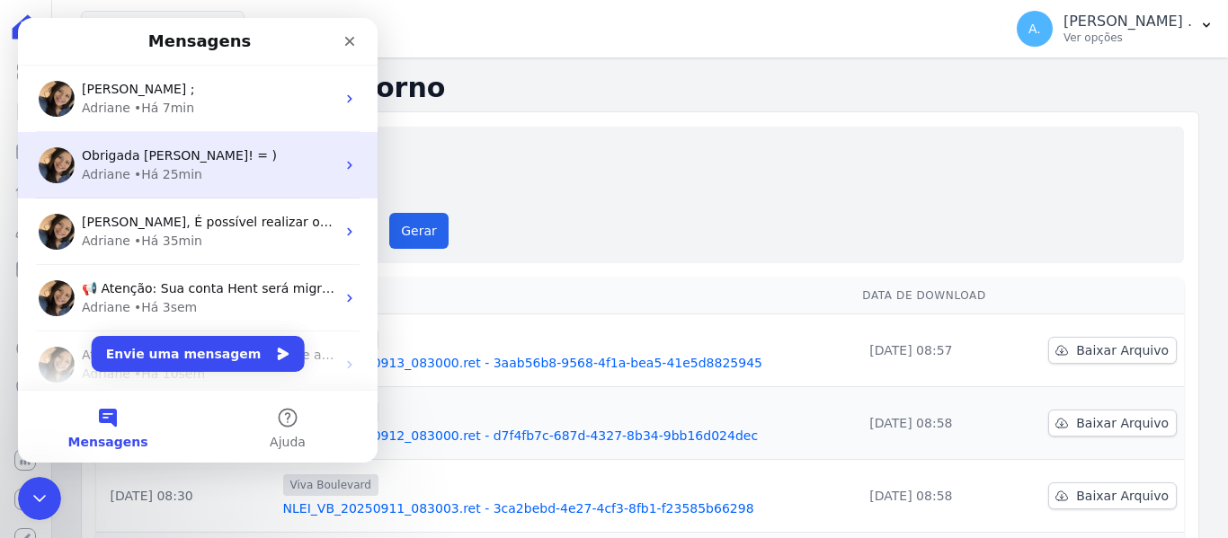
click at [134, 174] on div "• Há 25min" at bounding box center [168, 174] width 68 height 19
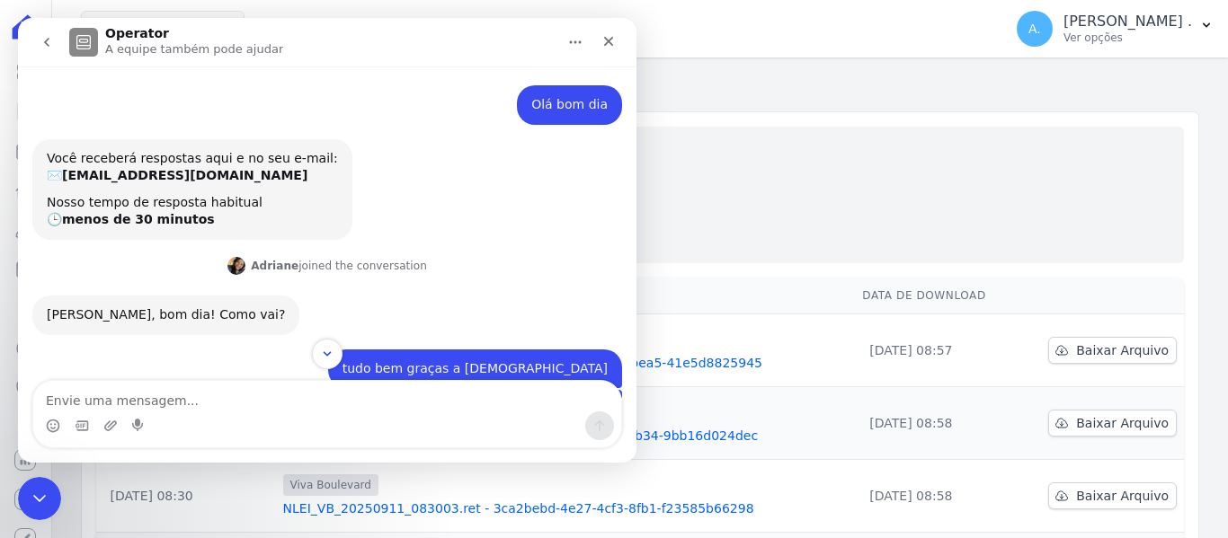
click at [44, 39] on icon "go back" at bounding box center [47, 42] width 14 height 14
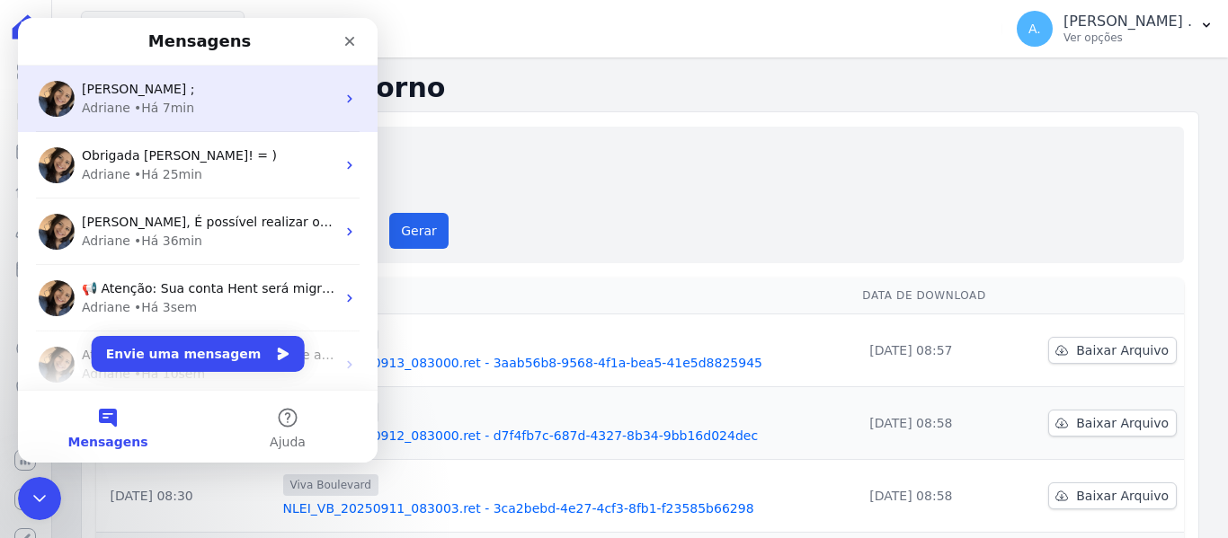
click at [144, 111] on div "• Há 7min" at bounding box center [164, 108] width 60 height 19
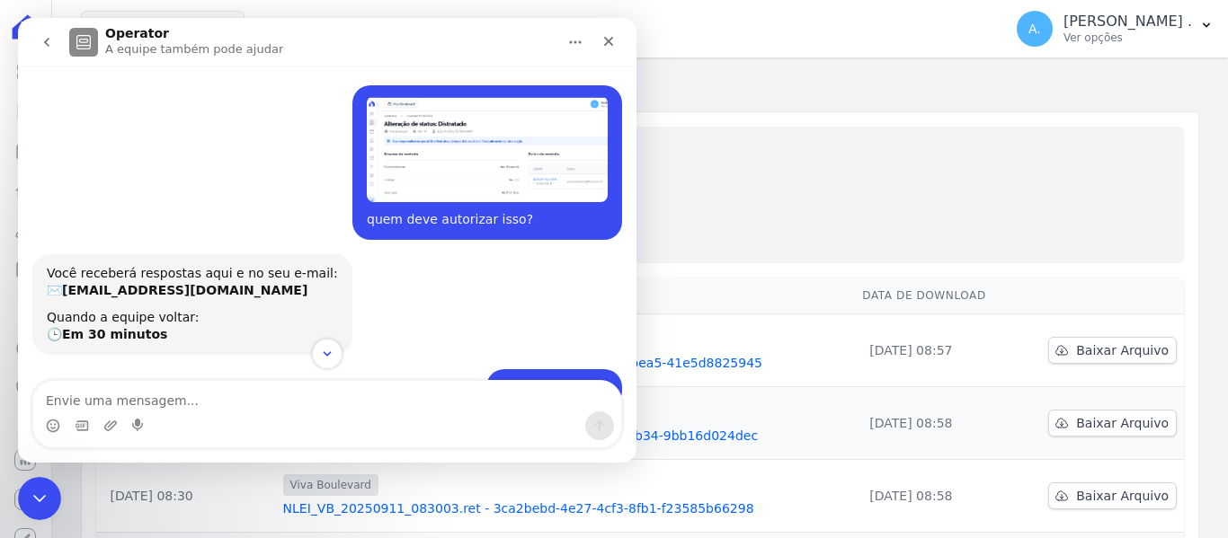
click at [447, 139] on img "Andreza diz…" at bounding box center [487, 149] width 241 height 106
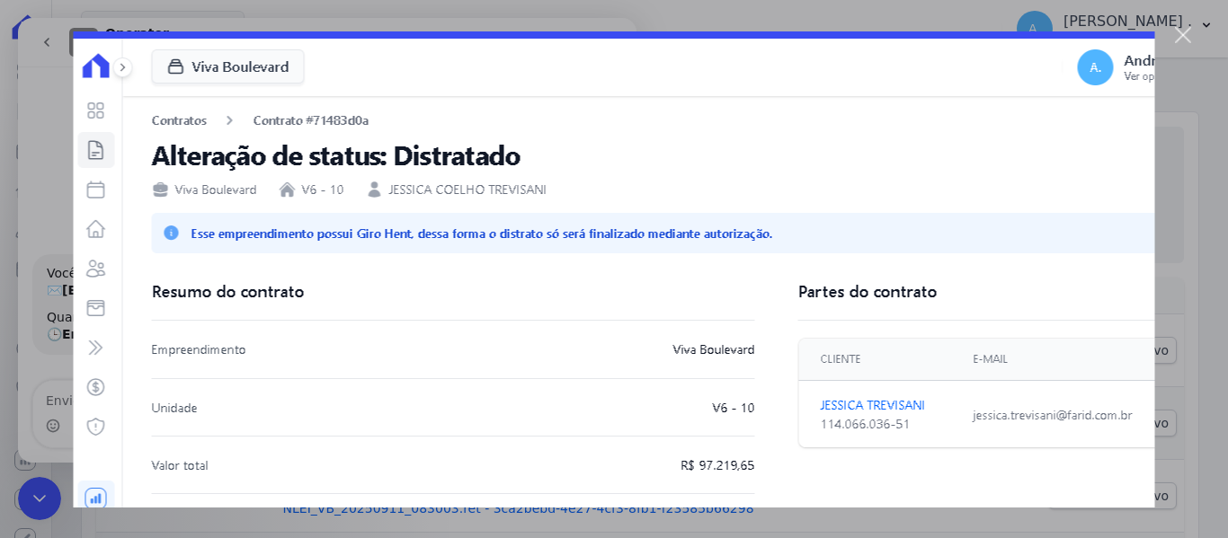
click at [1179, 40] on div "Fechar" at bounding box center [1183, 35] width 17 height 17
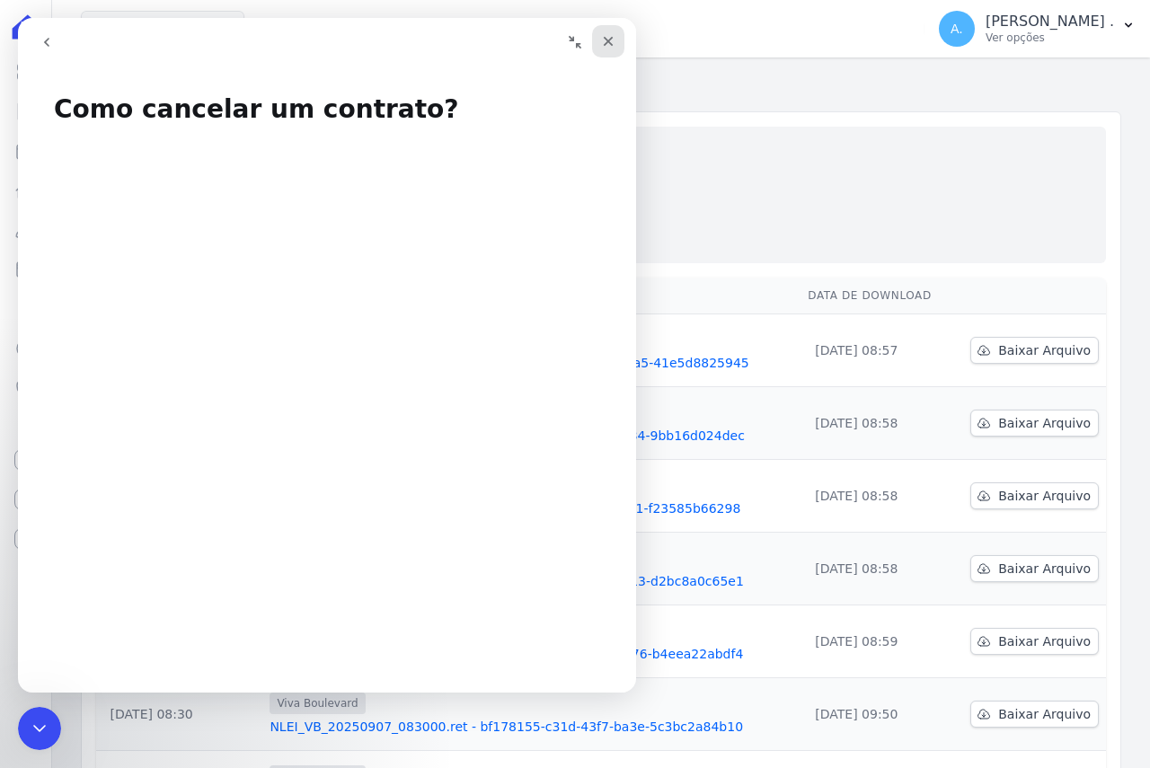
click at [607, 35] on icon "Fechar" at bounding box center [608, 41] width 14 height 14
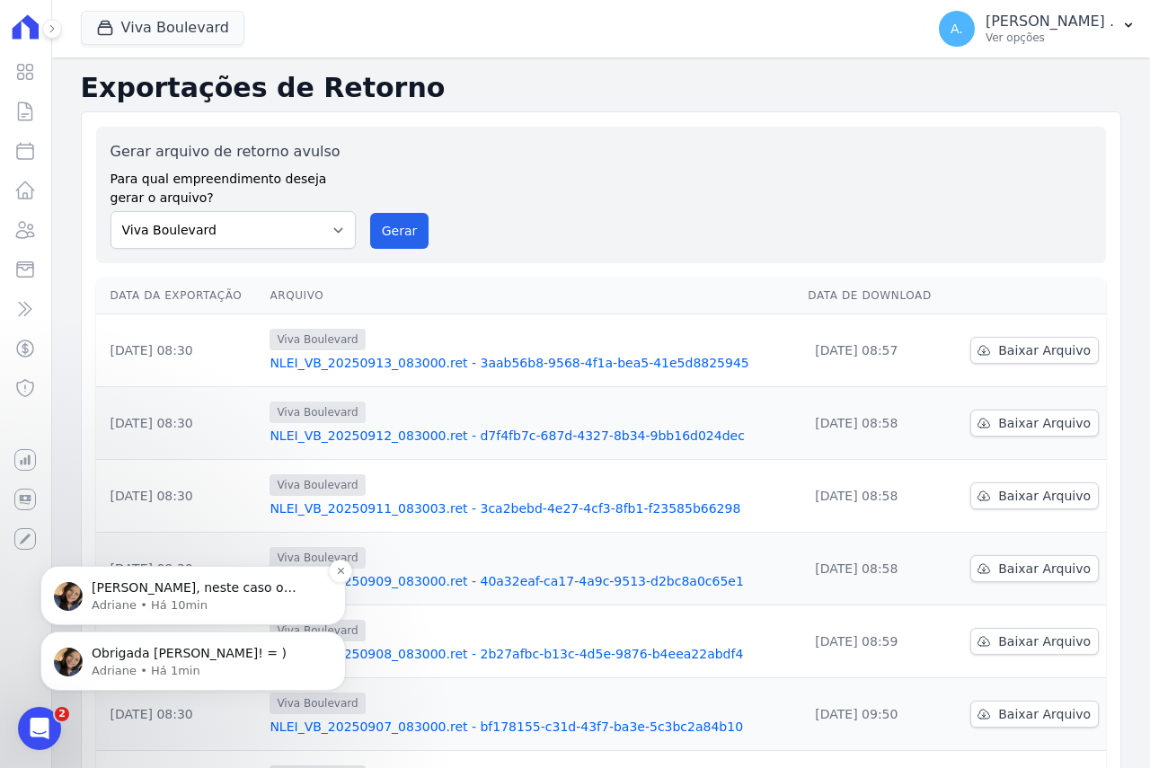
click at [191, 537] on p "Adriane • Há 10min" at bounding box center [208, 606] width 232 height 16
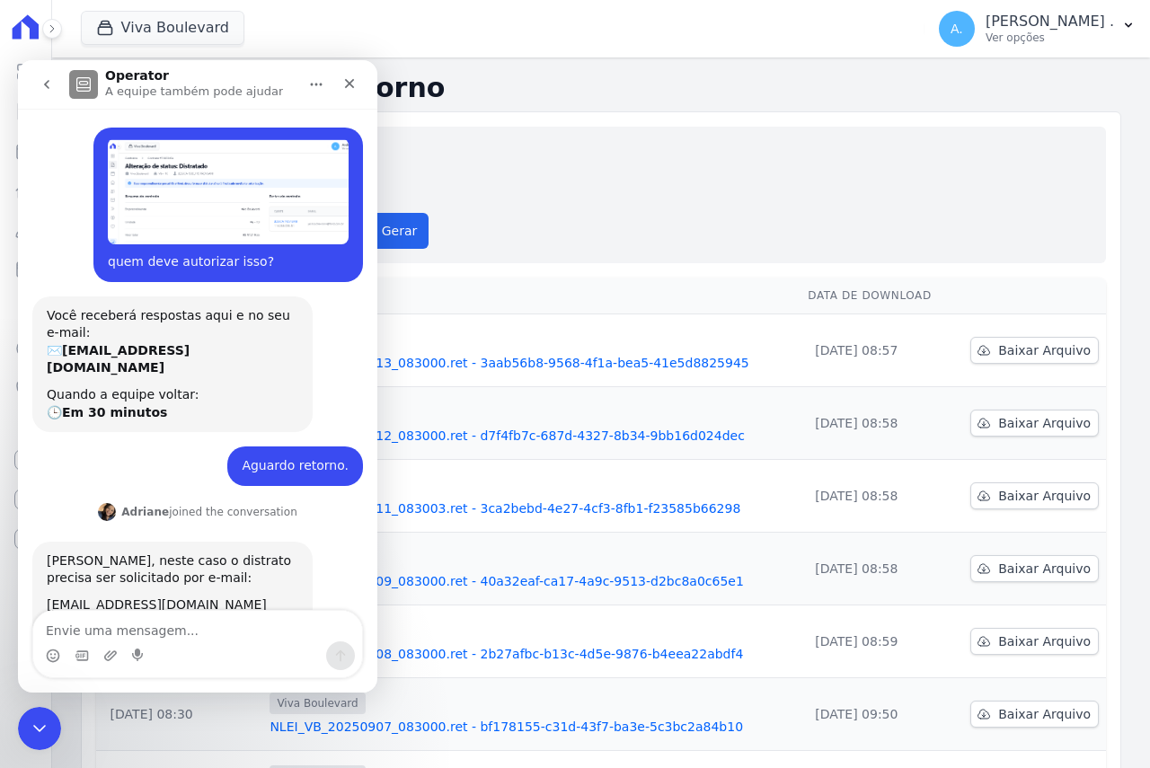
scroll to position [37, 0]
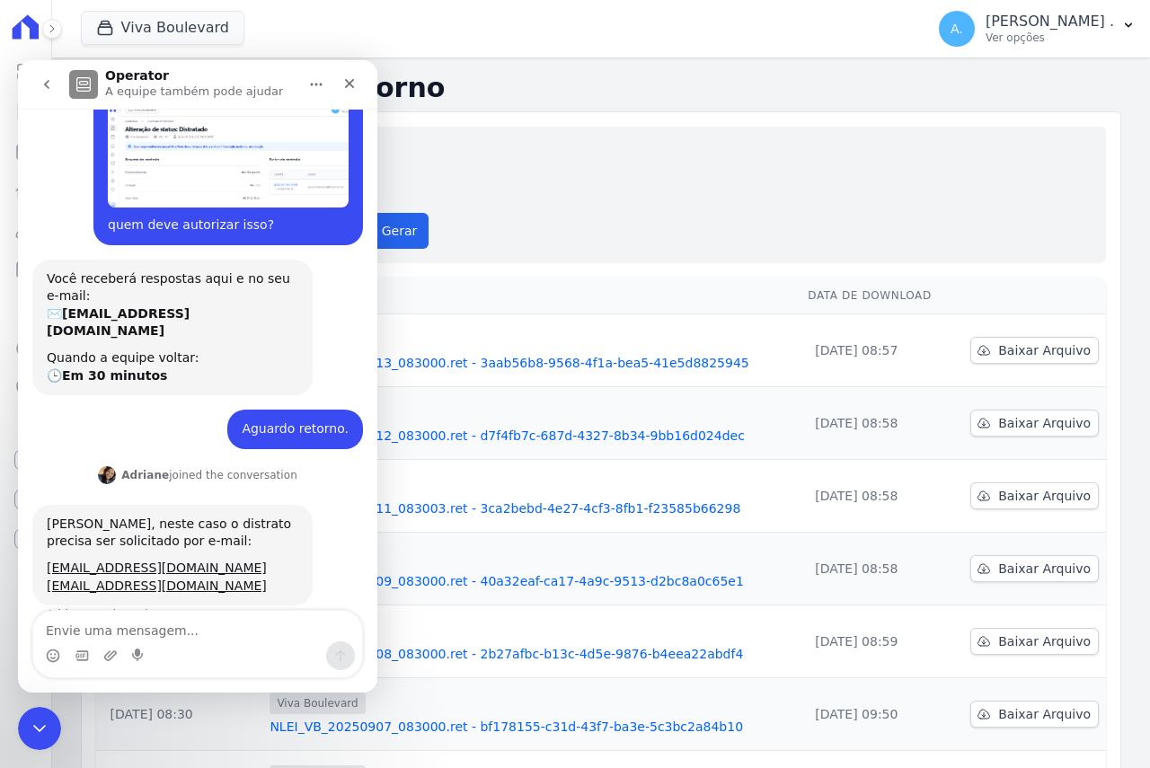
click at [174, 537] on textarea "Envie uma mensagem..." at bounding box center [197, 626] width 329 height 31
click at [172, 537] on textarea "Envie uma mensagem..." at bounding box center [197, 626] width 329 height 31
click at [267, 537] on div "Messenger da Intercom" at bounding box center [197, 656] width 329 height 29
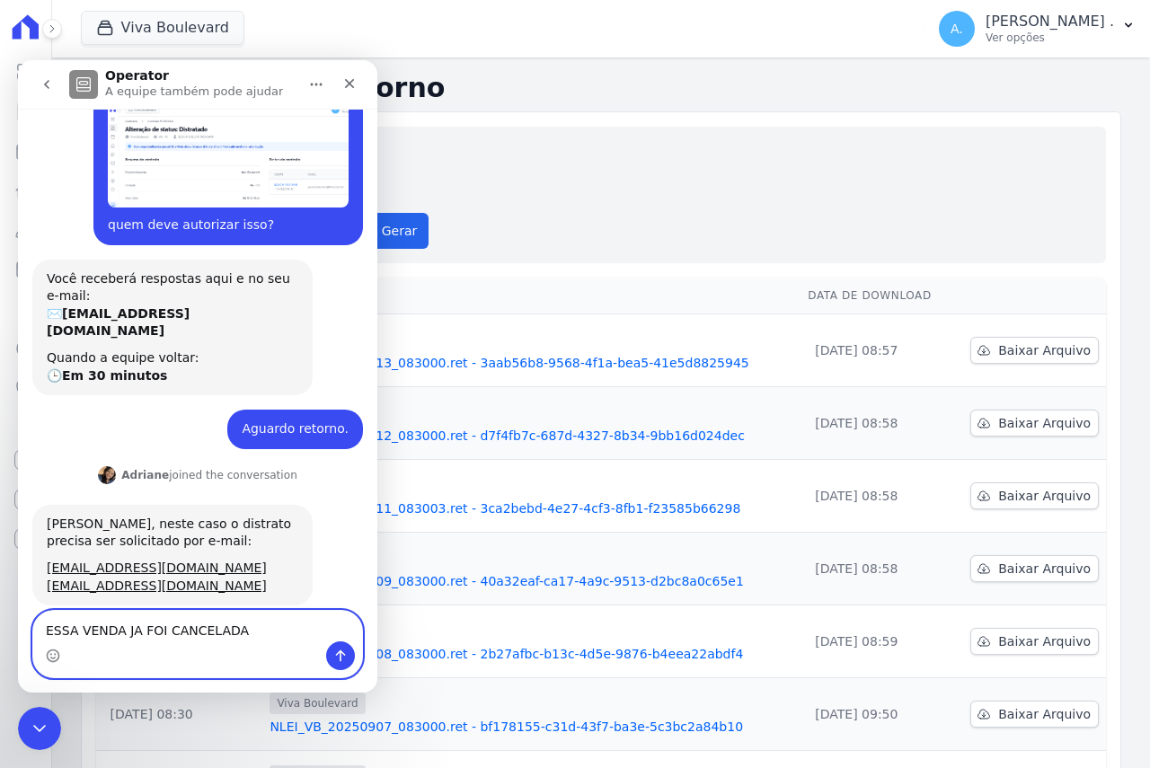
click at [270, 537] on textarea "ESSA VENDA JA FOI CANCELADA" at bounding box center [197, 626] width 329 height 31
paste textarea "27/08/2024"
type textarea "ESSA VENDA JA FOI CANCELADA [DATE]"
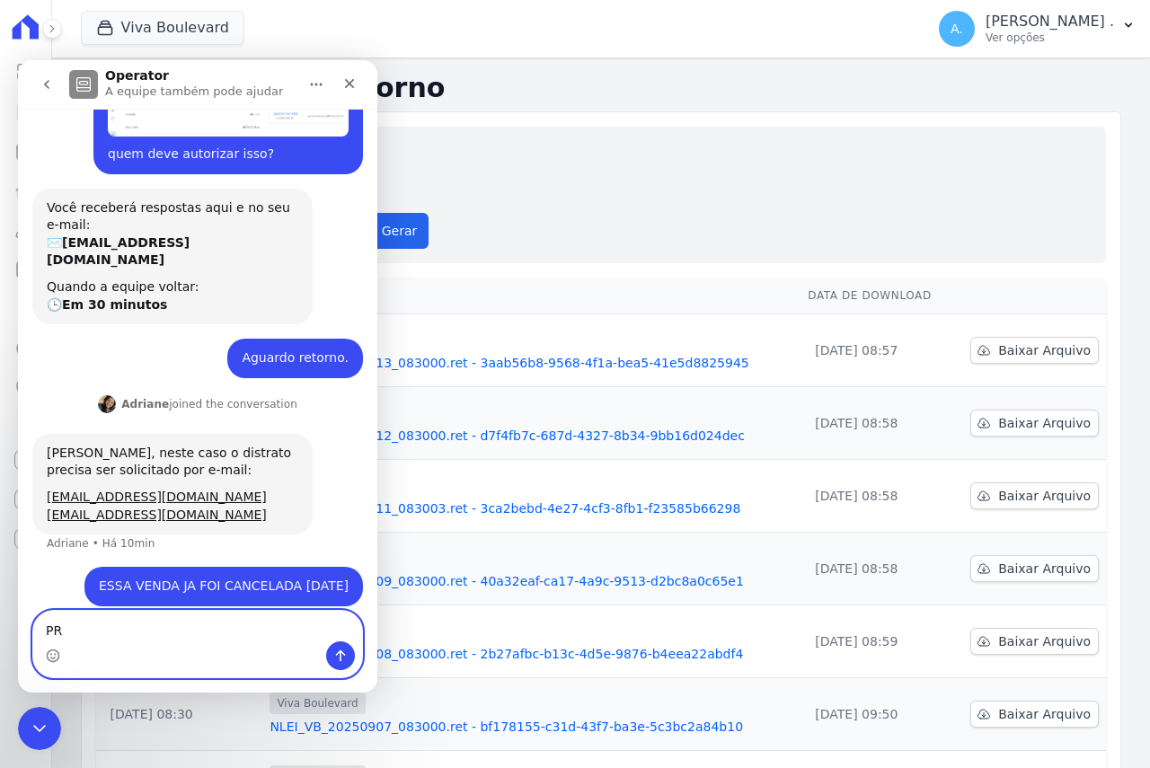
type textarea "P"
click at [173, 537] on textarea "Envie uma mensagem..." at bounding box center [197, 626] width 329 height 31
type textarea "E"
type textarea "Consegue cancelar de imediato"
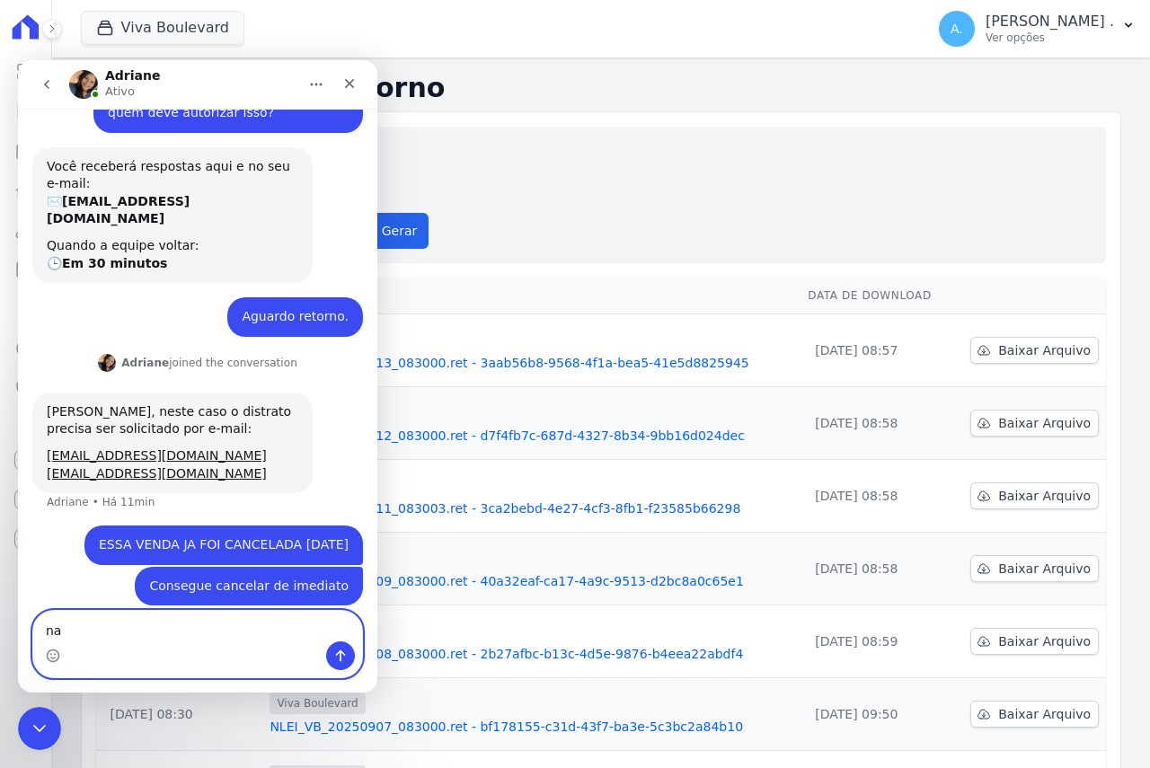
type textarea "n"
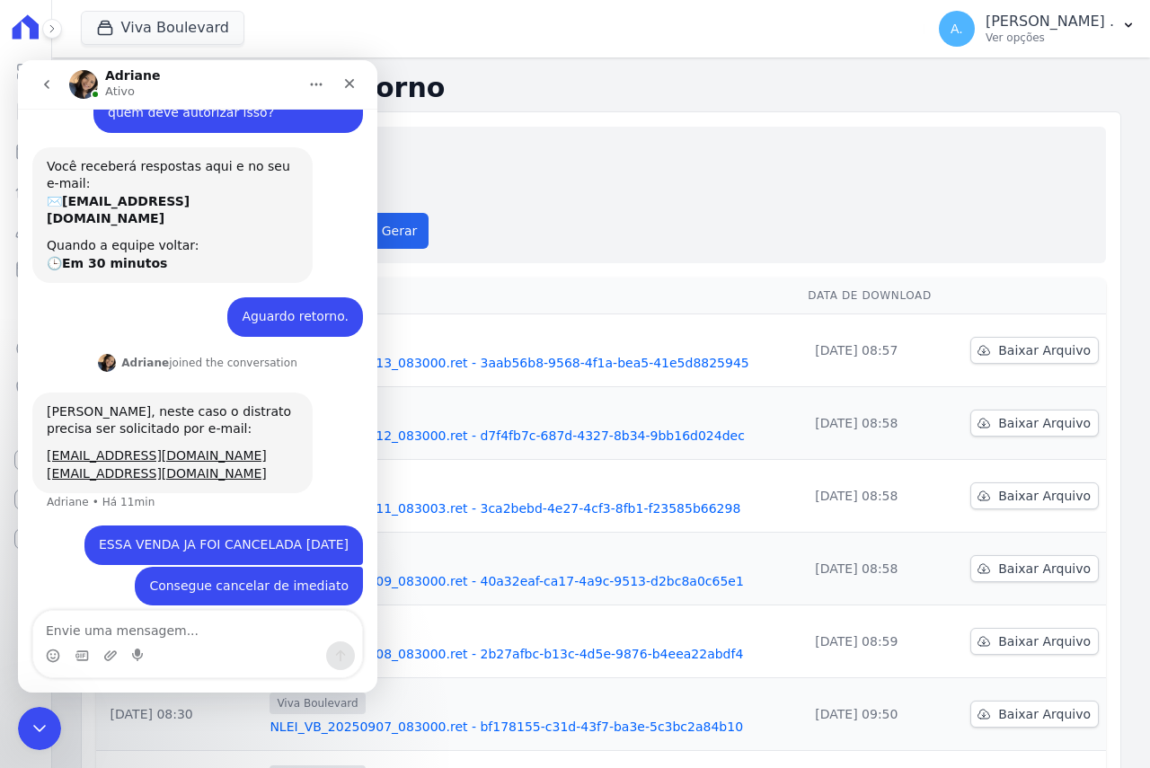
scroll to position [218, 0]
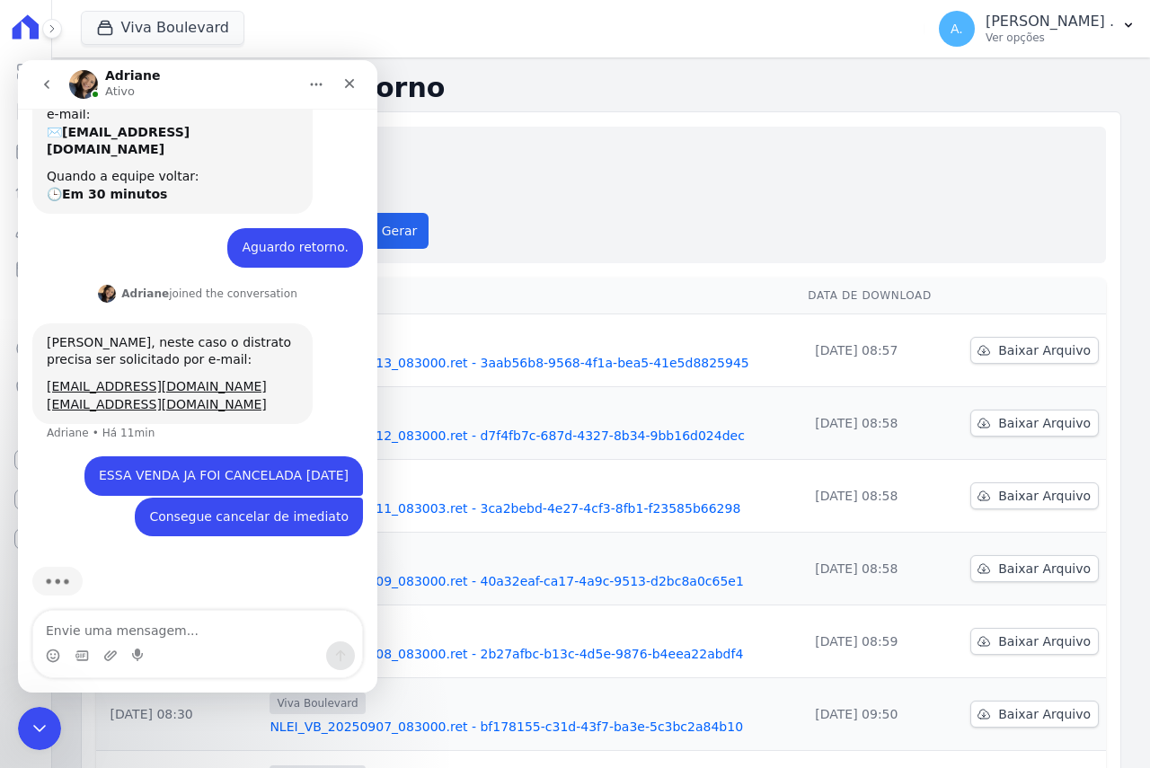
click at [631, 219] on div "Gerar arquivo de retorno avulso Para qual empreendimento deseja gerar o arquivo…" at bounding box center [601, 195] width 981 height 108
click at [559, 167] on div "Gerar arquivo de retorno avulso Para qual empreendimento deseja gerar o arquivo…" at bounding box center [601, 195] width 981 height 108
click at [339, 81] on div "Fechar" at bounding box center [349, 83] width 32 height 32
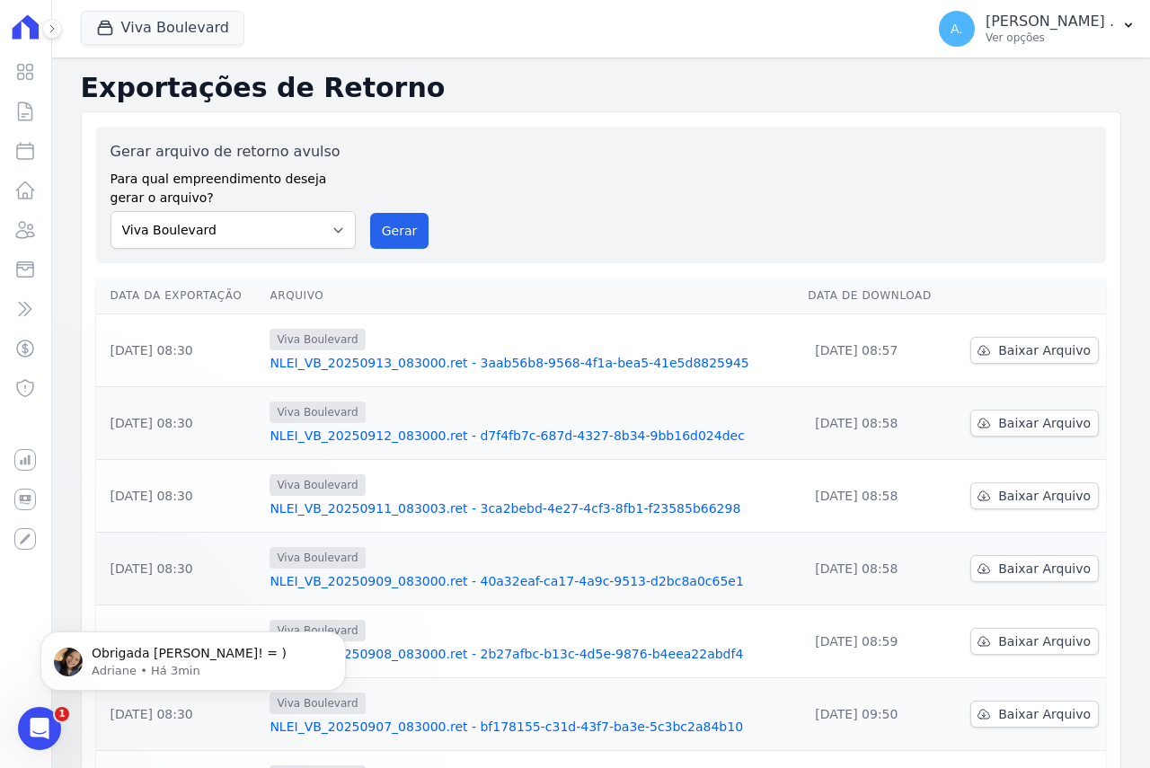
scroll to position [0, 0]
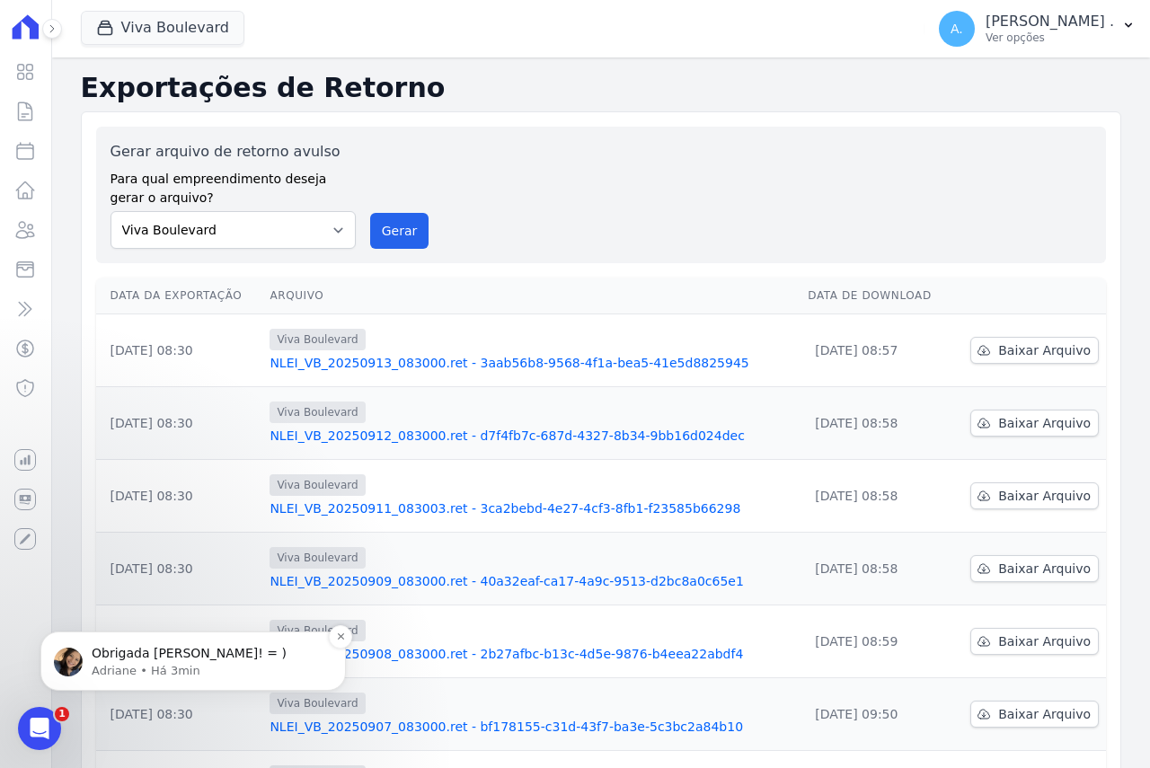
click at [198, 537] on div "Obrigada Andreza! = ) Adriane • Há 3min" at bounding box center [193, 661] width 306 height 59
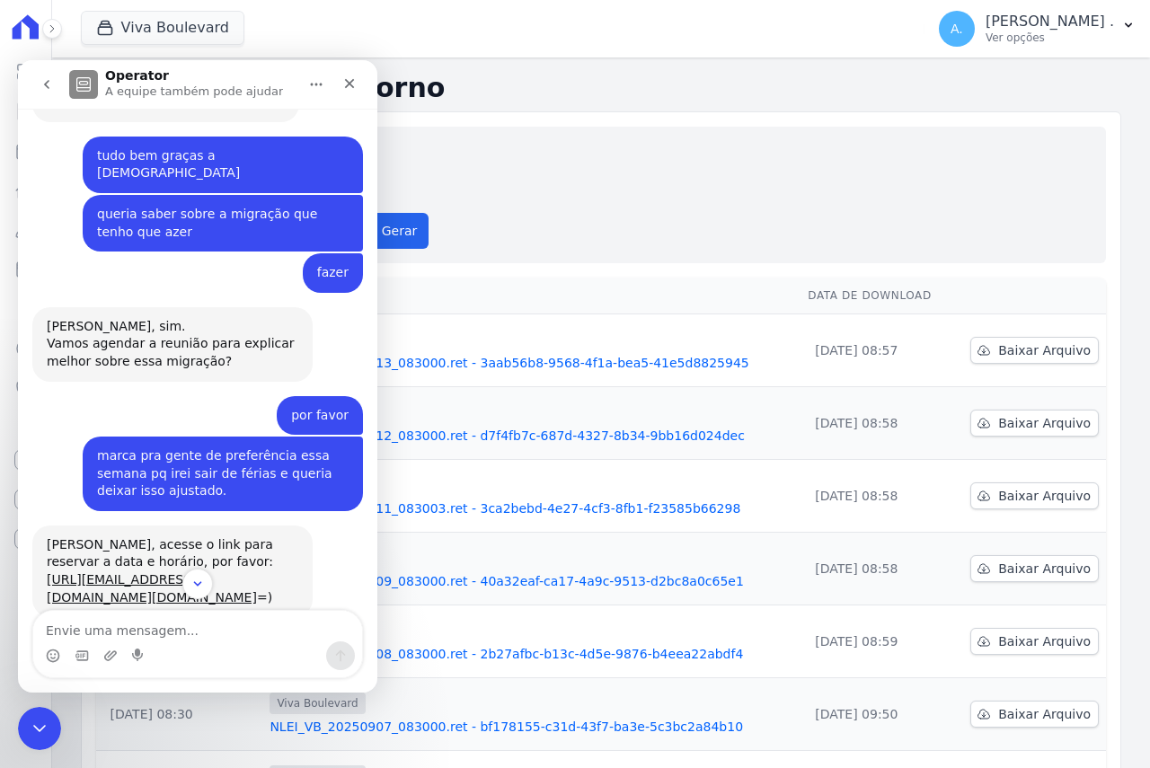
scroll to position [392, 0]
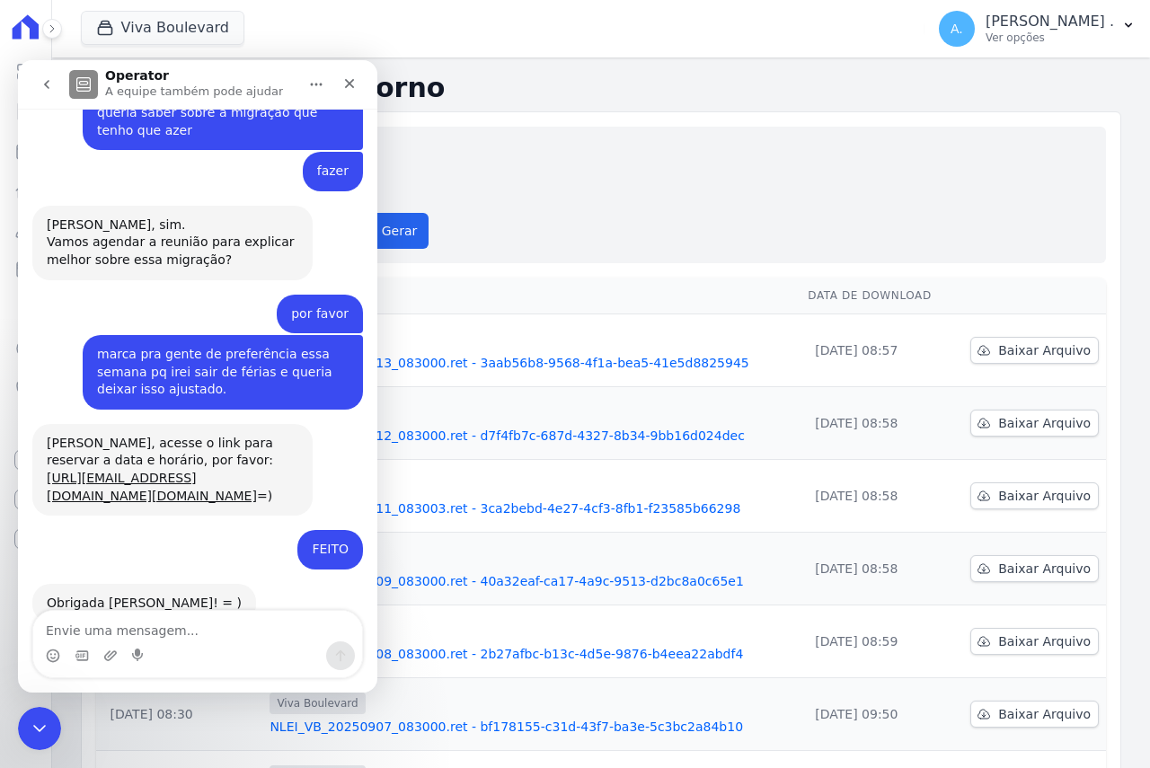
click at [47, 92] on button "go back" at bounding box center [47, 84] width 34 height 34
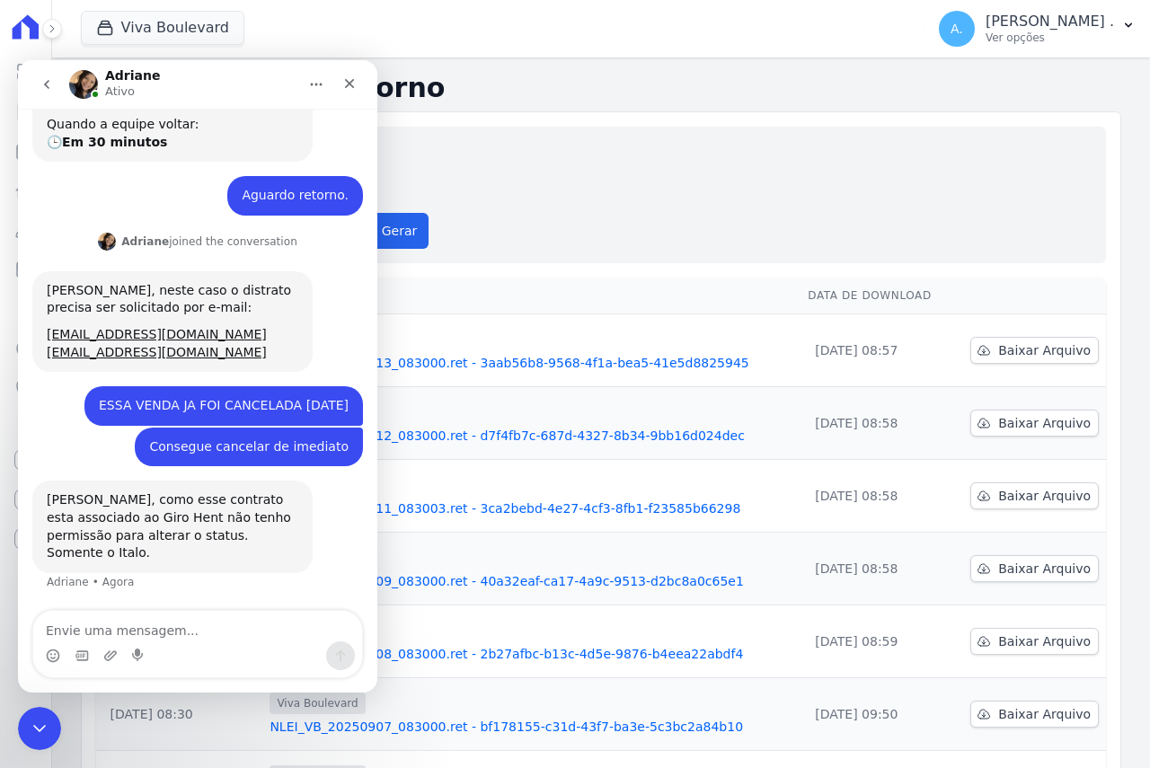
scroll to position [238, 0]
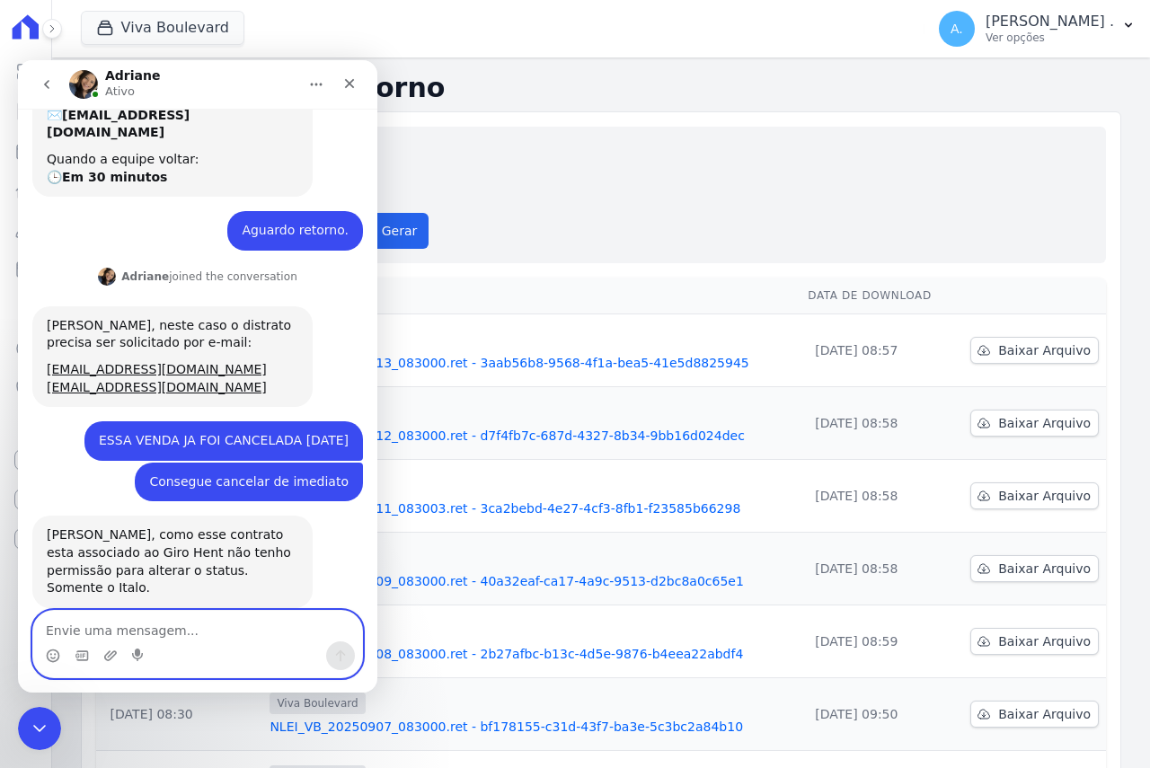
click at [233, 537] on textarea "Envie uma mensagem..." at bounding box center [197, 626] width 329 height 31
type textarea "N"
type textarea "eu so preciso que seja feito ocm prioridade"
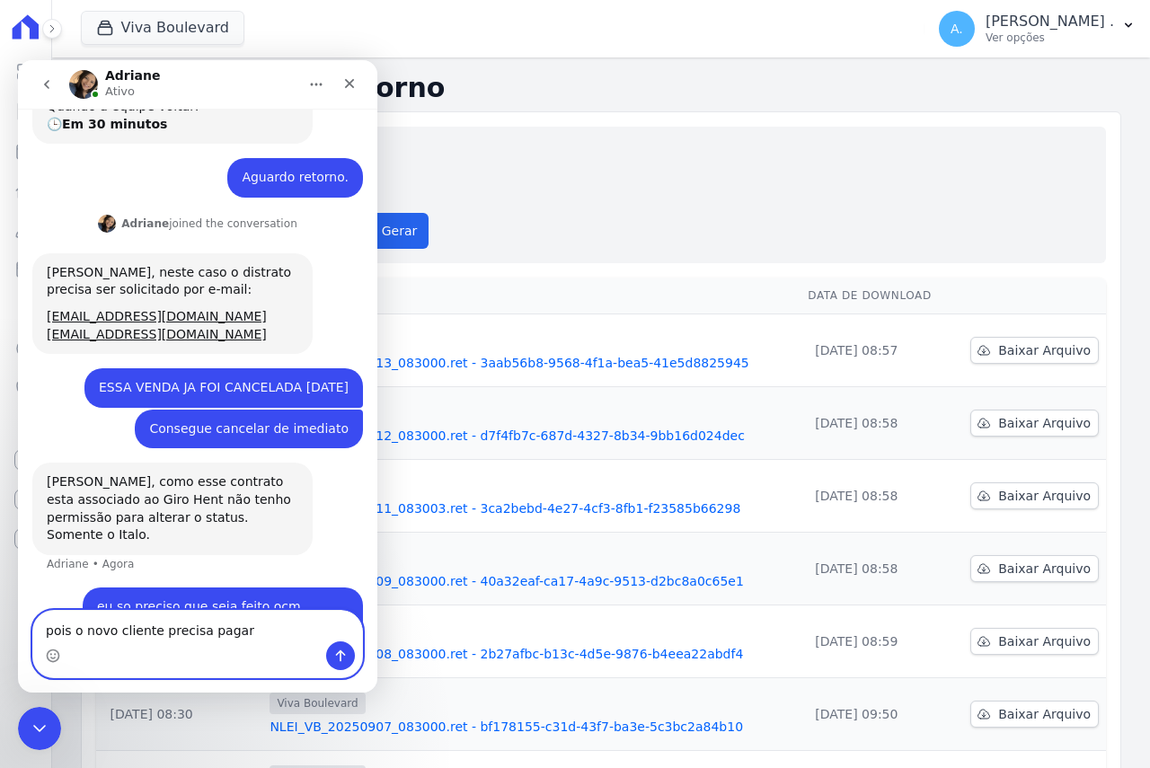
type textarea "pois o novo cliente precisa pagar"
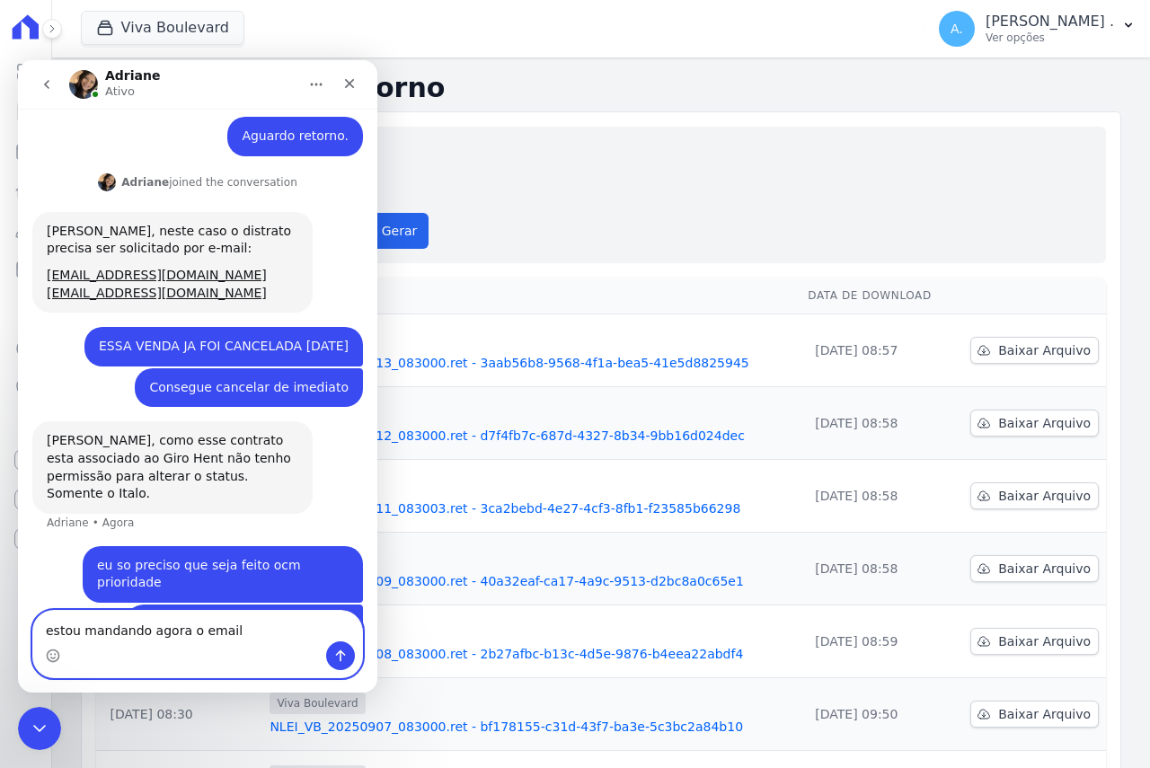
type textarea "estou mandando agora o email"
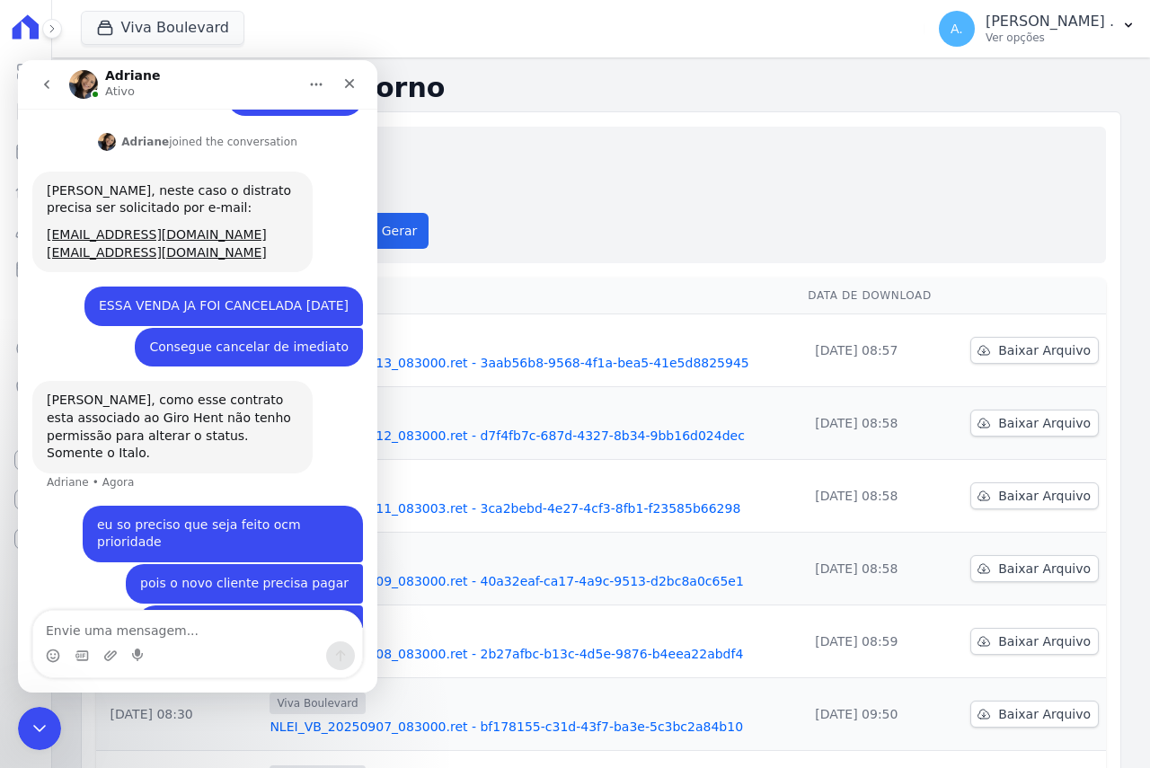
drag, startPoint x: 161, startPoint y: 203, endPoint x: 38, endPoint y: 270, distance: 139.9
click at [38, 287] on div "ESSA VENDA JA FOI CANCELADA 27/08/2024 Andreza • Há 2min" at bounding box center [197, 307] width 331 height 41
drag, startPoint x: 189, startPoint y: 200, endPoint x: 24, endPoint y: 205, distance: 164.5
click at [24, 205] on div "quem deve autorizar isso? Andreza • Há 45min Você receberá respostas aqui e no …" at bounding box center [197, 201] width 359 height 930
copy link "[PERSON_NAME][EMAIL_ADDRESS][PERSON_NAME][DOMAIN_NAME]"
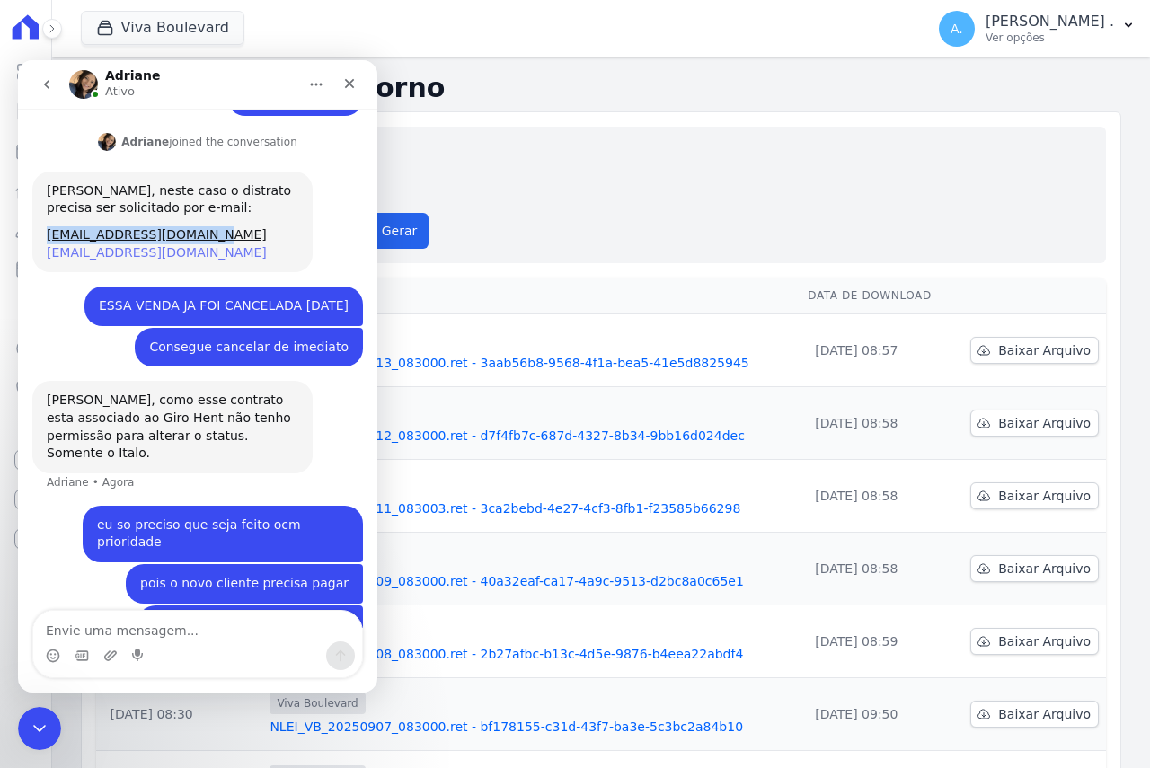
click at [143, 245] on link "[EMAIL_ADDRESS][PERSON_NAME][DOMAIN_NAME]" at bounding box center [157, 252] width 220 height 14
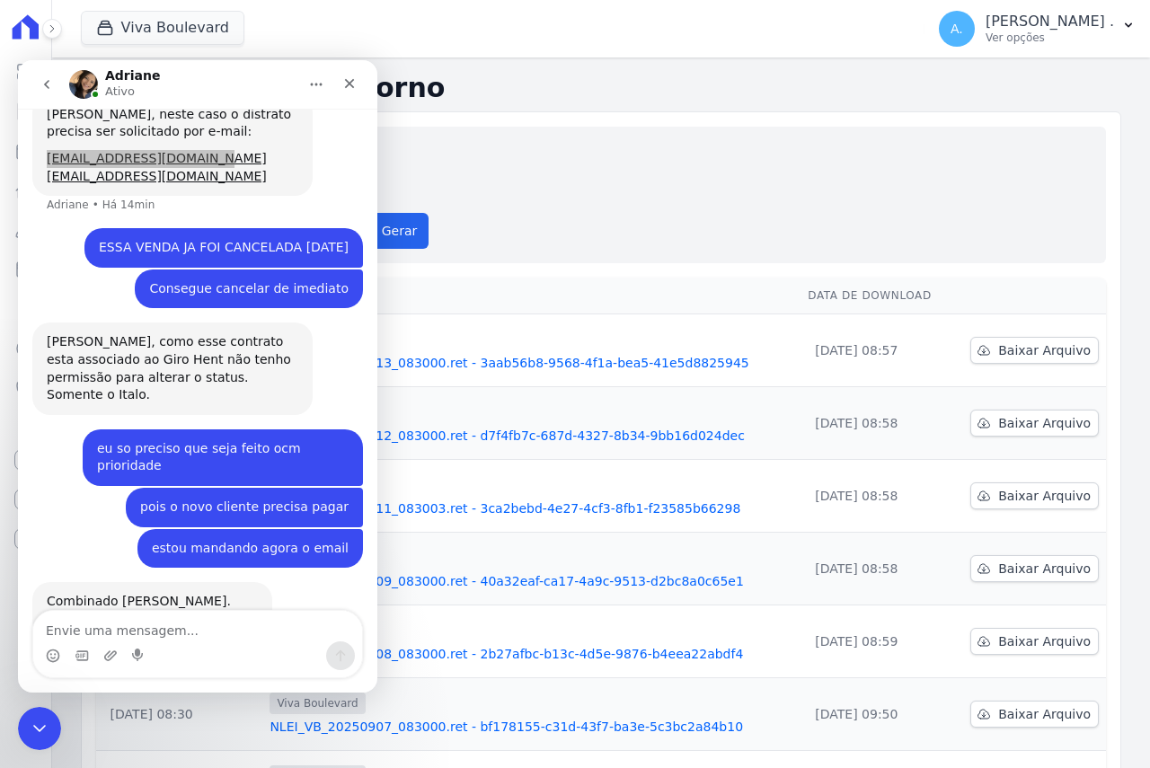
scroll to position [463, 0]
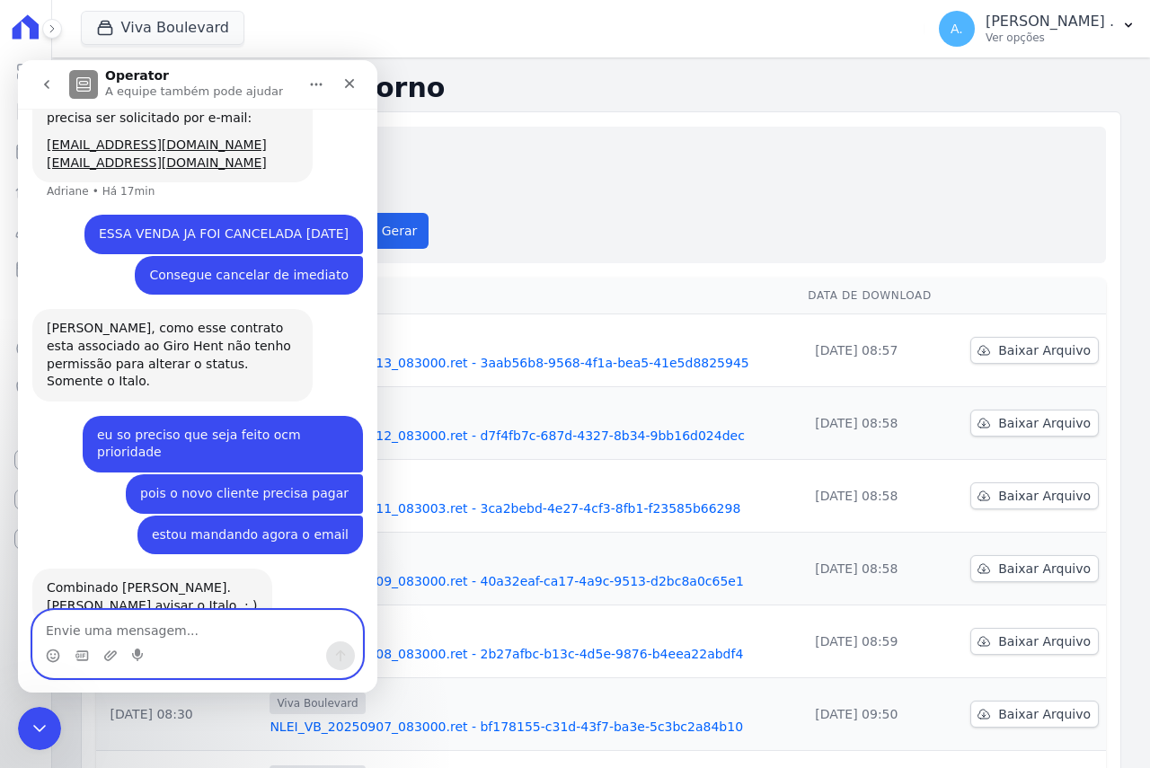
click at [111, 537] on textarea "Envie uma mensagem..." at bounding box center [197, 626] width 329 height 31
type textarea "ENVIADO"
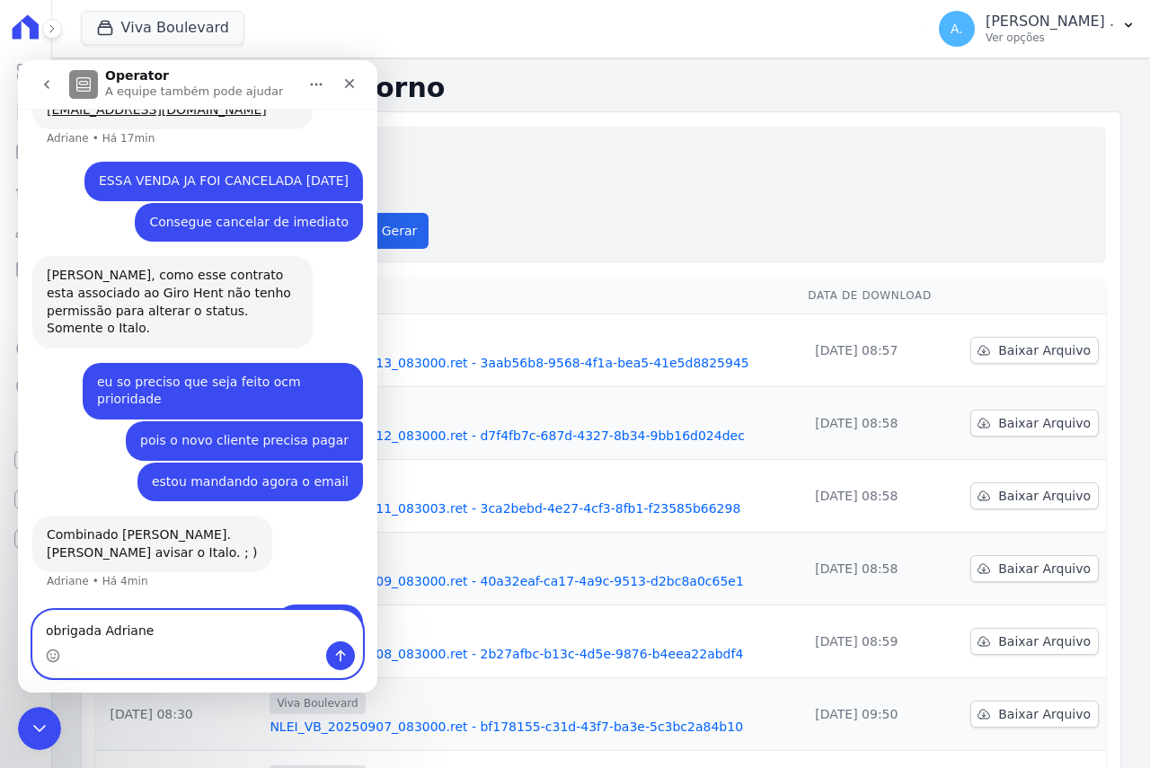
type textarea "obrigada Adriane"
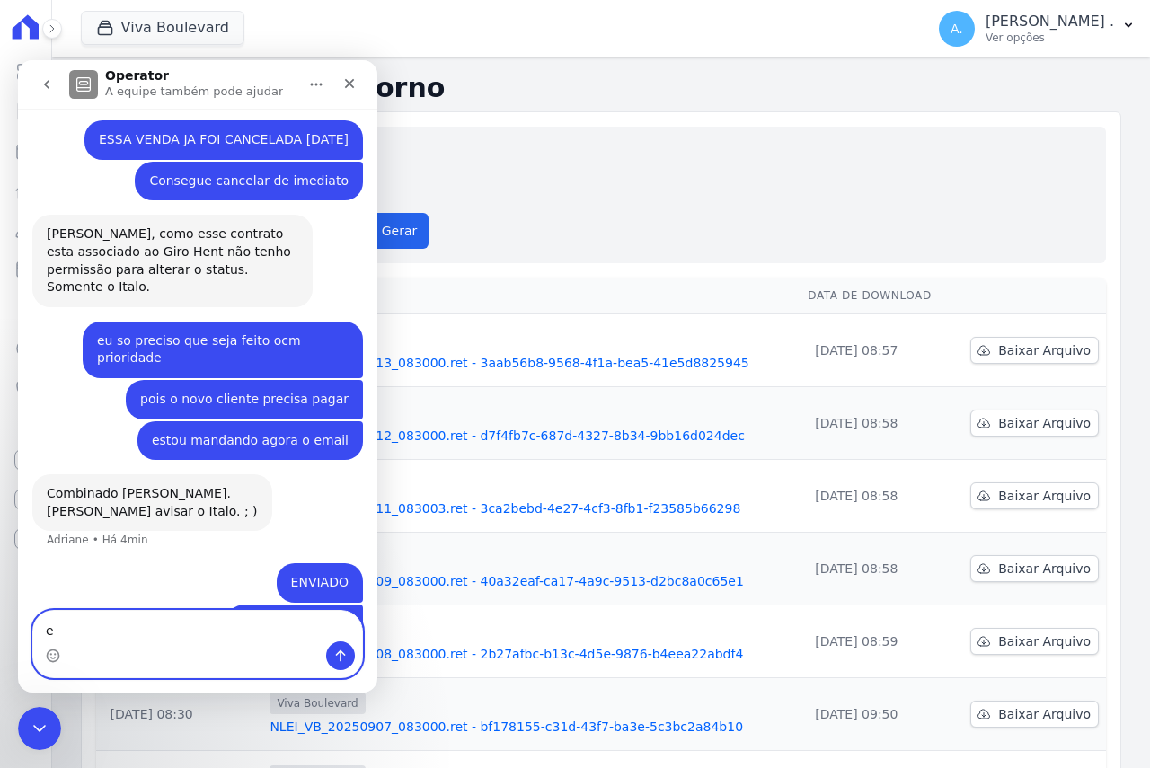
type textarea "e"
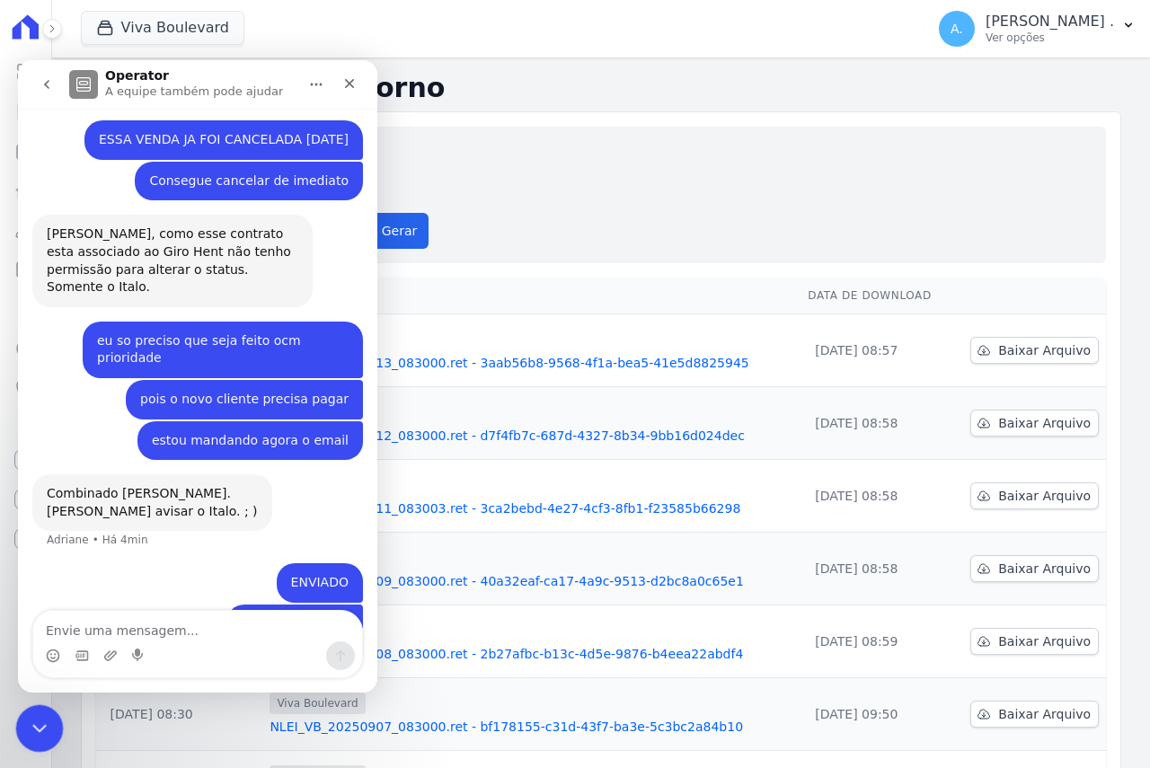
click at [48, 537] on div "Encerramento do Messenger da Intercom" at bounding box center [36, 726] width 43 height 43
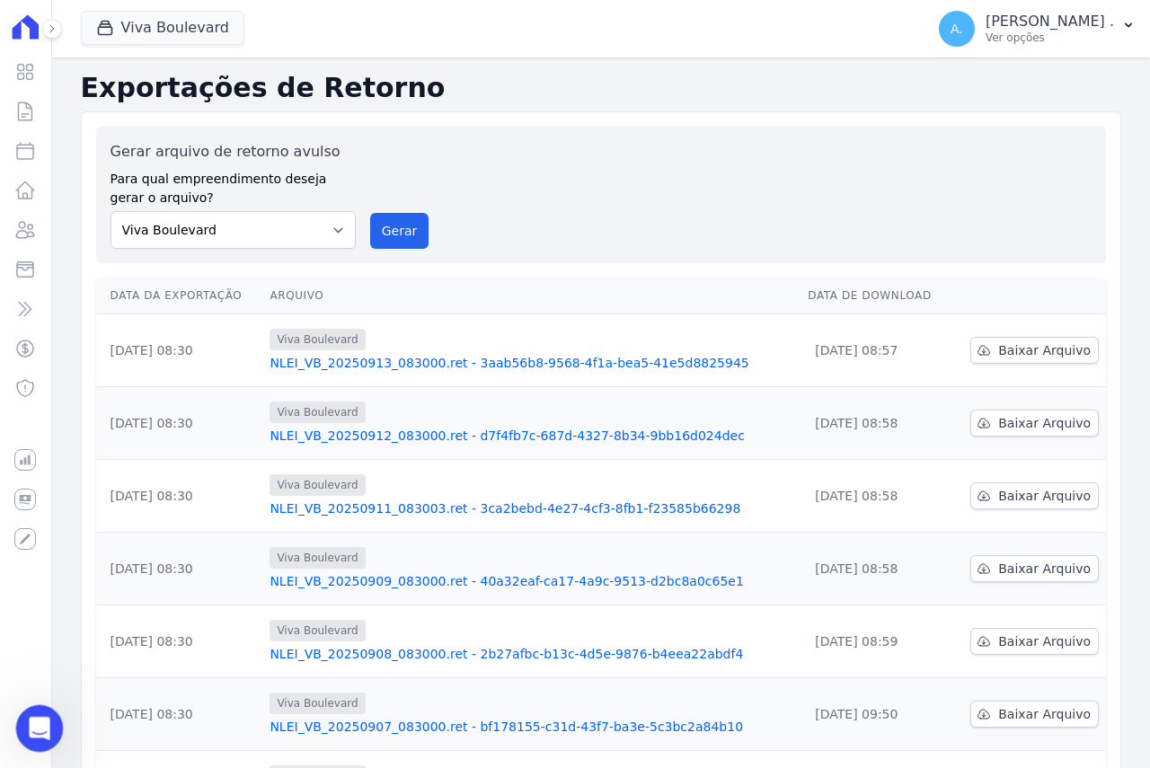
click at [34, 537] on icon "Abertura do Messenger da Intercom" at bounding box center [37, 727] width 30 height 30
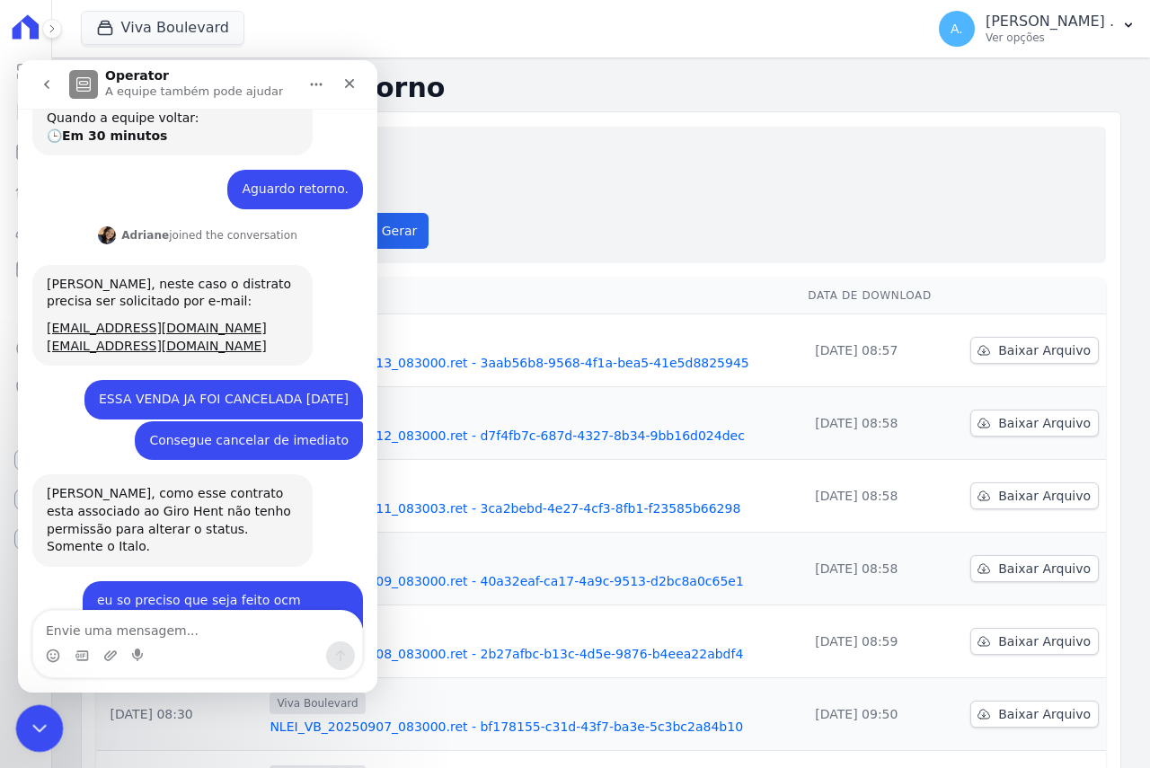
scroll to position [539, 0]
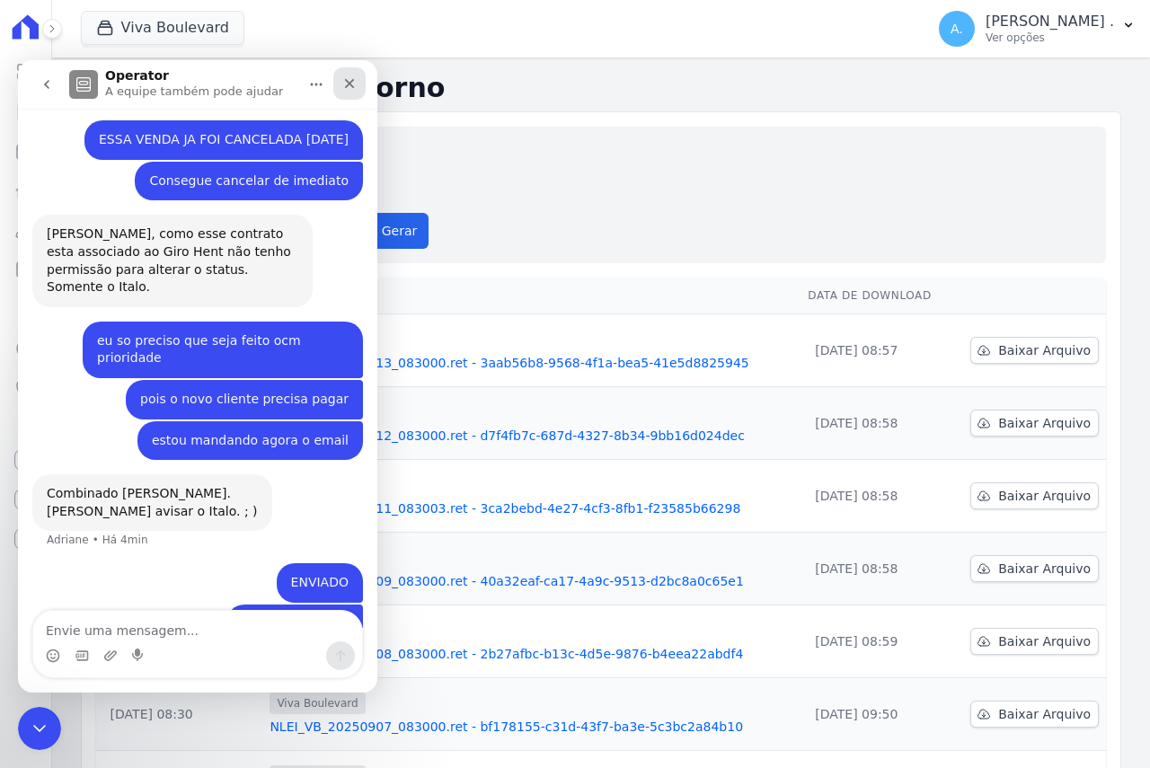
click at [347, 81] on icon "Fechar" at bounding box center [350, 84] width 10 height 10
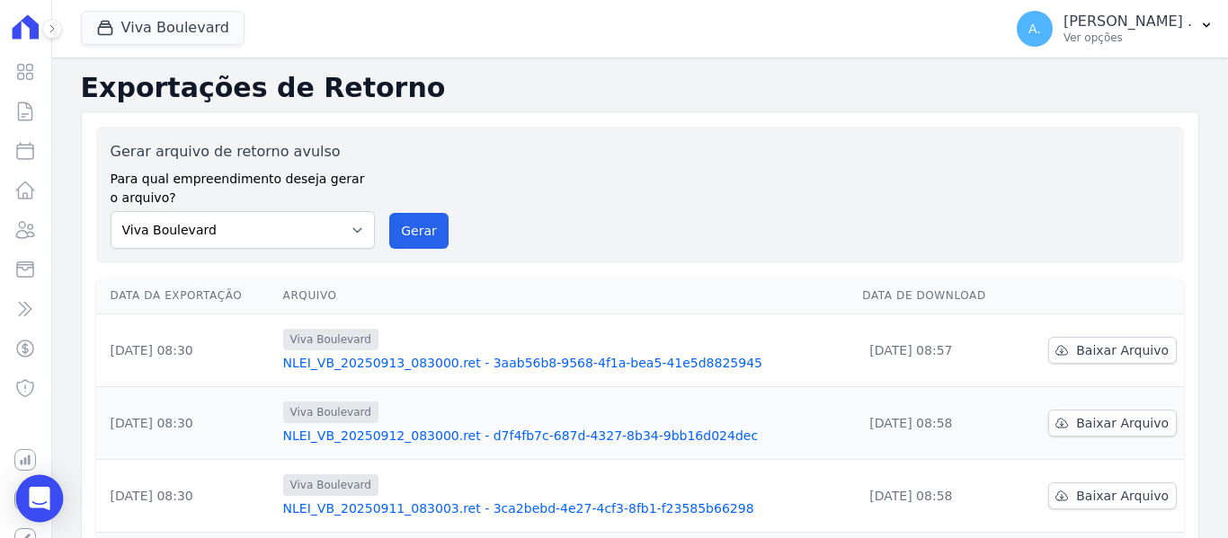
click at [42, 501] on icon "Open Intercom Messenger" at bounding box center [39, 498] width 21 height 23
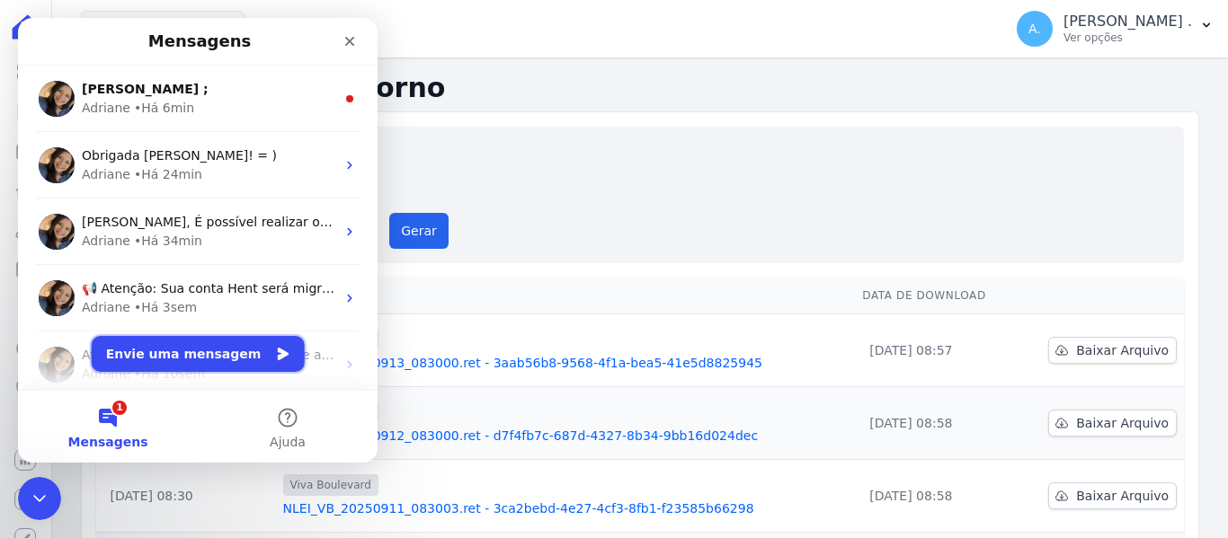
click at [235, 358] on button "Envie uma mensagem" at bounding box center [198, 354] width 213 height 36
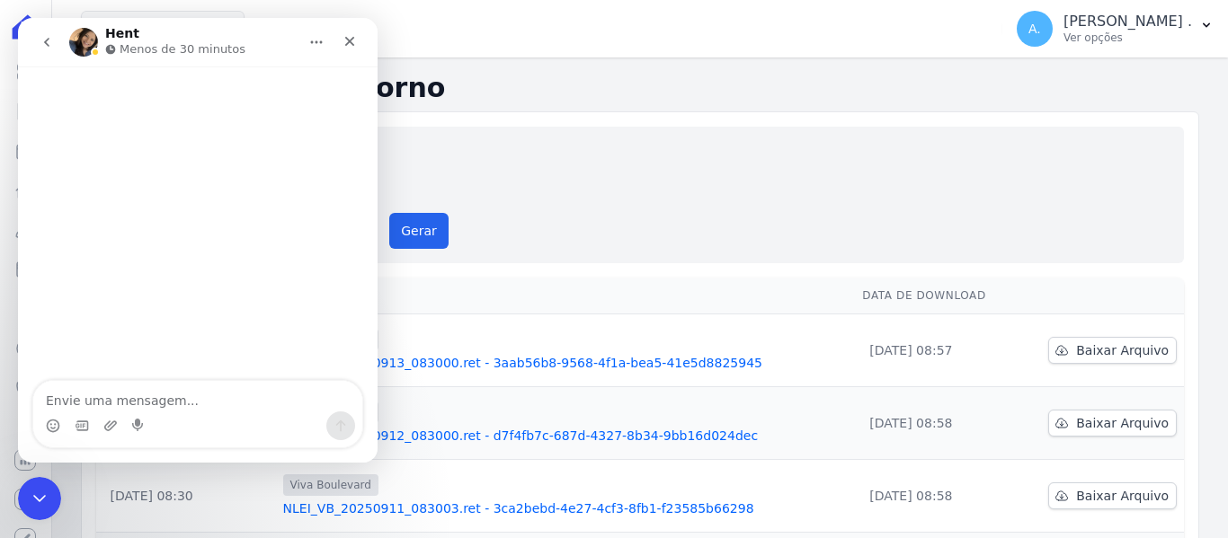
click at [50, 41] on icon "go back" at bounding box center [47, 42] width 14 height 14
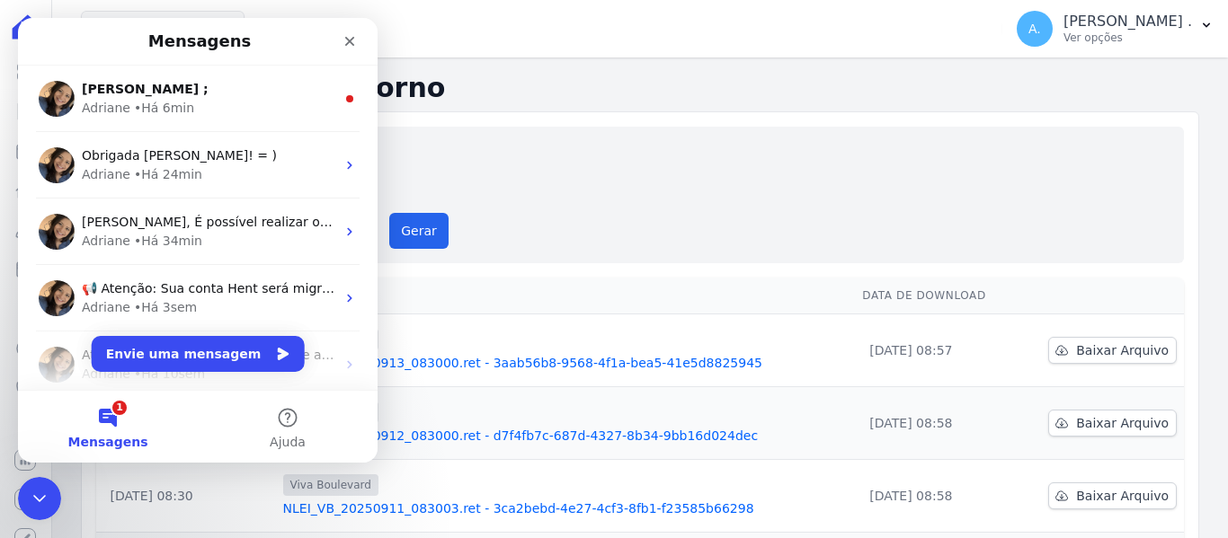
click at [111, 422] on button "1 Mensagens" at bounding box center [108, 427] width 180 height 72
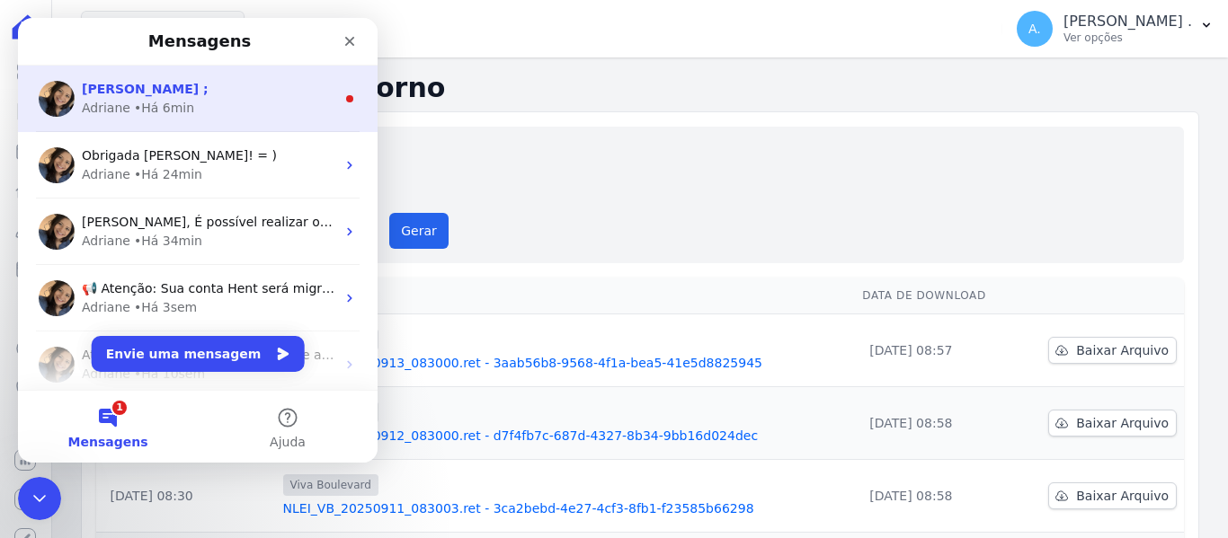
click at [336, 110] on div "[PERSON_NAME] ; [PERSON_NAME] • Há 6min" at bounding box center [197, 99] width 359 height 66
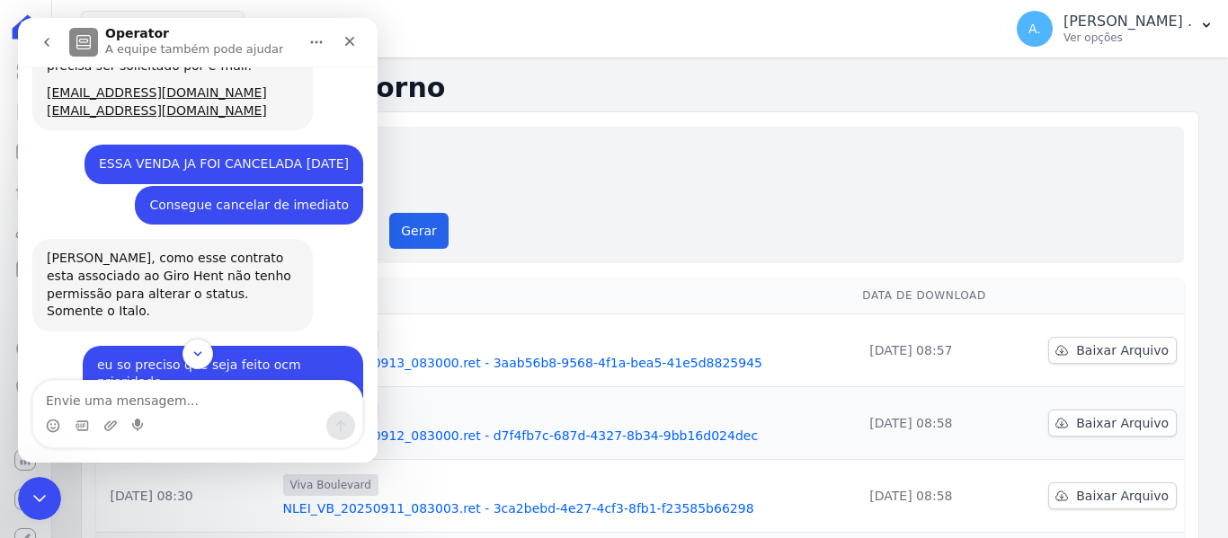
scroll to position [780, 0]
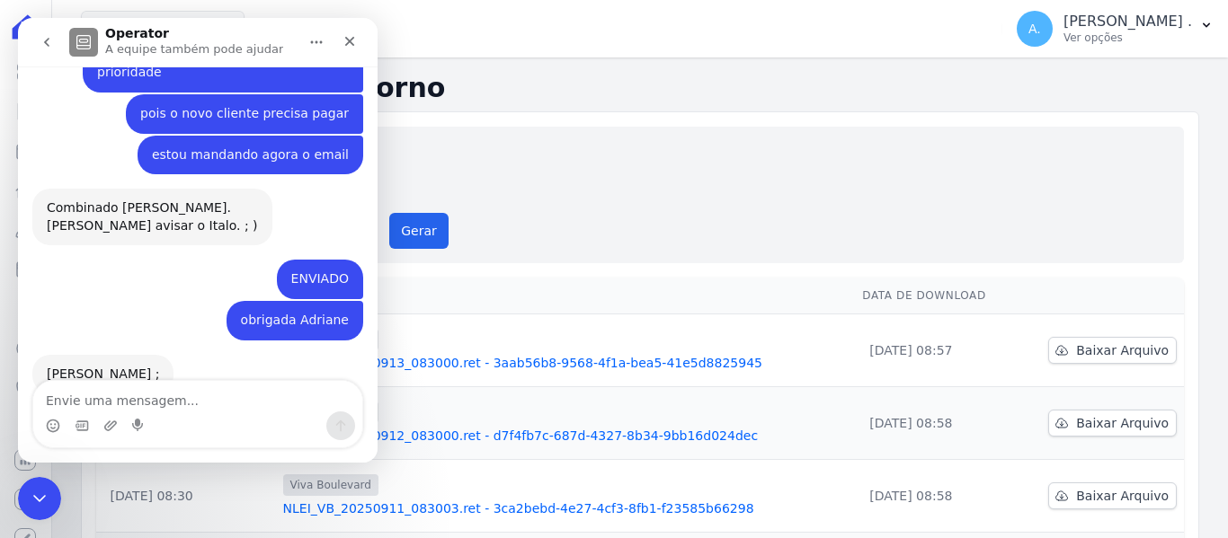
click at [642, 227] on div "Gerar arquivo de retorno avulso Para qual empreendimento deseja gerar o arquivo…" at bounding box center [640, 195] width 1059 height 108
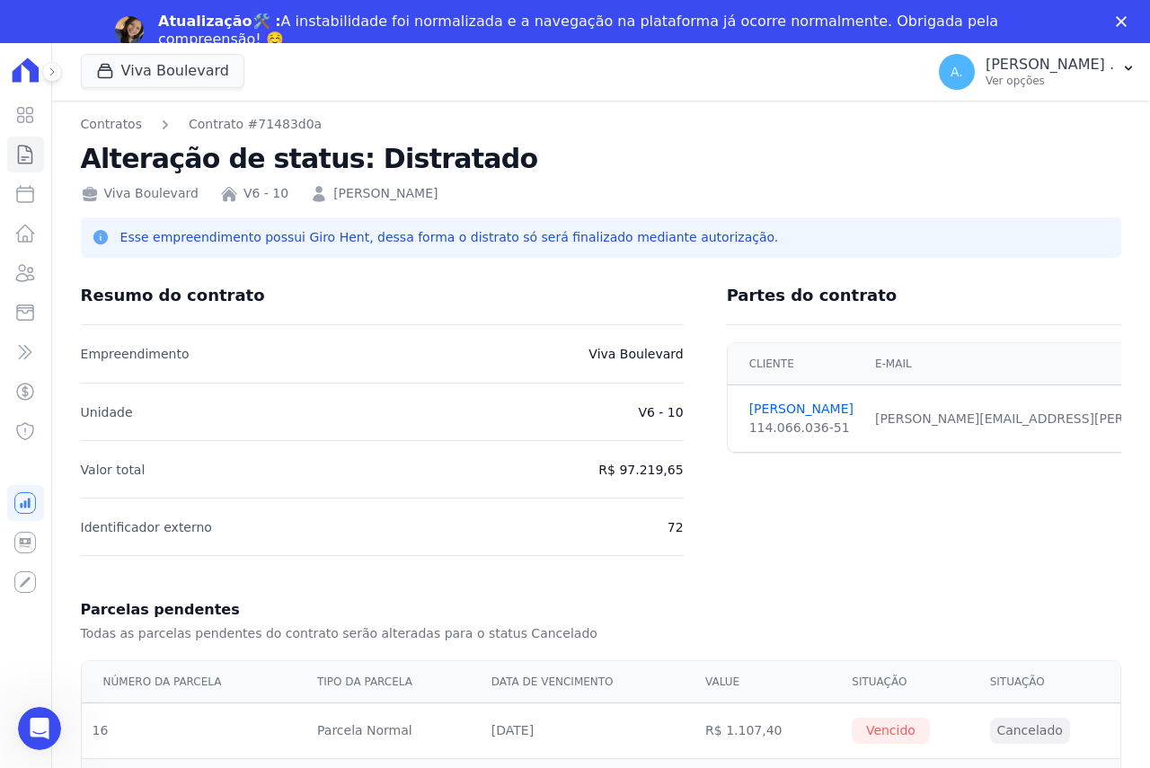
scroll to position [592, 0]
click at [1076, 79] on p "Ver opções" at bounding box center [1050, 81] width 129 height 14
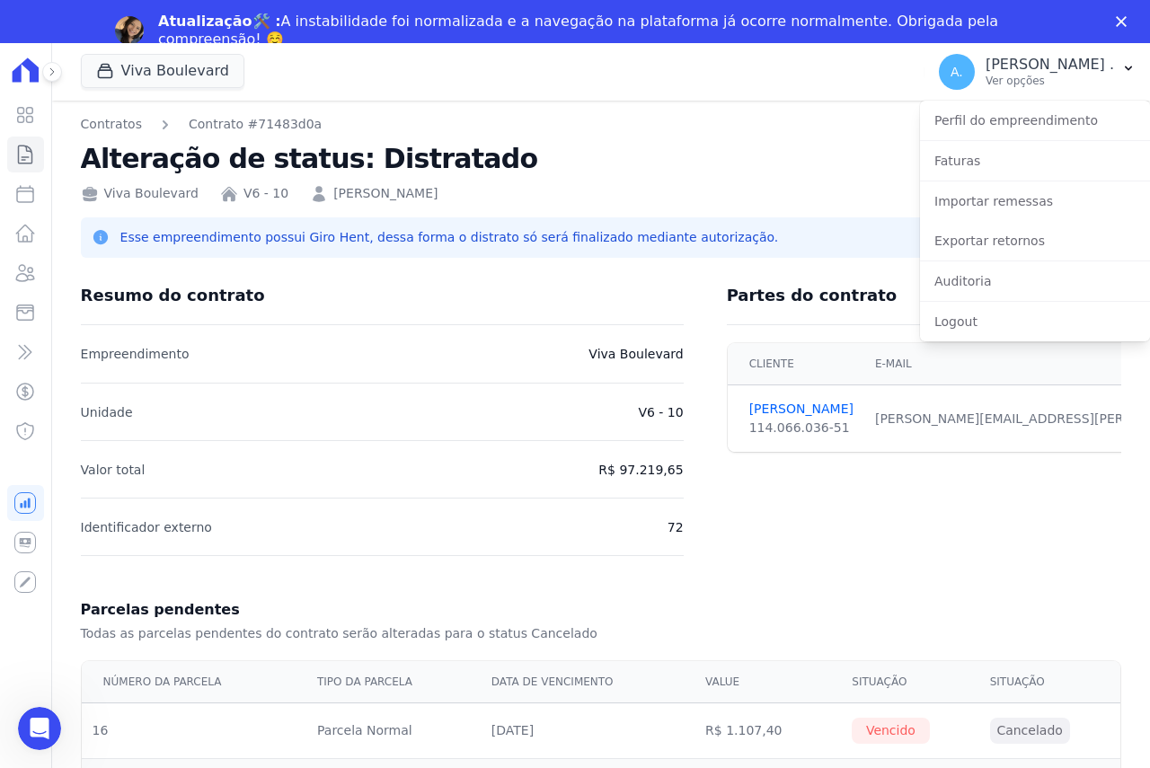
click at [1120, 16] on icon "Fechar" at bounding box center [1121, 21] width 11 height 11
